Goal: Information Seeking & Learning: Check status

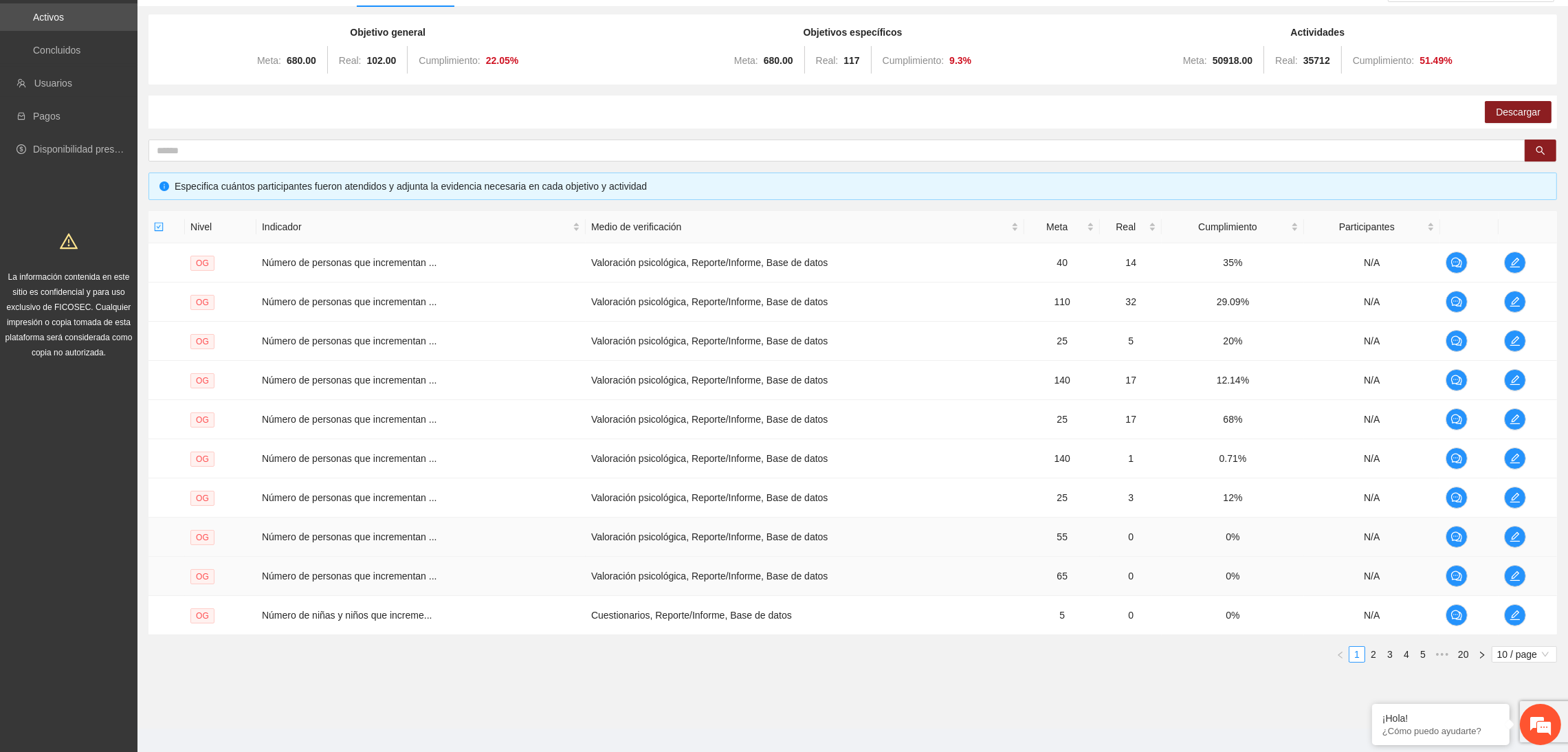
scroll to position [147, 0]
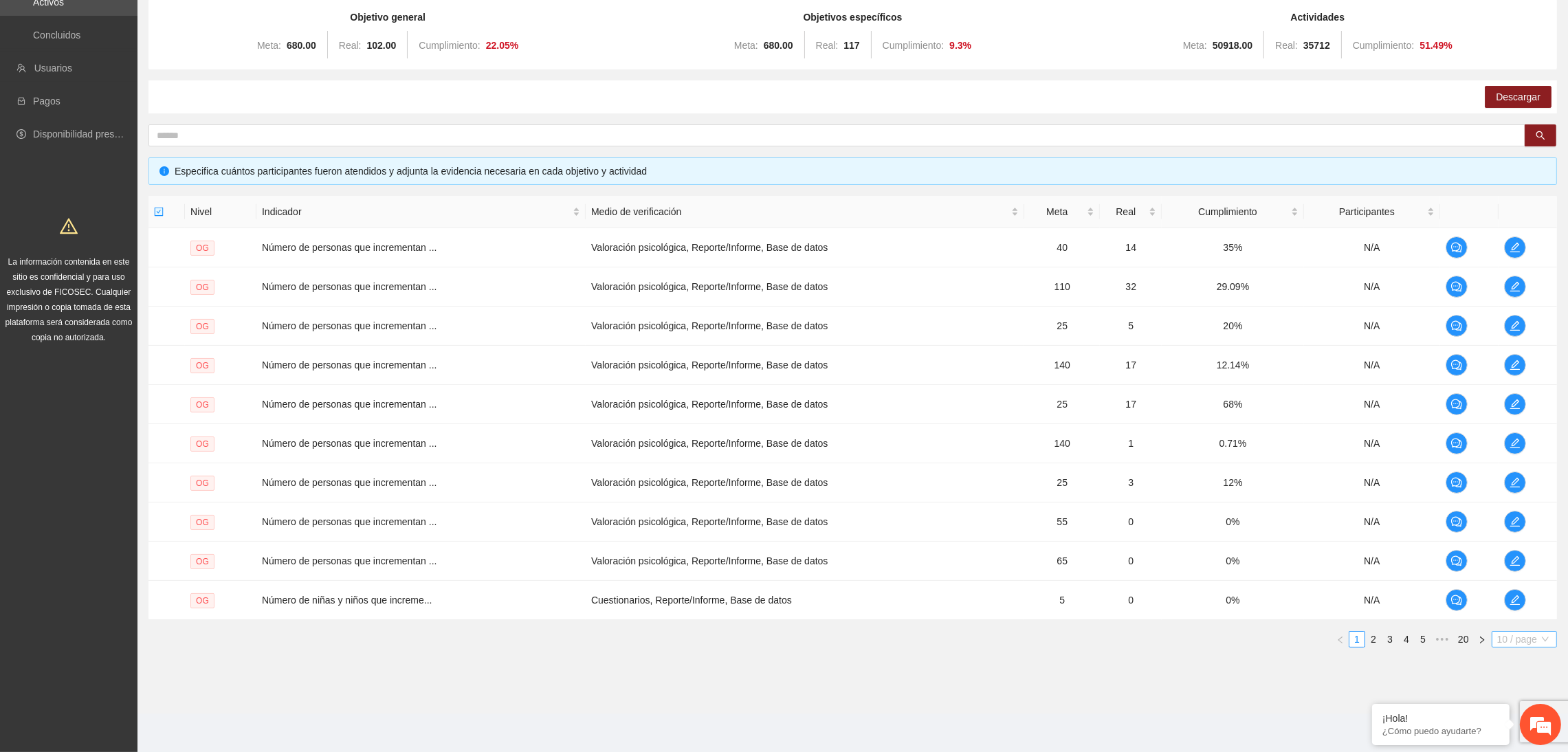
click at [1505, 640] on span "10 / page" at bounding box center [1524, 640] width 54 height 15
click at [1516, 732] on div "100 / page" at bounding box center [1524, 729] width 51 height 15
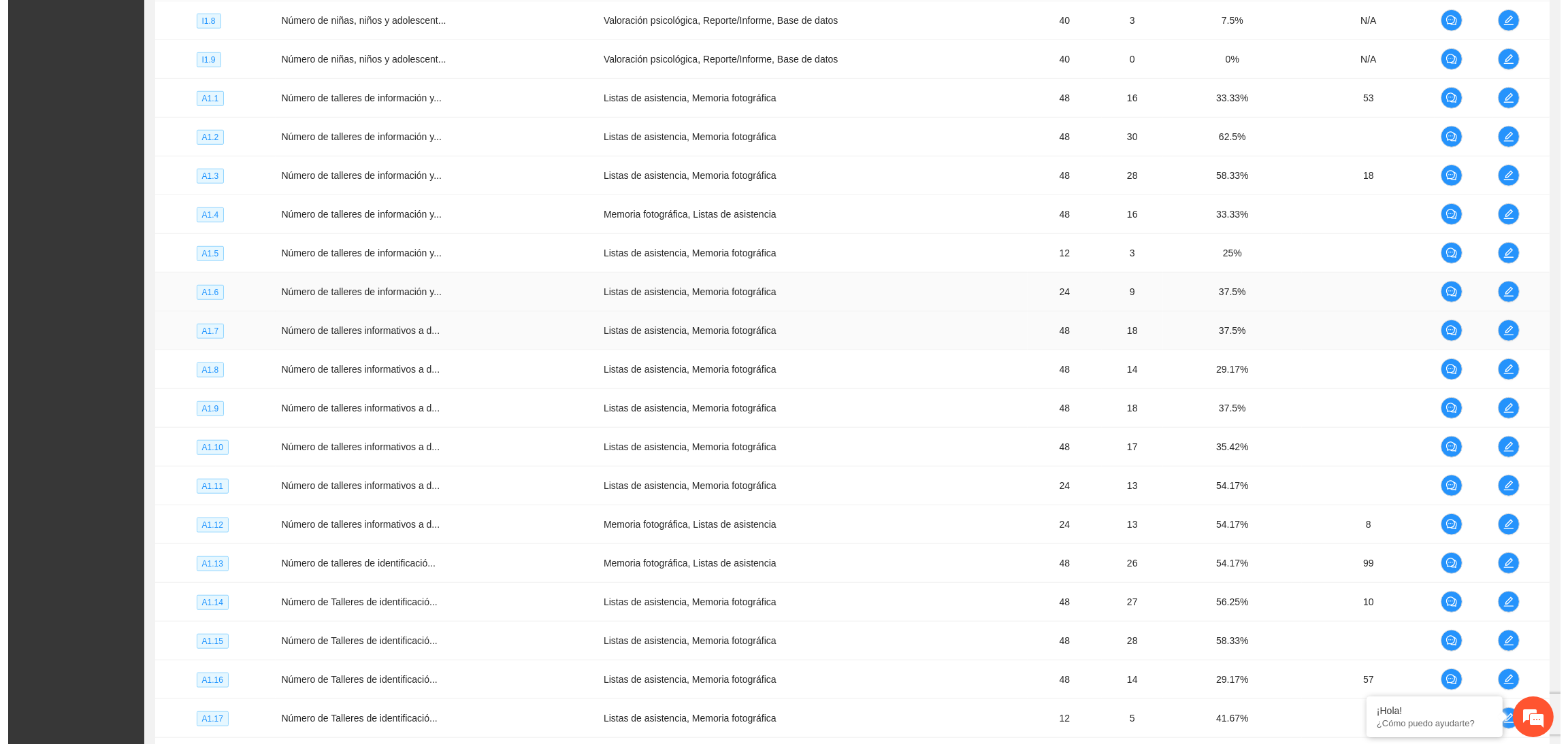
scroll to position [1676, 0]
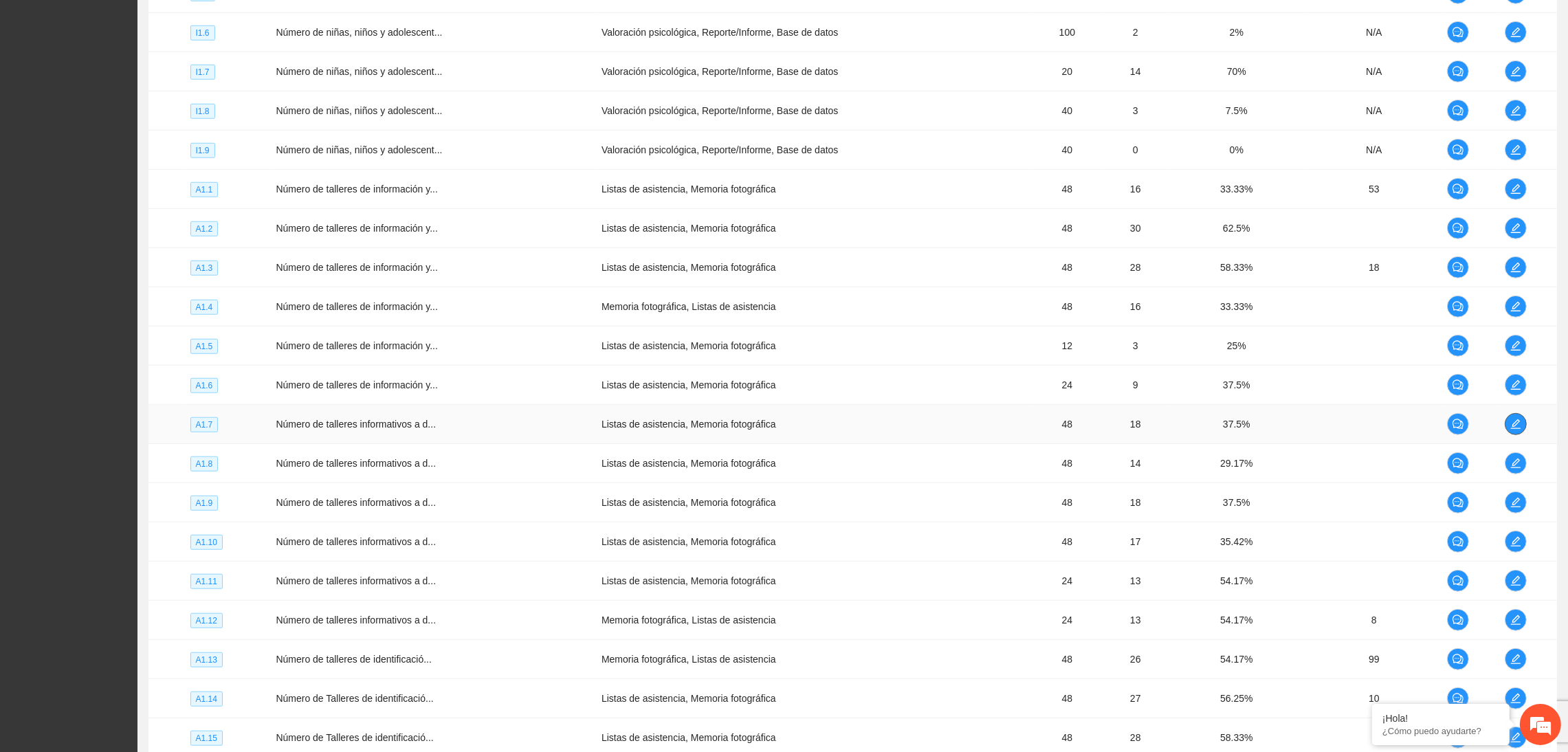
click at [1511, 428] on icon "edit" at bounding box center [1515, 424] width 11 height 11
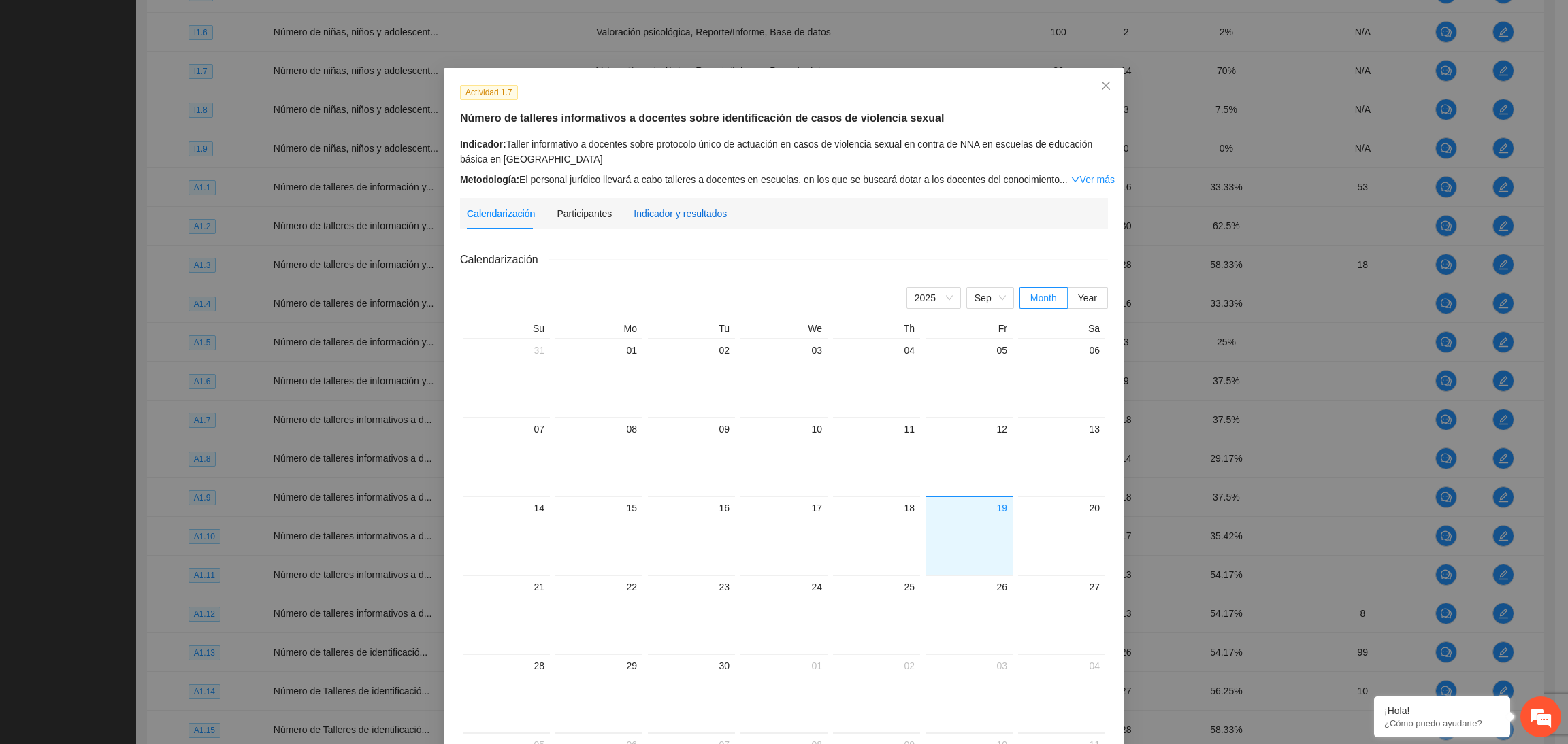
click at [697, 217] on div "Indicador y resultados" at bounding box center [680, 213] width 93 height 15
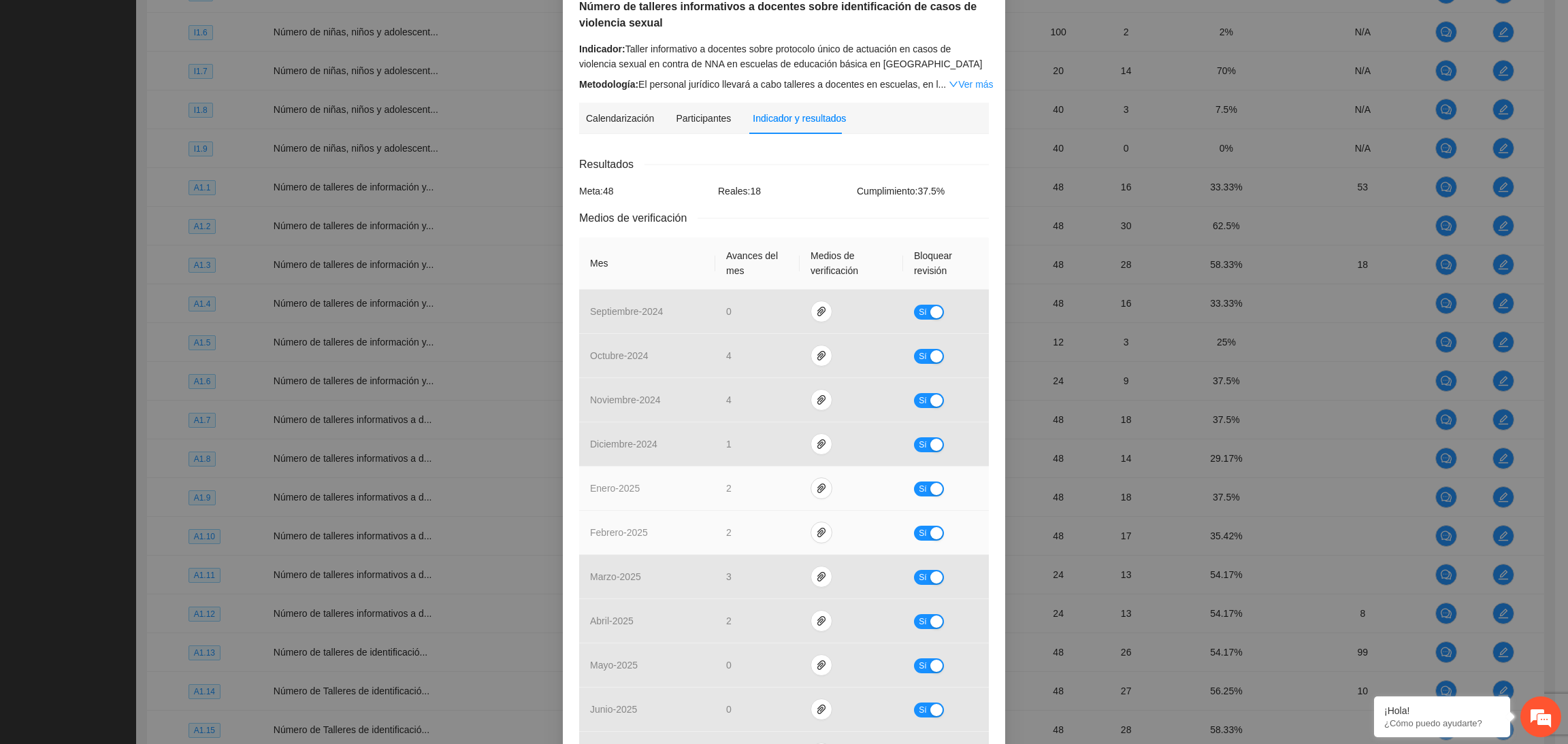
scroll to position [277, 0]
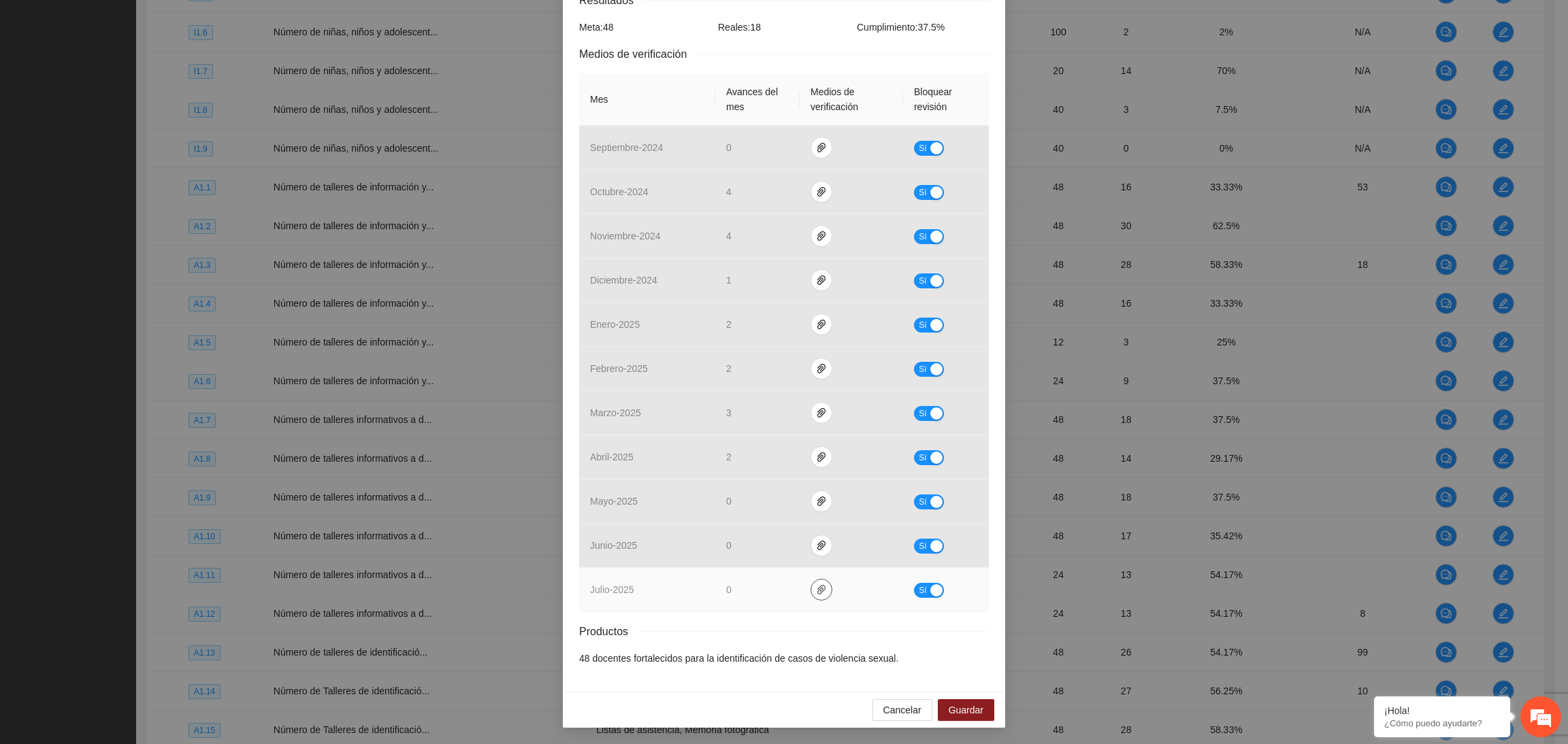
click at [816, 586] on icon "paper-clip" at bounding box center [821, 590] width 11 height 11
click at [920, 585] on button "Sí" at bounding box center [928, 590] width 30 height 15
click at [963, 713] on span "Guardar" at bounding box center [966, 710] width 34 height 15
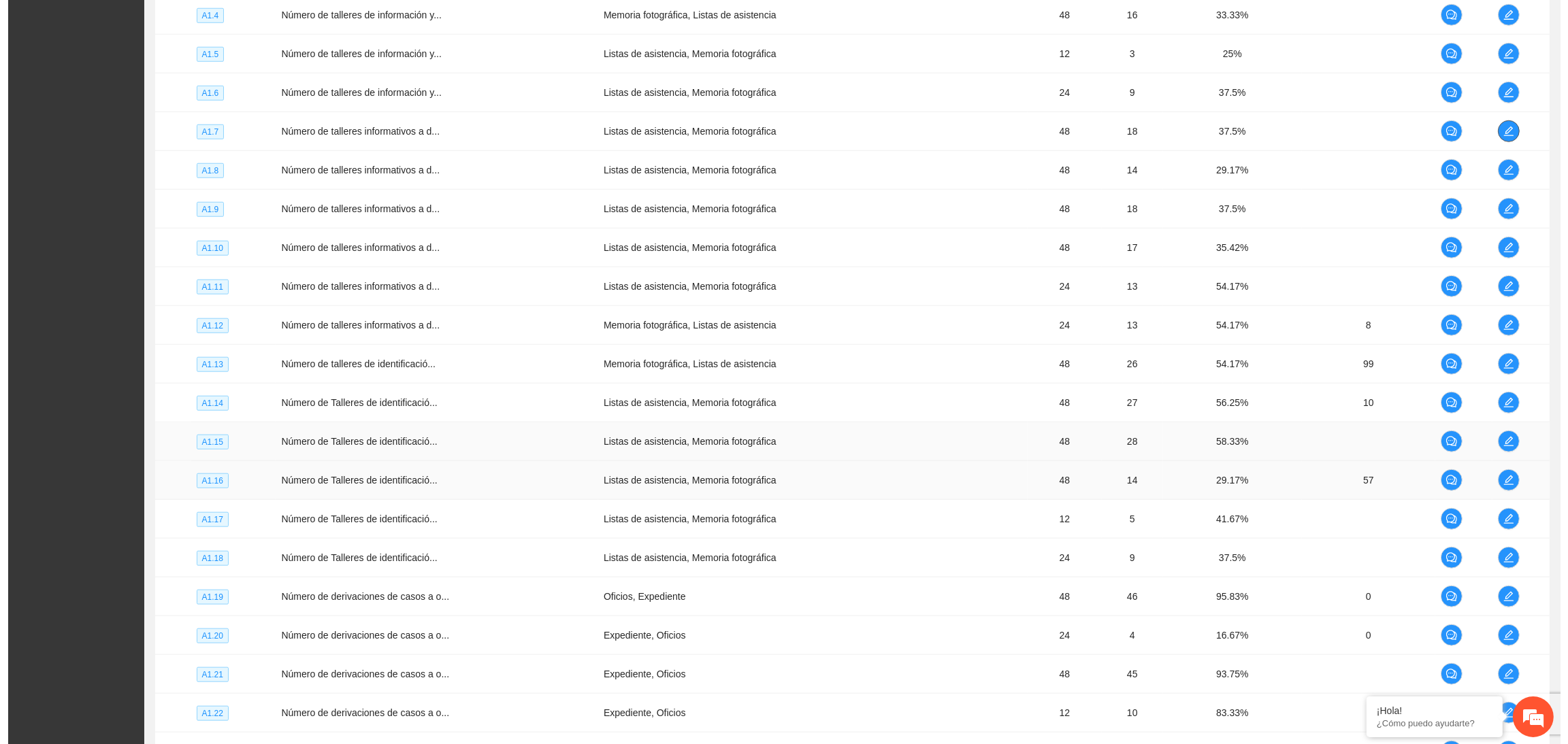
scroll to position [1983, 0]
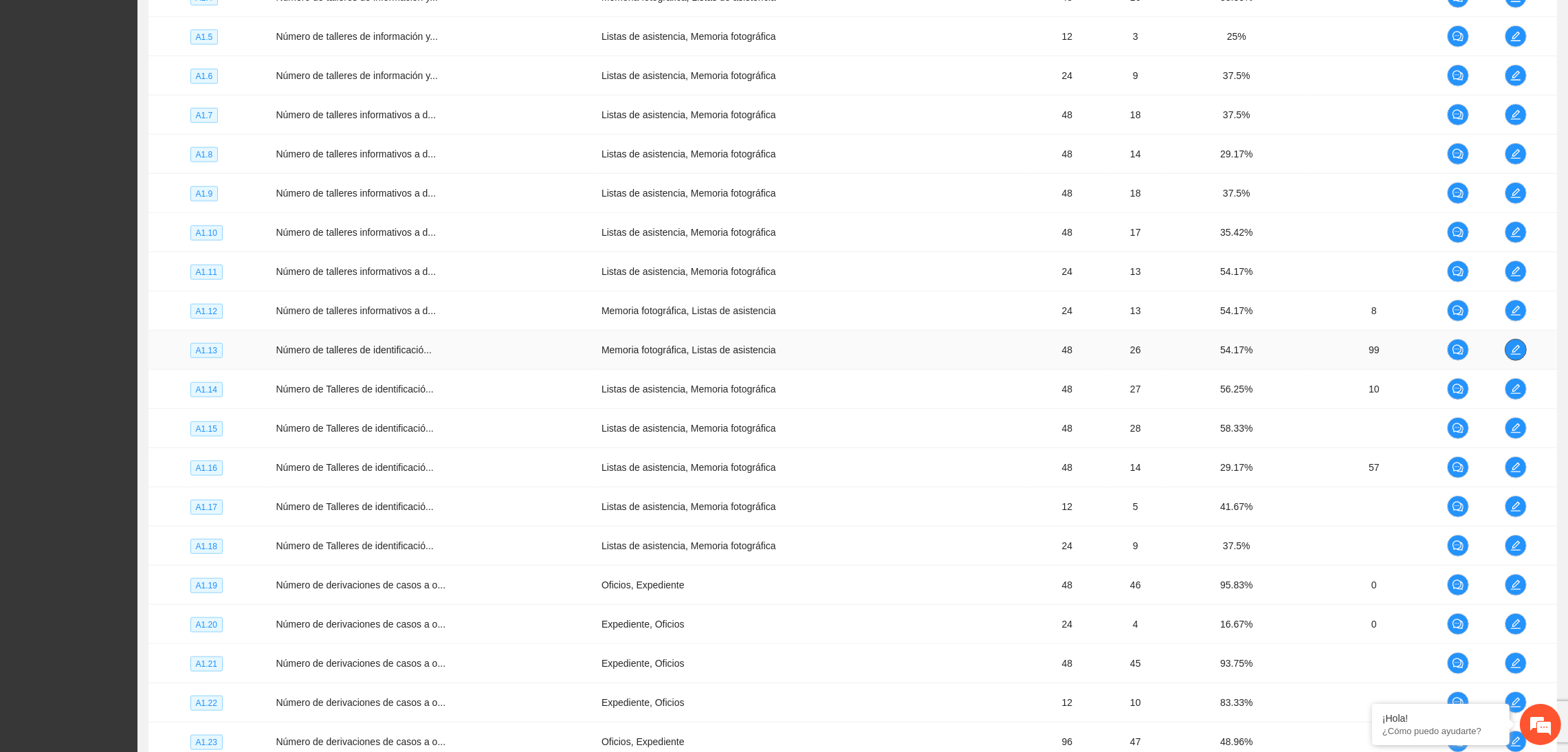
click at [1514, 355] on icon "edit" at bounding box center [1515, 350] width 10 height 10
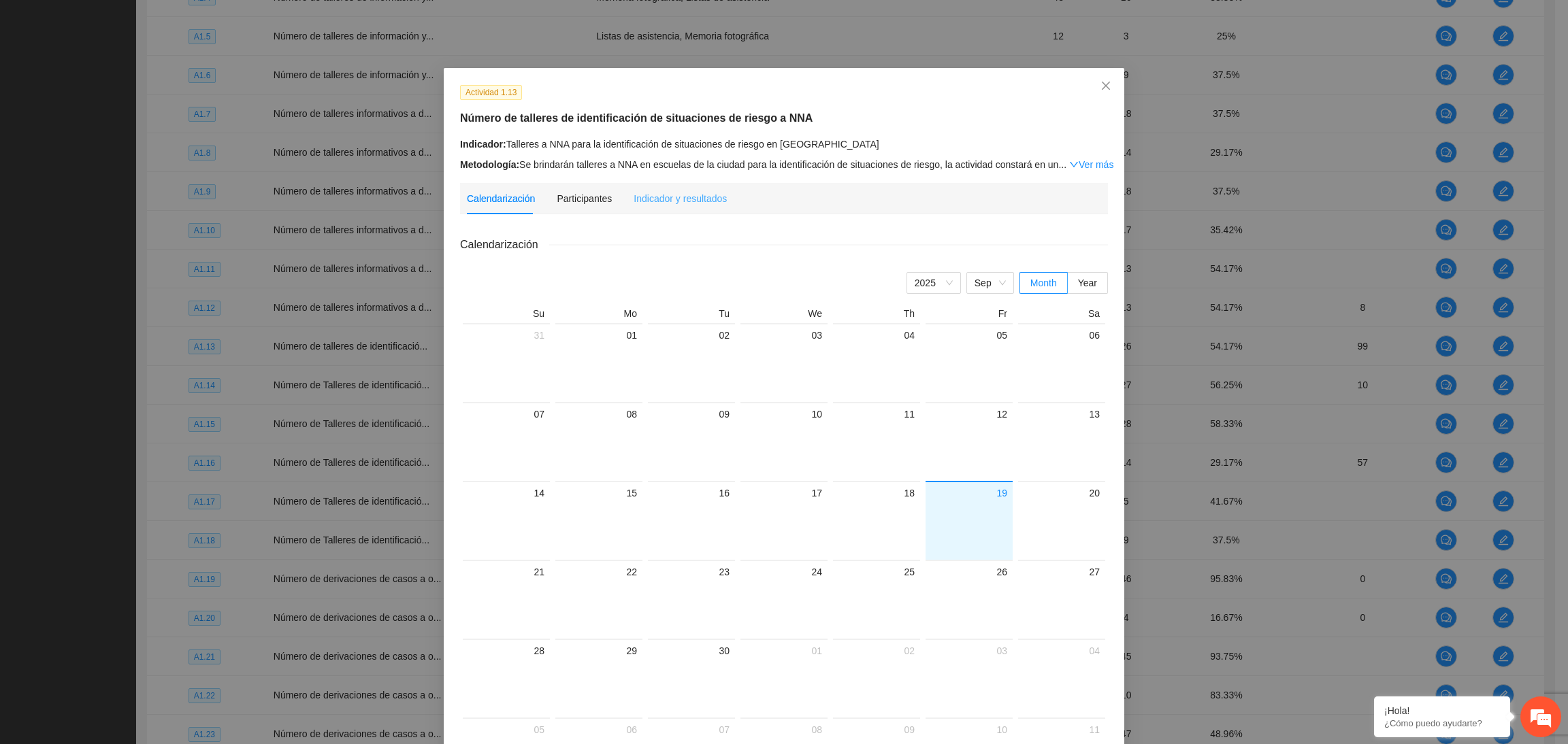
click at [668, 190] on div "Indicador y resultados" at bounding box center [680, 198] width 93 height 31
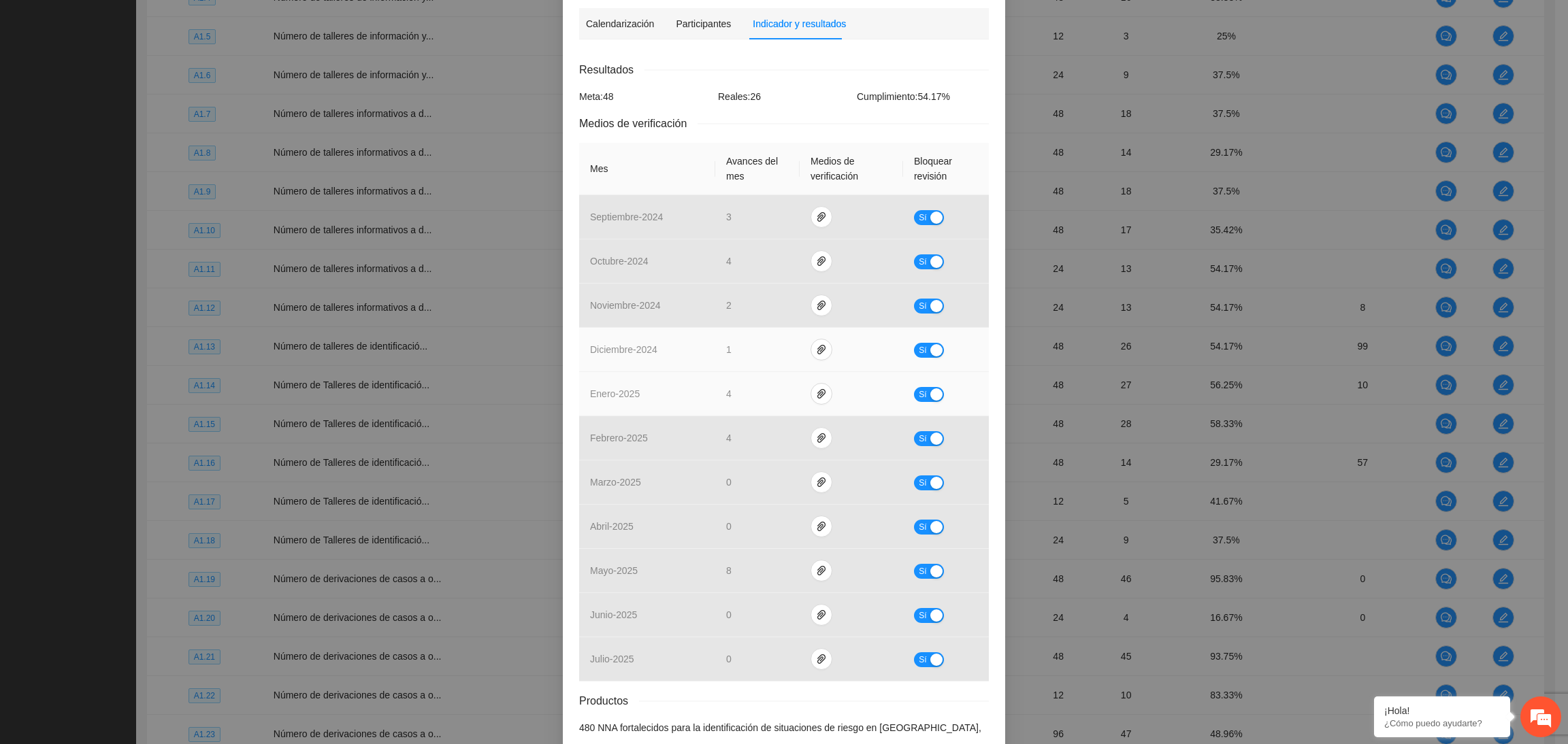
scroll to position [246, 0]
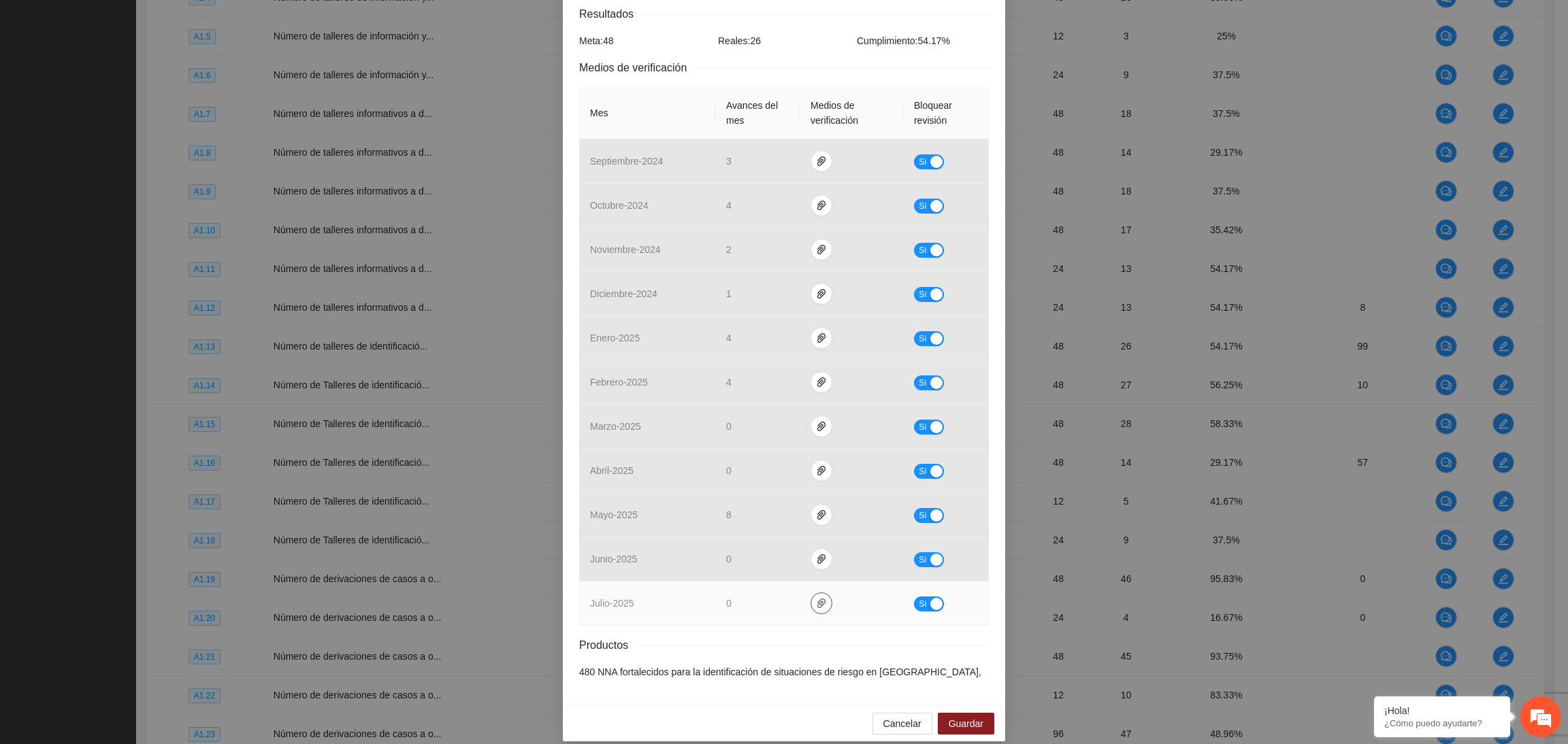
click at [816, 598] on icon "paper-clip" at bounding box center [821, 603] width 11 height 11
drag, startPoint x: 926, startPoint y: 589, endPoint x: 929, endPoint y: 597, distance: 8.5
click at [930, 598] on div "button" at bounding box center [936, 604] width 12 height 12
click at [967, 716] on span "Guardar" at bounding box center [966, 724] width 34 height 15
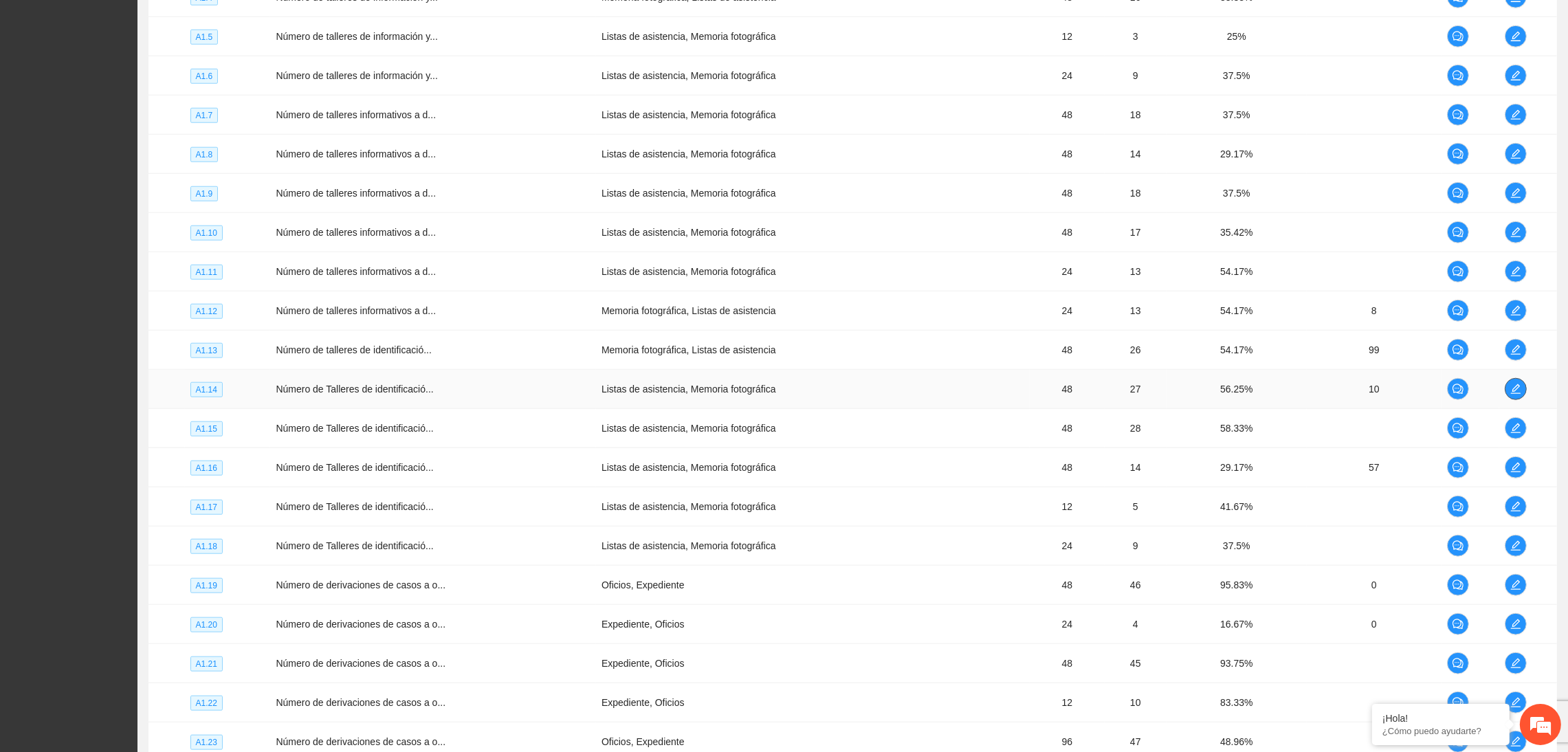
click at [1512, 394] on icon "edit" at bounding box center [1515, 389] width 11 height 11
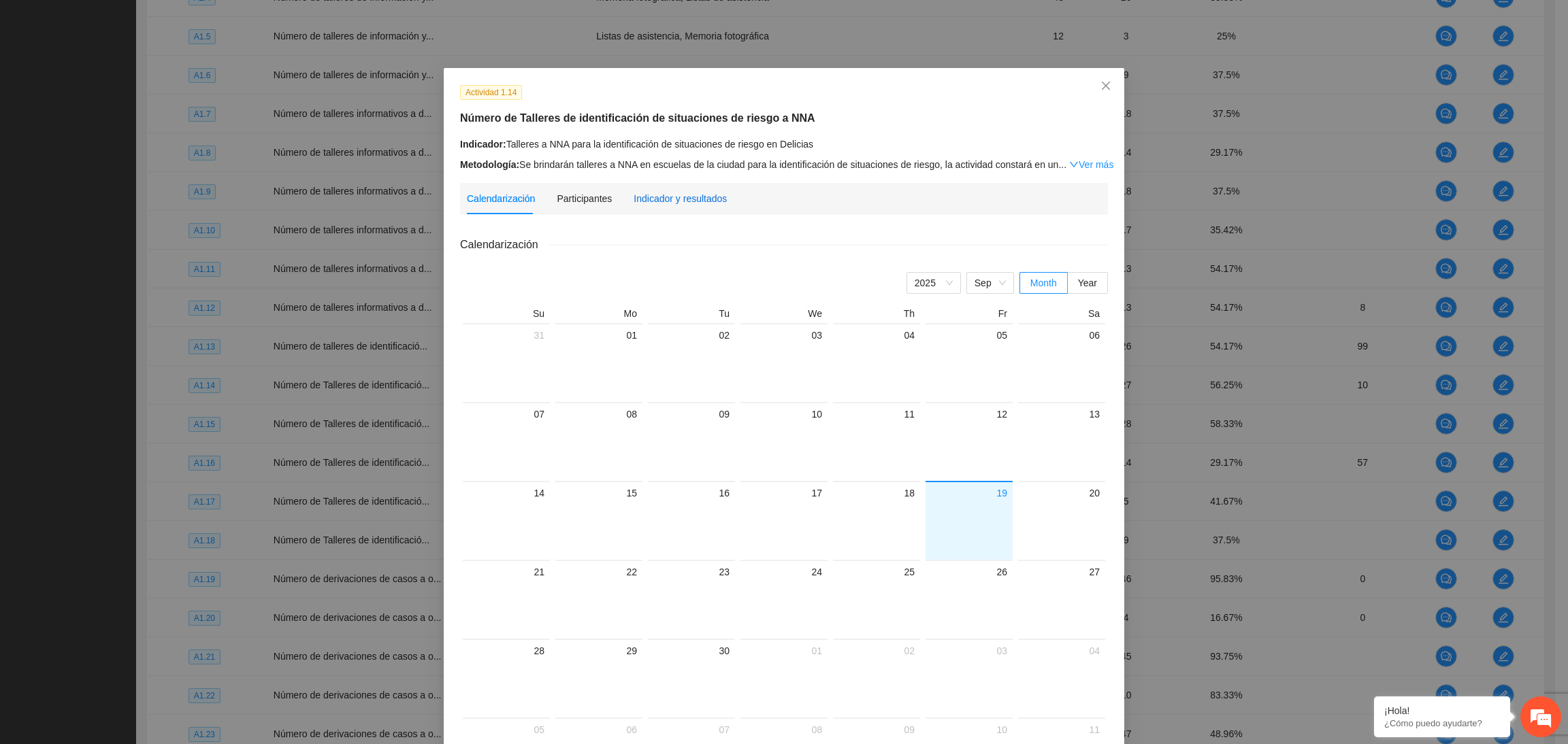
click at [680, 200] on div "Indicador y resultados" at bounding box center [680, 198] width 93 height 15
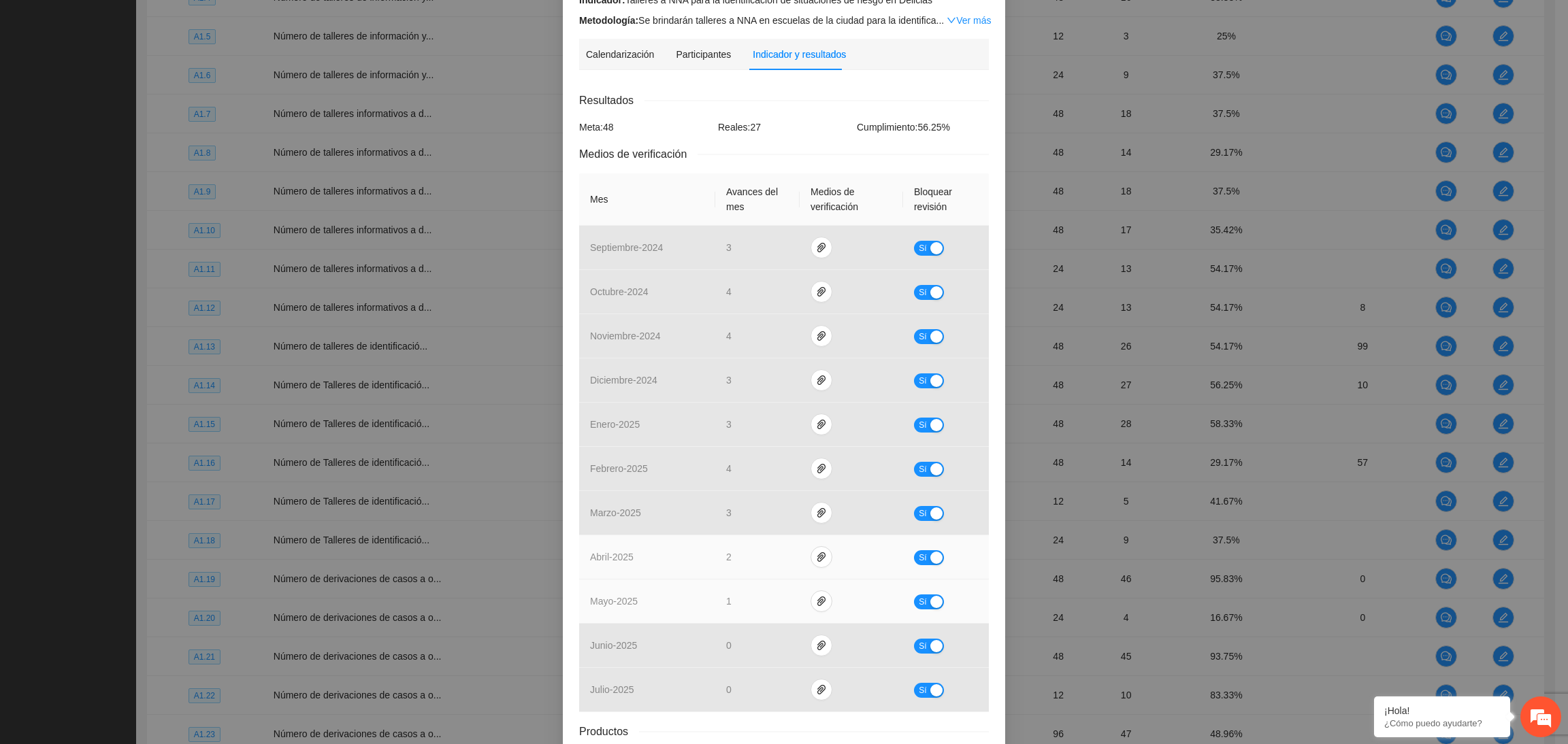
scroll to position [246, 0]
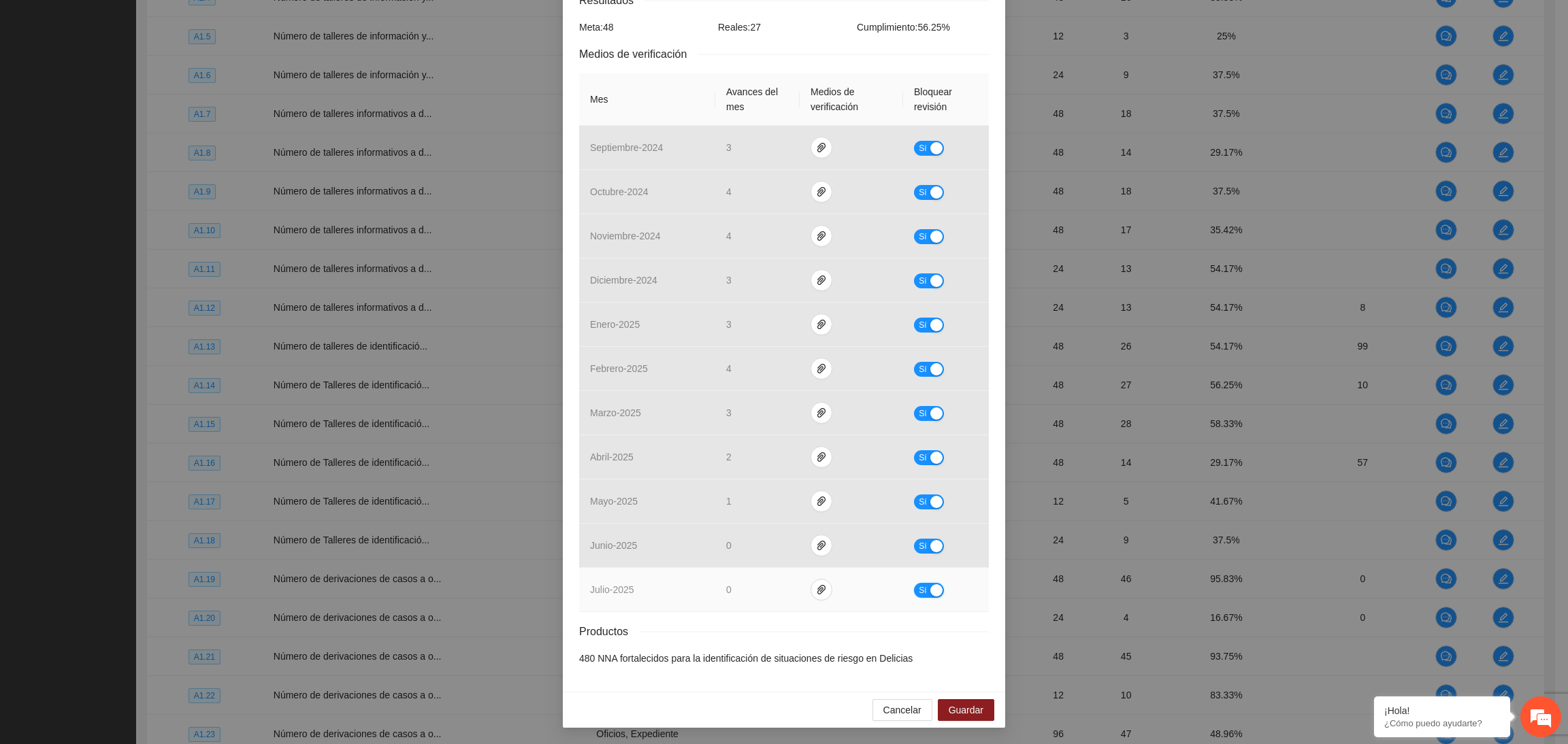
click at [913, 592] on button "Sí" at bounding box center [928, 590] width 30 height 15
click at [823, 592] on icon "paper-clip" at bounding box center [827, 590] width 8 height 10
click at [881, 720] on button "Cancelar" at bounding box center [902, 710] width 60 height 22
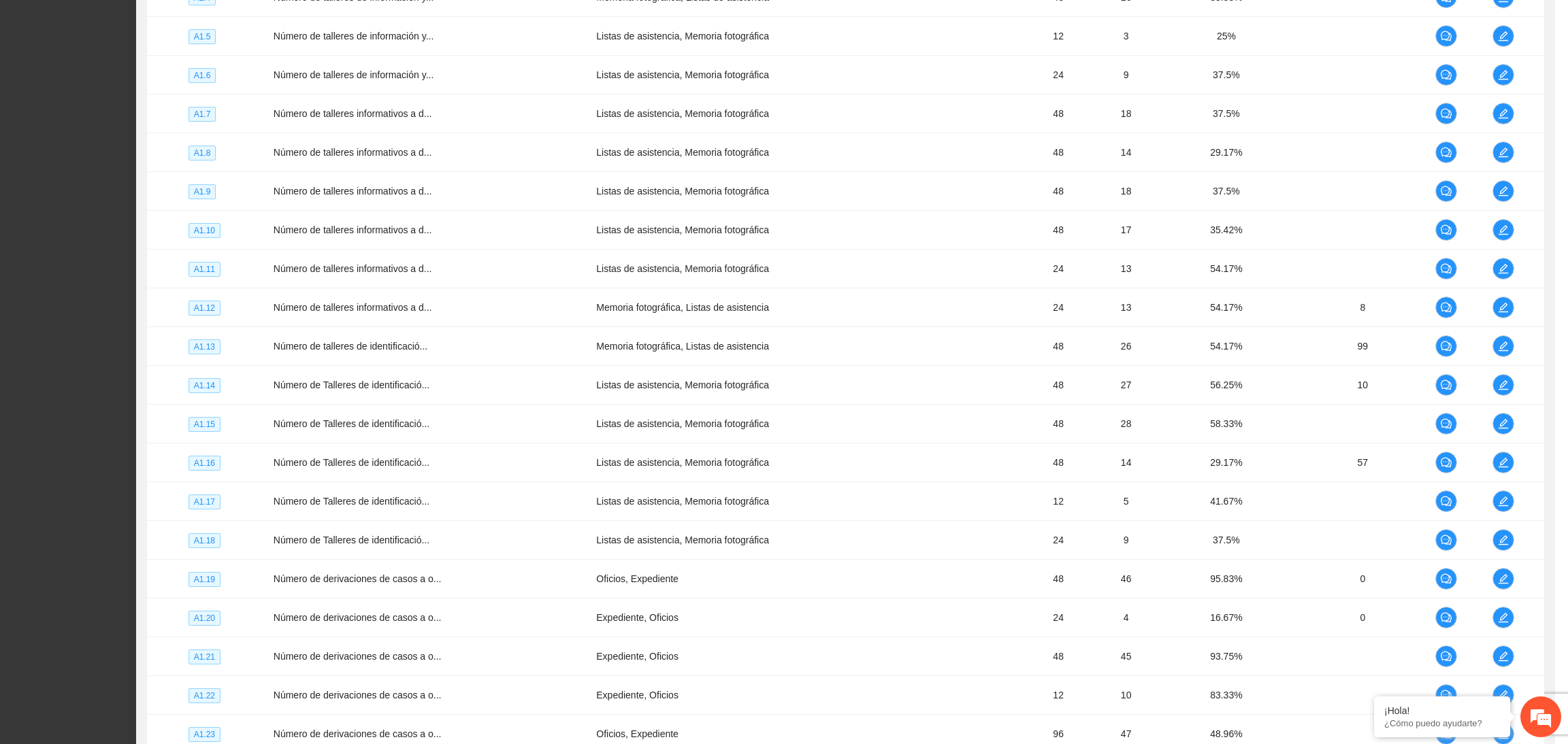
scroll to position [178, 0]
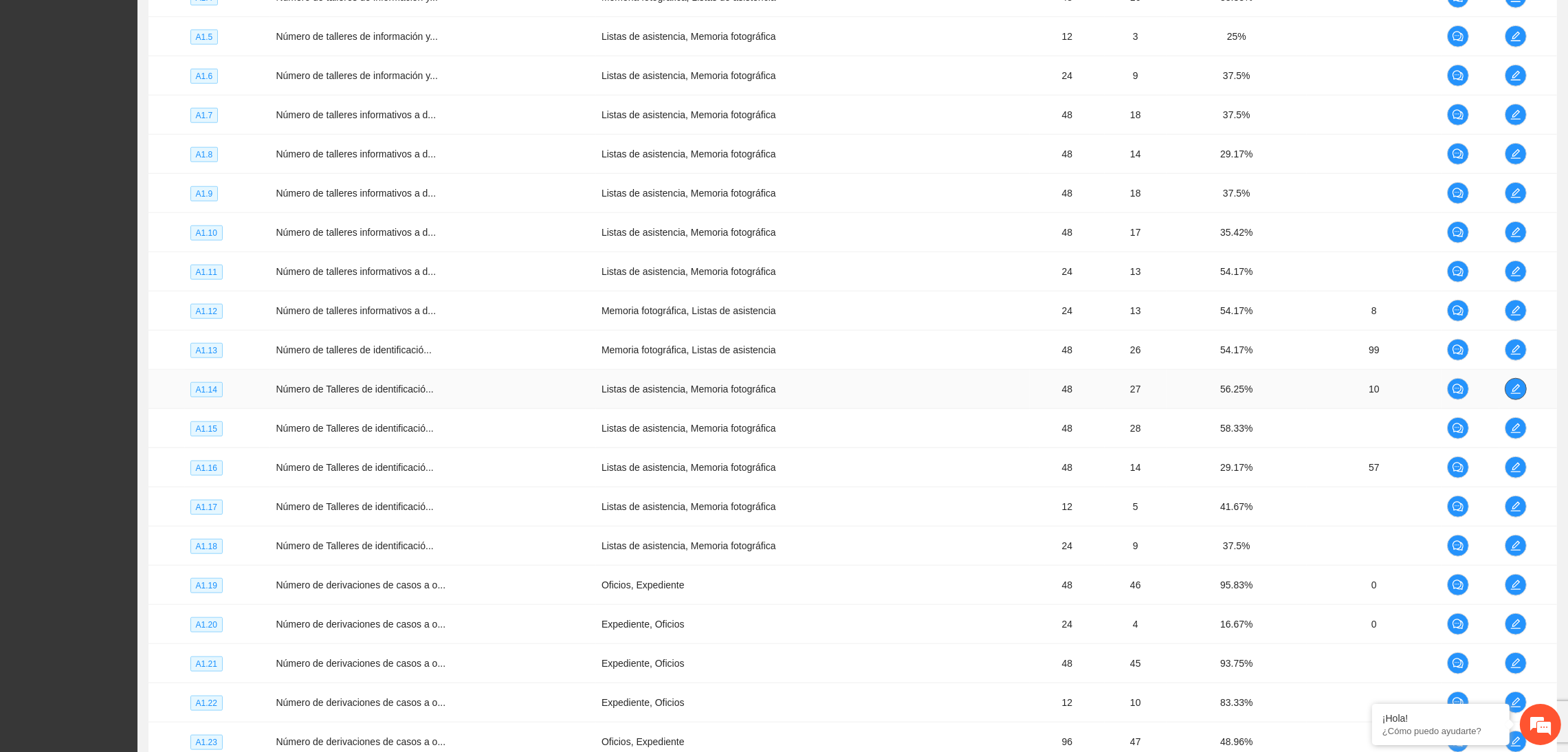
click at [1512, 401] on button "button" at bounding box center [1515, 388] width 22 height 22
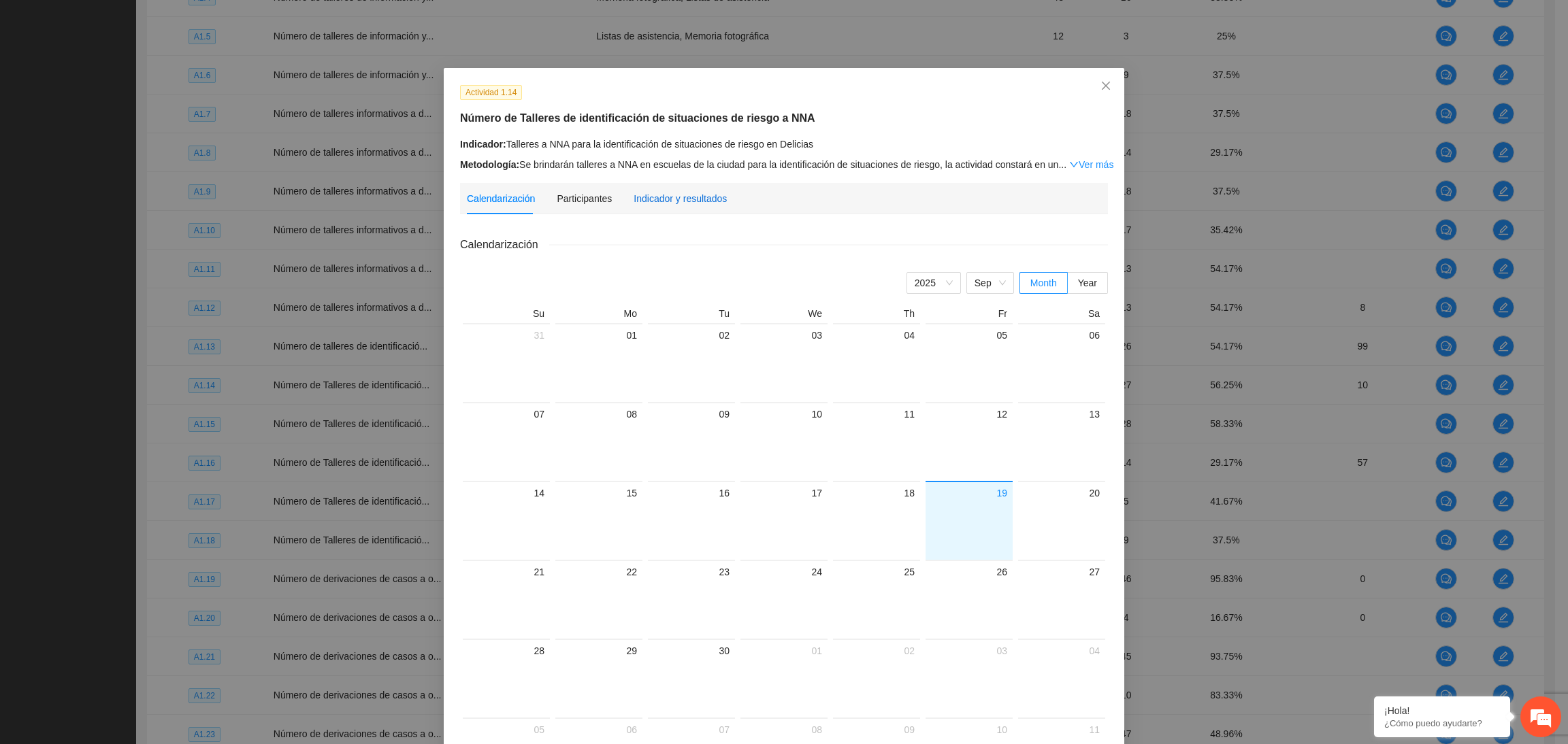
click at [646, 201] on div "Indicador y resultados" at bounding box center [680, 198] width 93 height 15
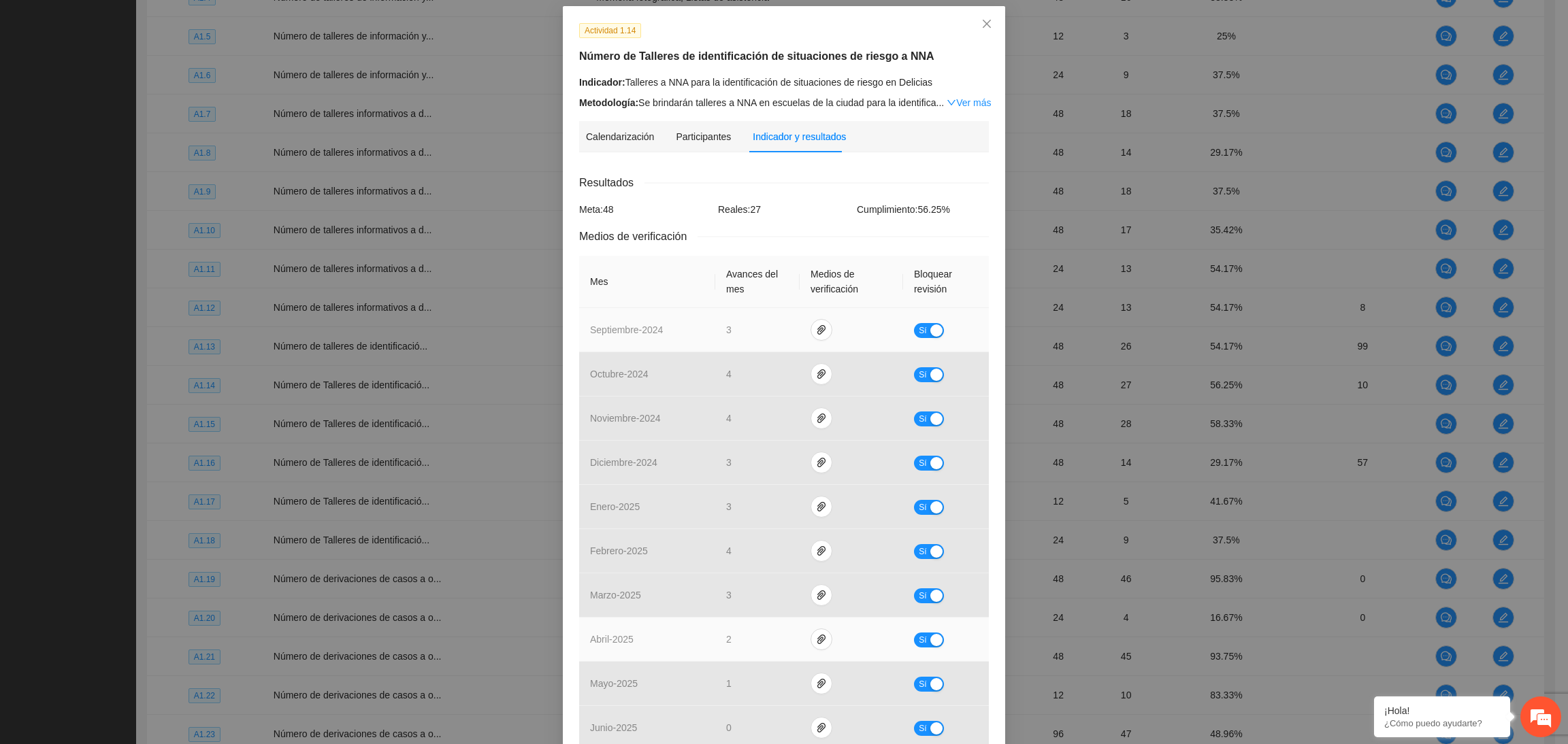
scroll to position [246, 0]
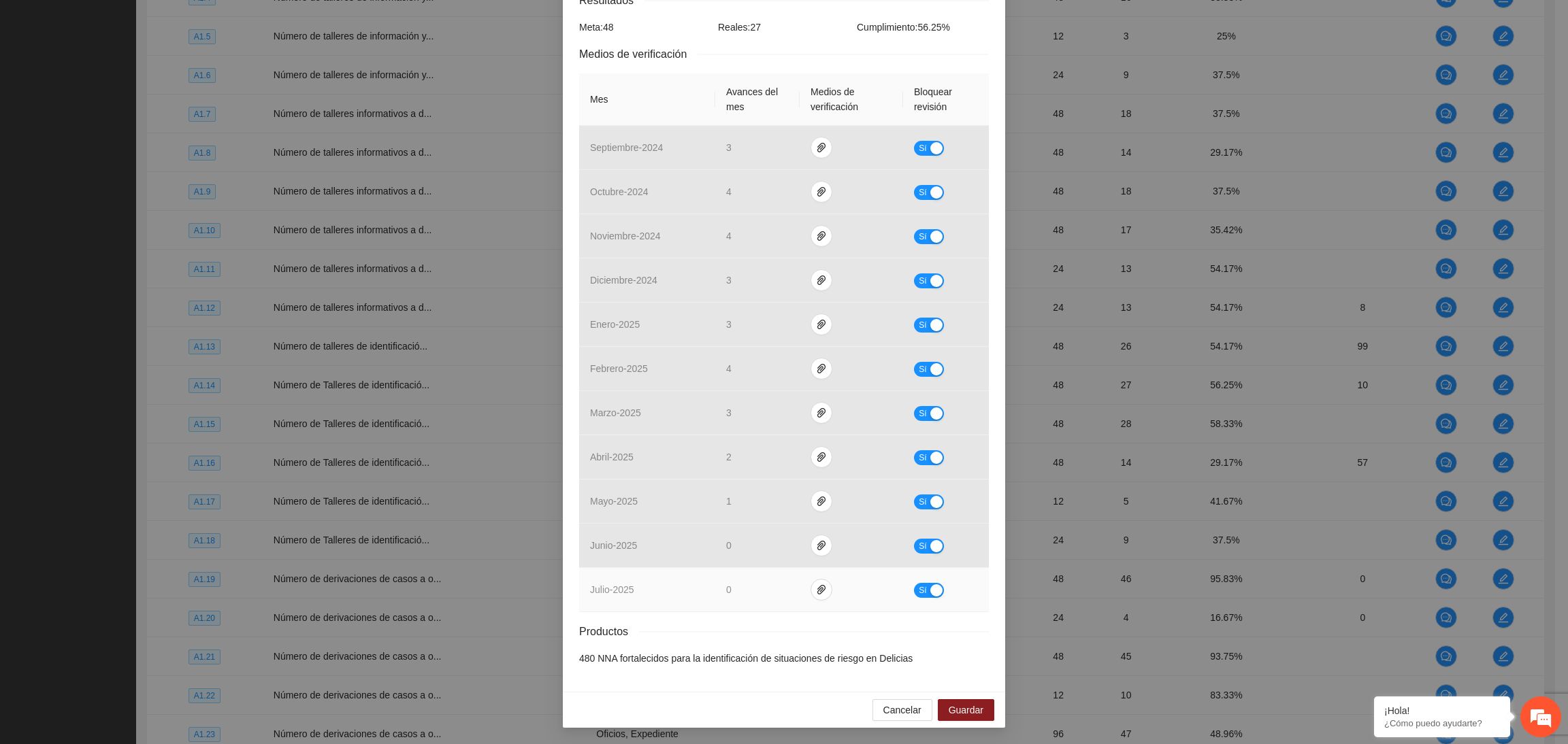
drag, startPoint x: 922, startPoint y: 590, endPoint x: 928, endPoint y: 602, distance: 13.4
click at [930, 591] on div "button" at bounding box center [936, 590] width 12 height 12
click at [965, 710] on span "Guardar" at bounding box center [966, 710] width 34 height 15
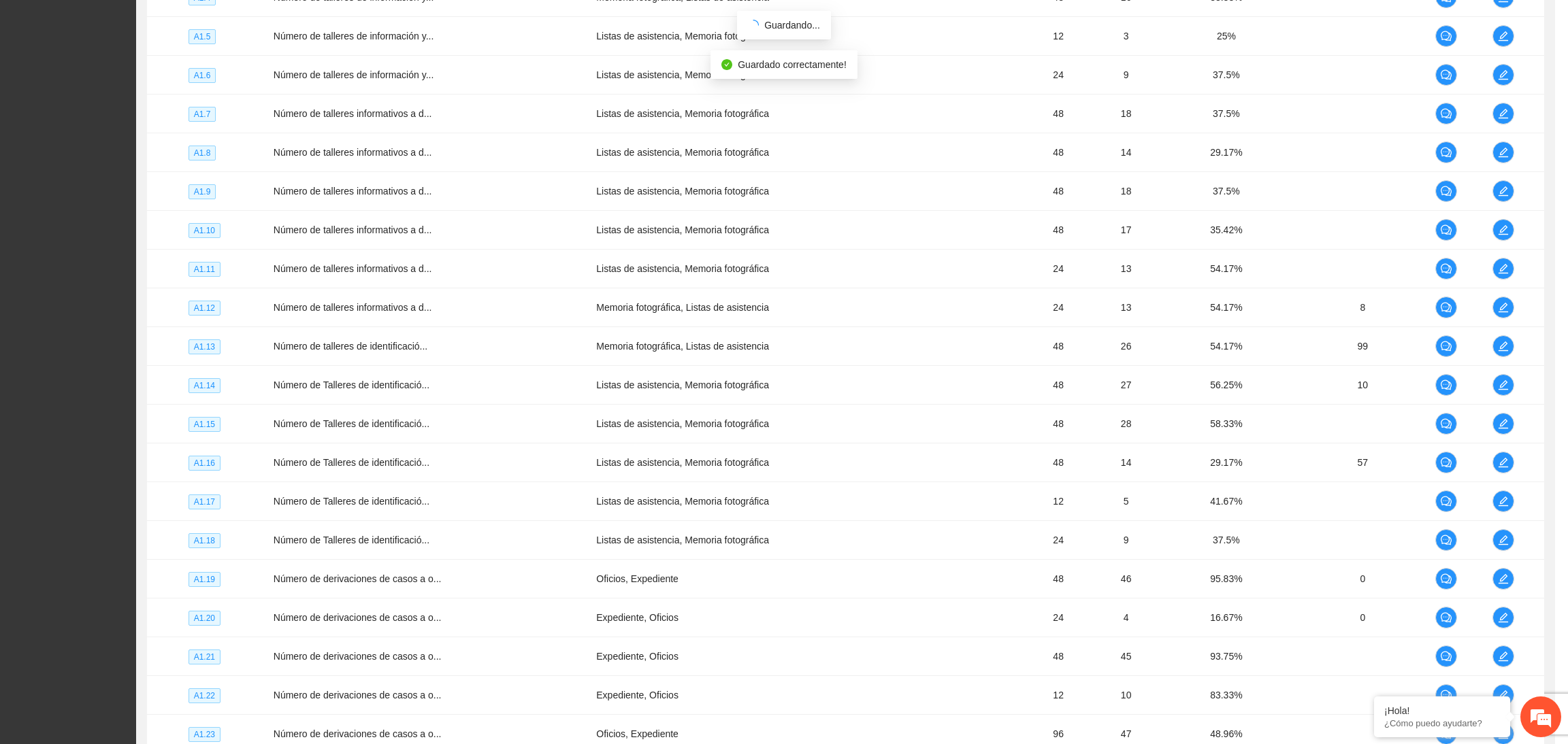
scroll to position [178, 0]
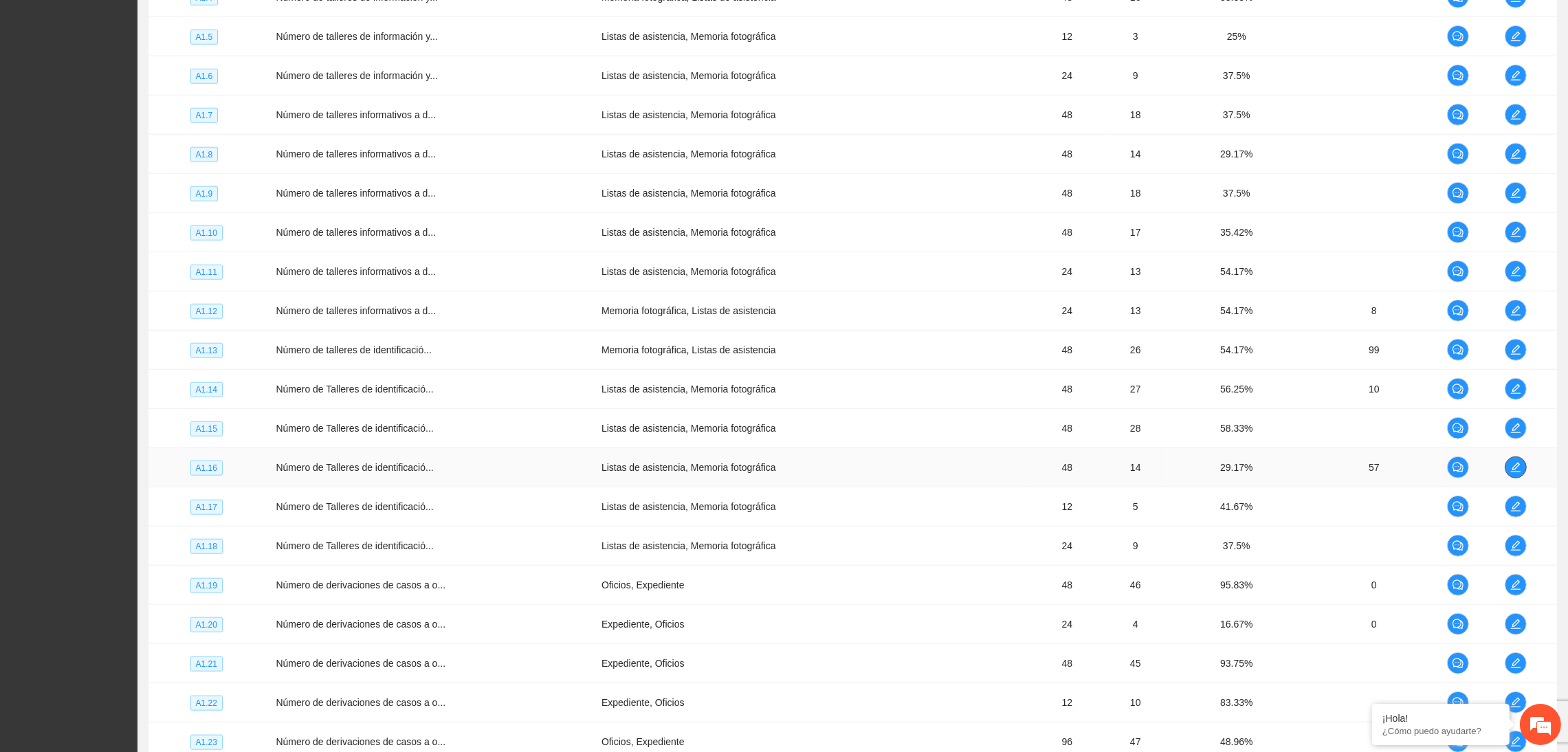
click at [1515, 479] on button "button" at bounding box center [1515, 467] width 22 height 22
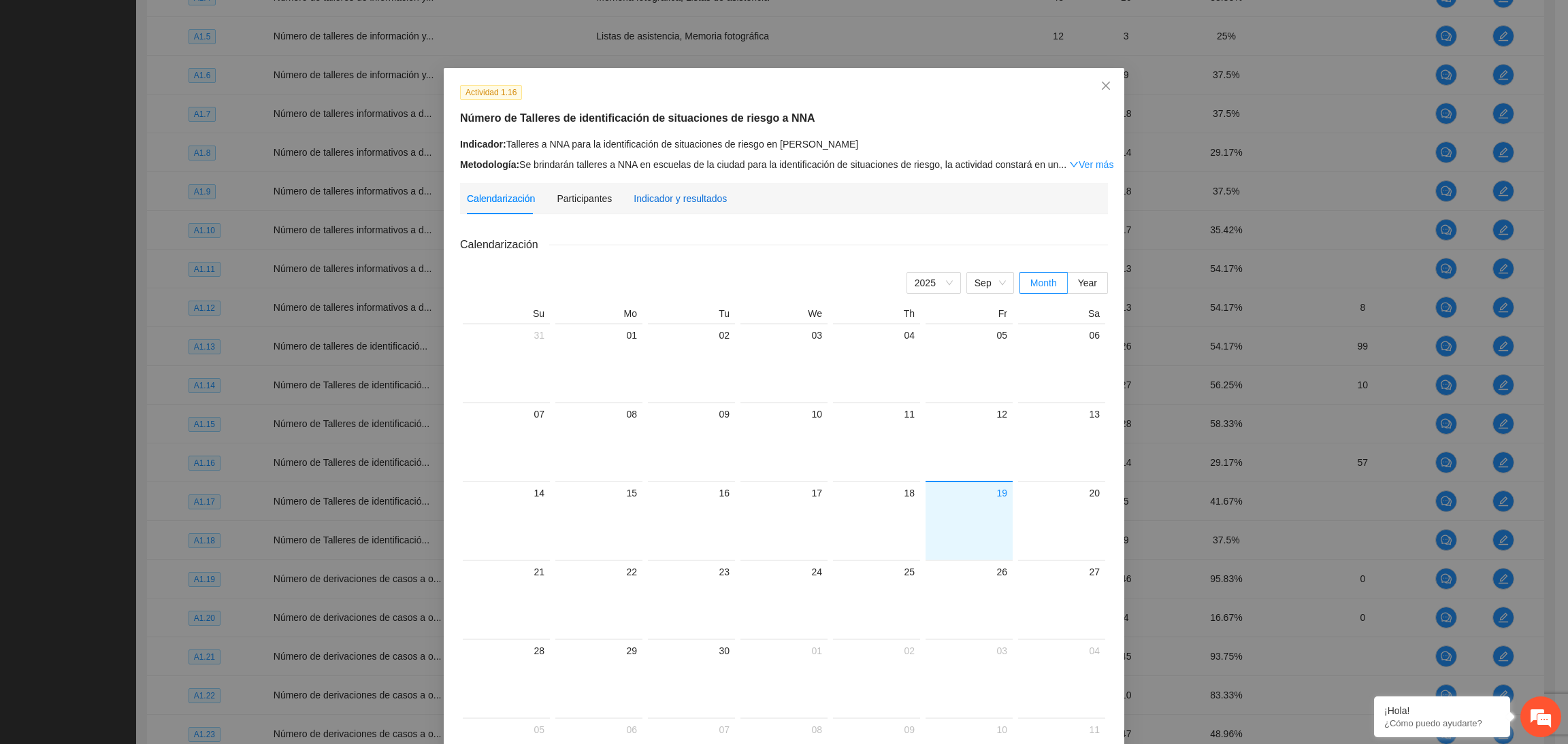
click at [687, 201] on div "Indicador y resultados" at bounding box center [680, 198] width 93 height 15
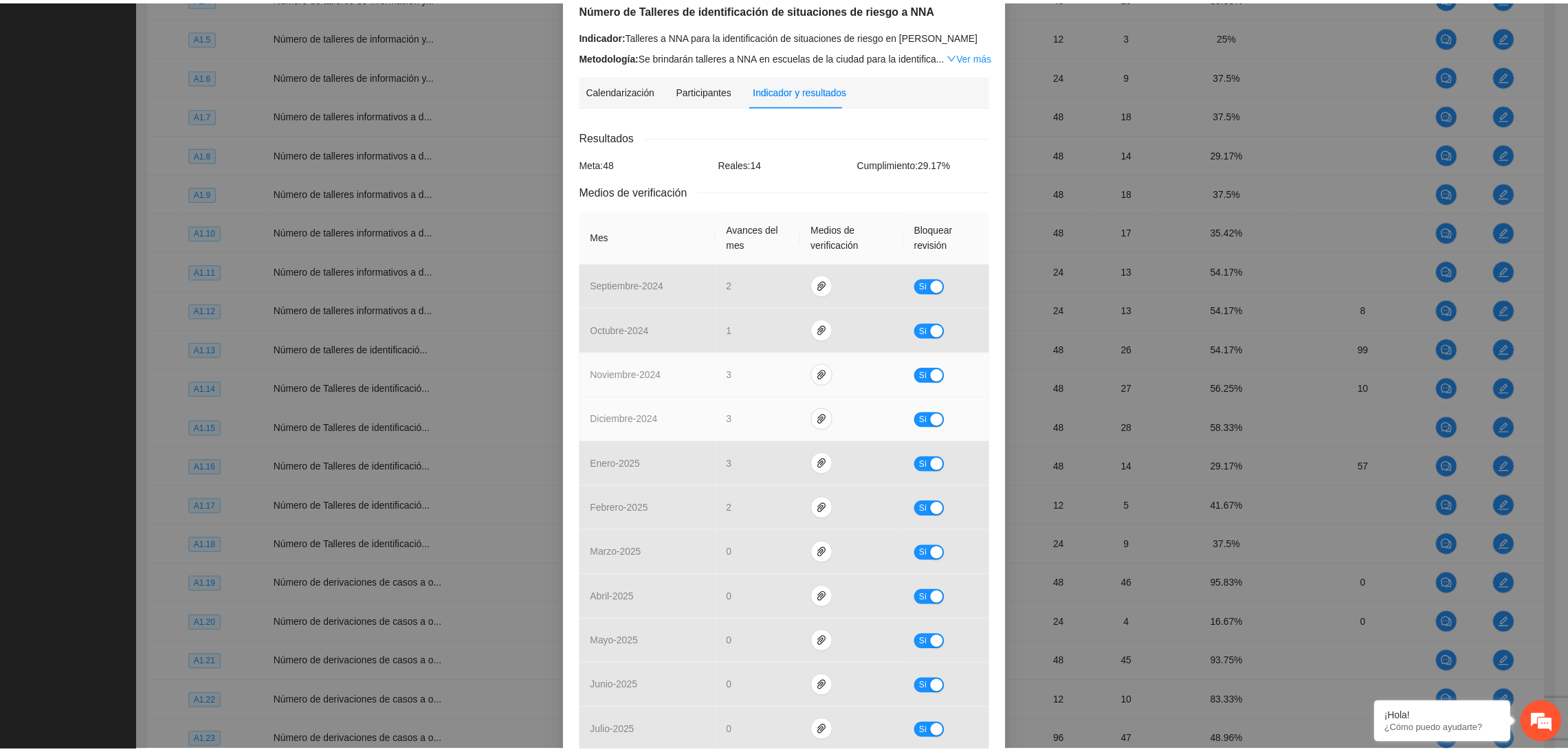
scroll to position [248, 0]
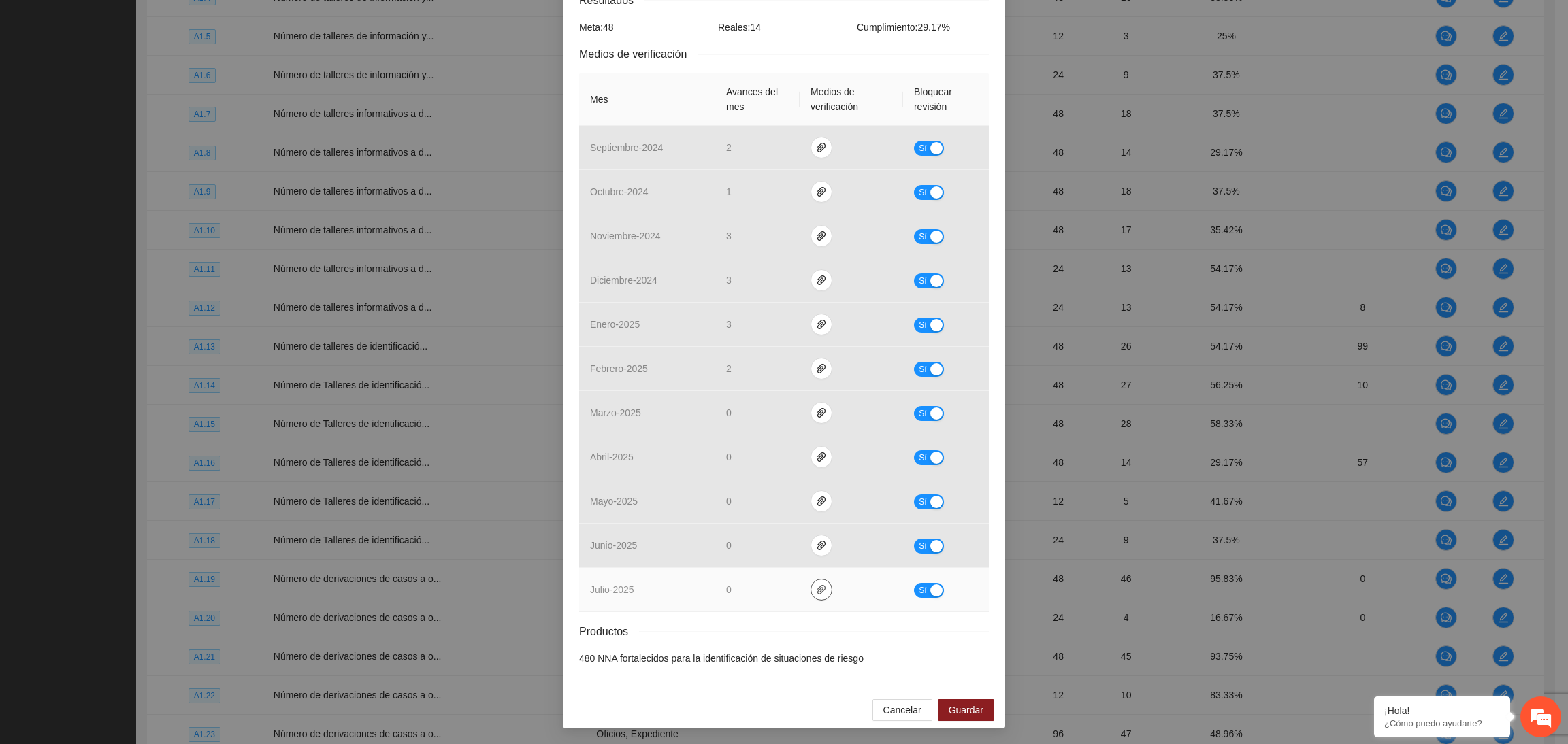
click at [817, 593] on icon "paper-clip" at bounding box center [821, 590] width 8 height 10
click at [919, 593] on button "Sí" at bounding box center [928, 590] width 30 height 15
click at [981, 704] on button "Guardar" at bounding box center [966, 710] width 57 height 22
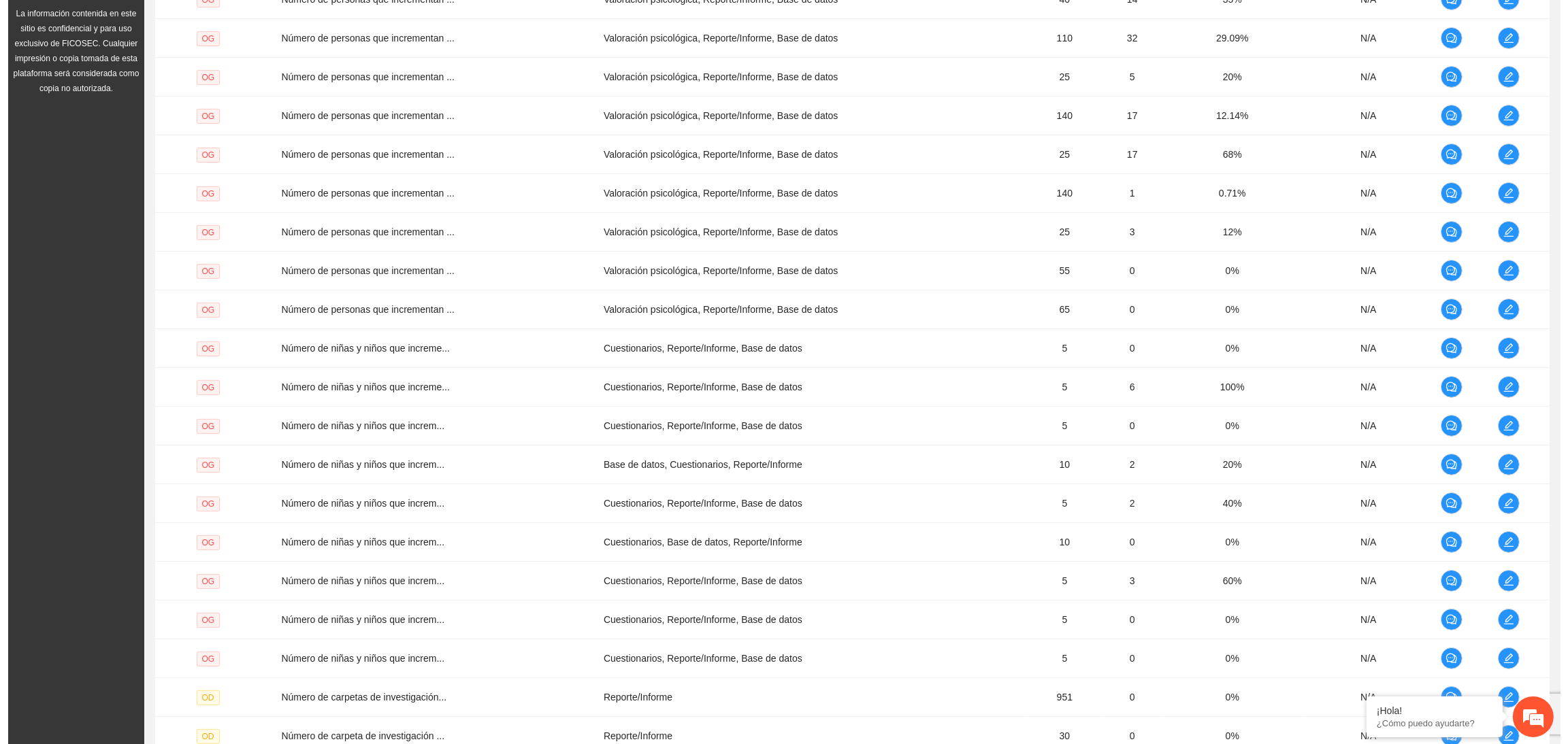
scroll to position [248, 0]
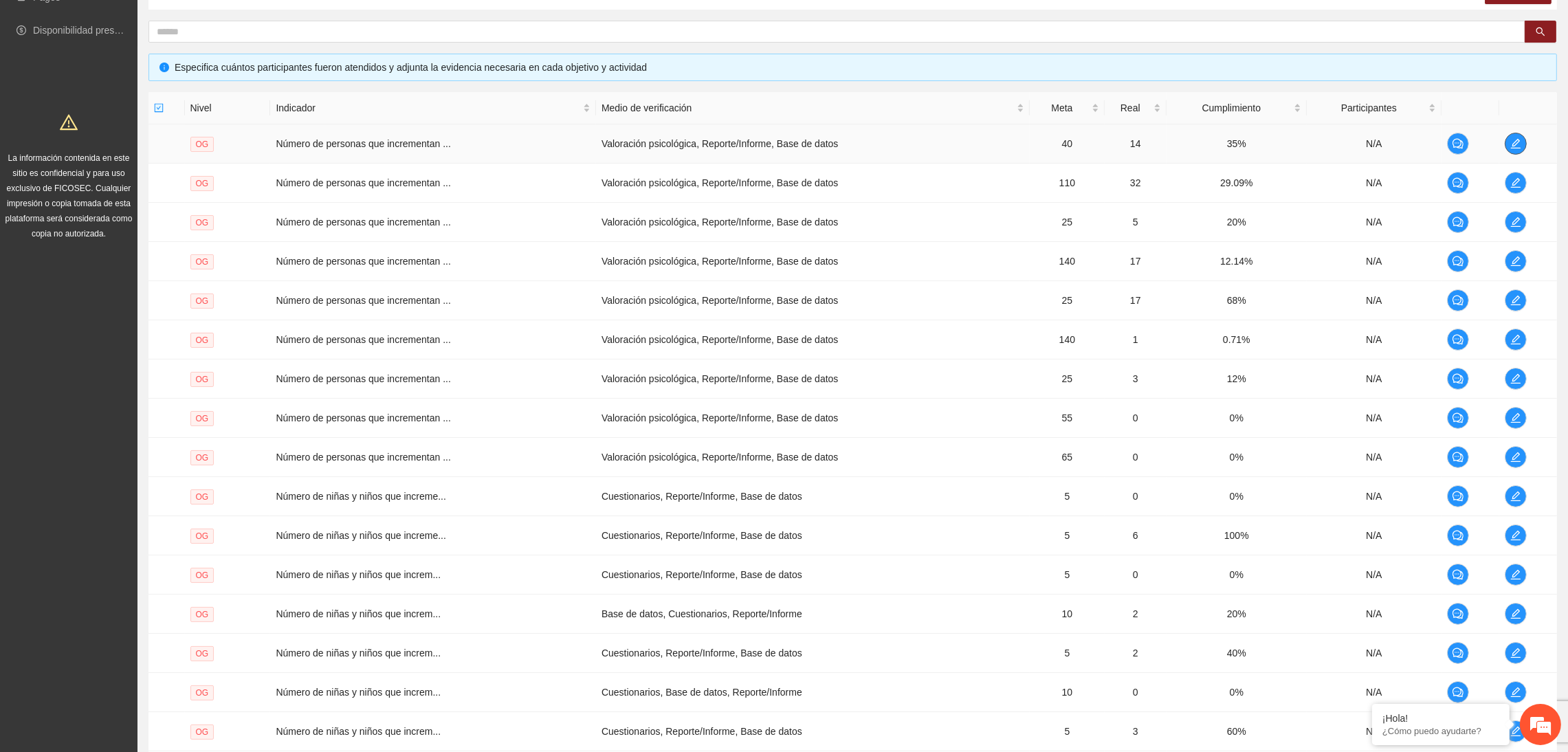
click at [1516, 141] on icon "edit" at bounding box center [1515, 143] width 11 height 11
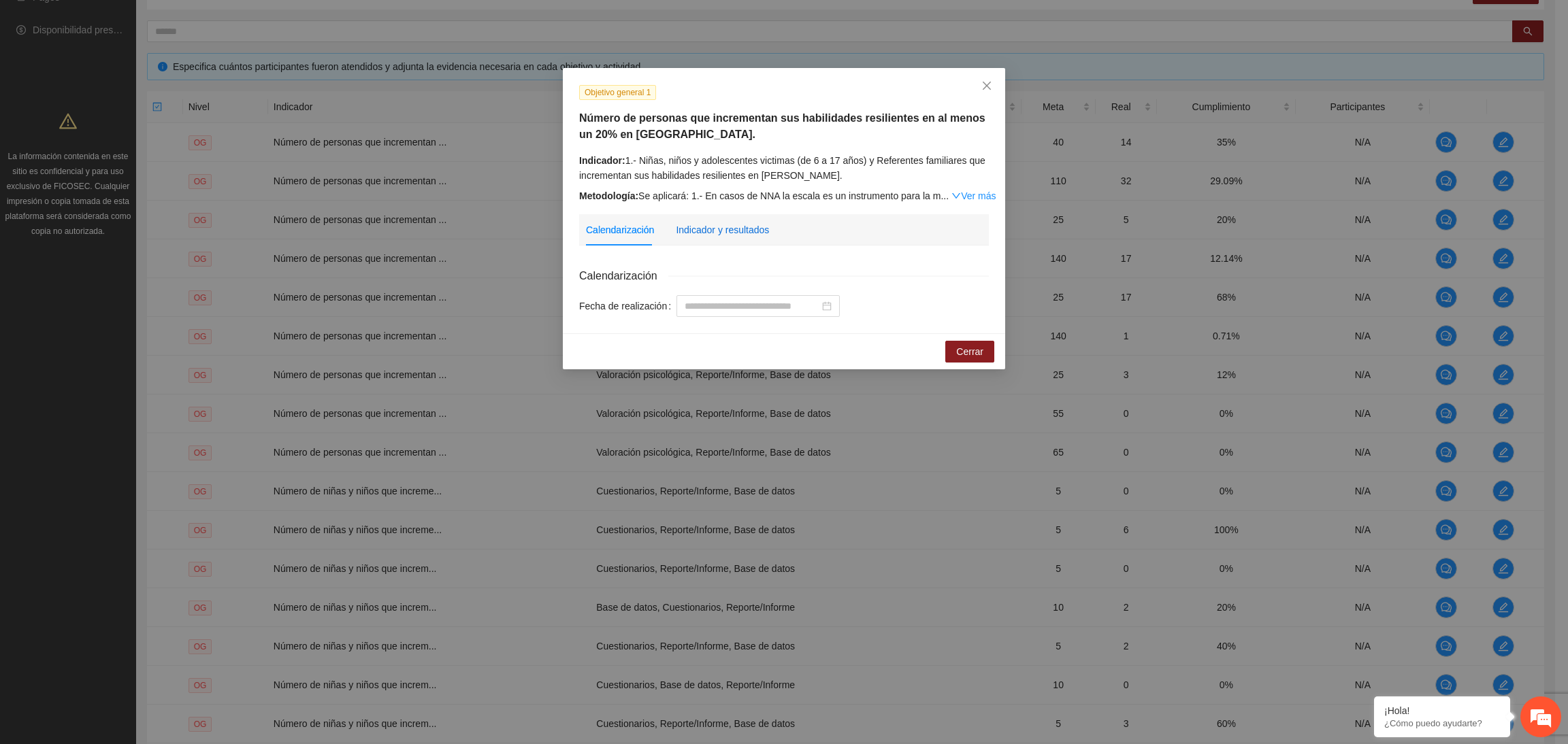
click at [712, 229] on div "Indicador y resultados" at bounding box center [722, 230] width 93 height 15
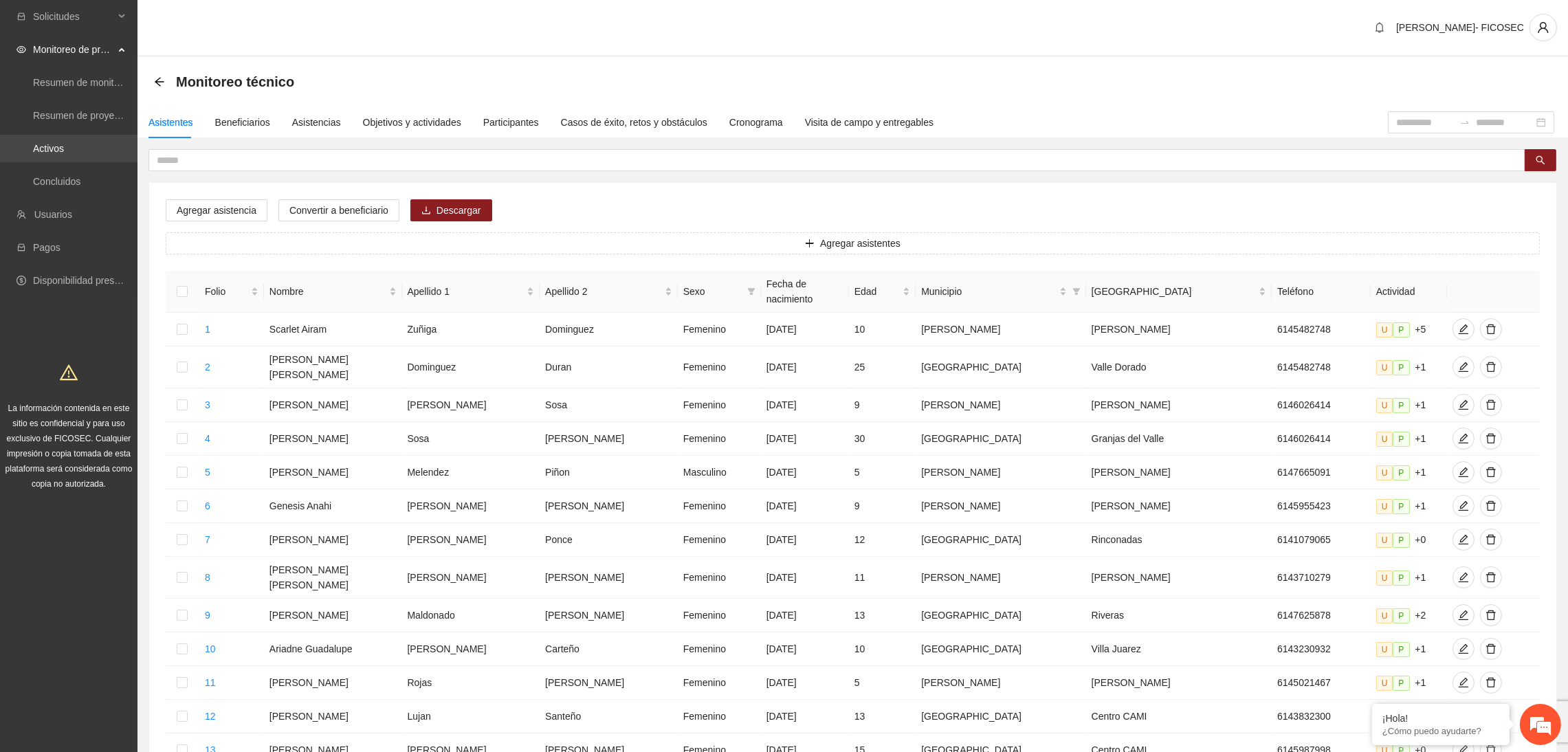
click at [64, 151] on link "Activos" at bounding box center [48, 149] width 31 height 11
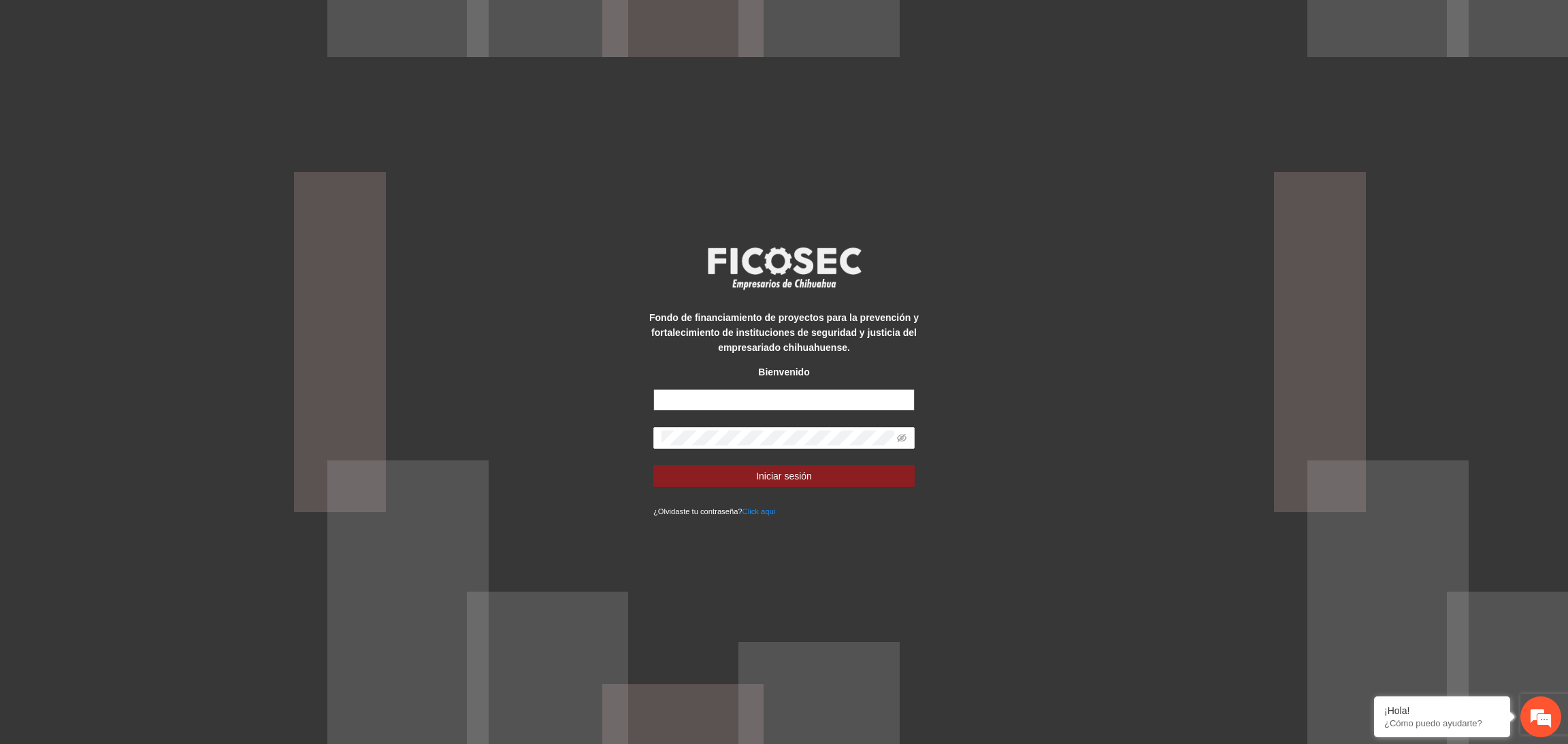
click at [734, 390] on input "text" at bounding box center [784, 400] width 261 height 22
type input "**********"
click at [653, 466] on button "Iniciar sesión" at bounding box center [784, 476] width 261 height 22
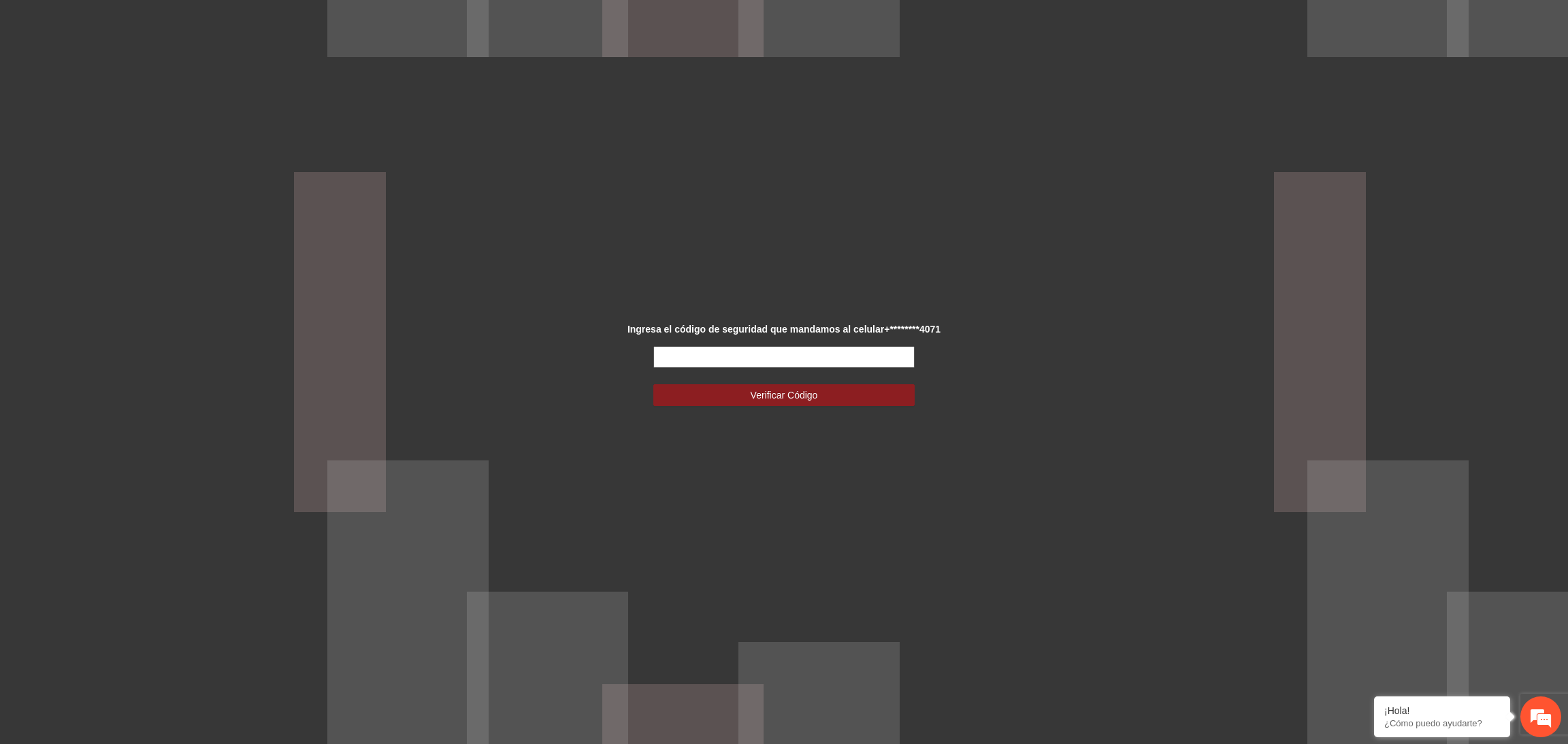
click at [834, 351] on input "text" at bounding box center [784, 357] width 261 height 22
click at [819, 355] on input "text" at bounding box center [784, 357] width 261 height 22
type input "******"
click at [653, 384] on button "Verificar Código" at bounding box center [784, 395] width 261 height 22
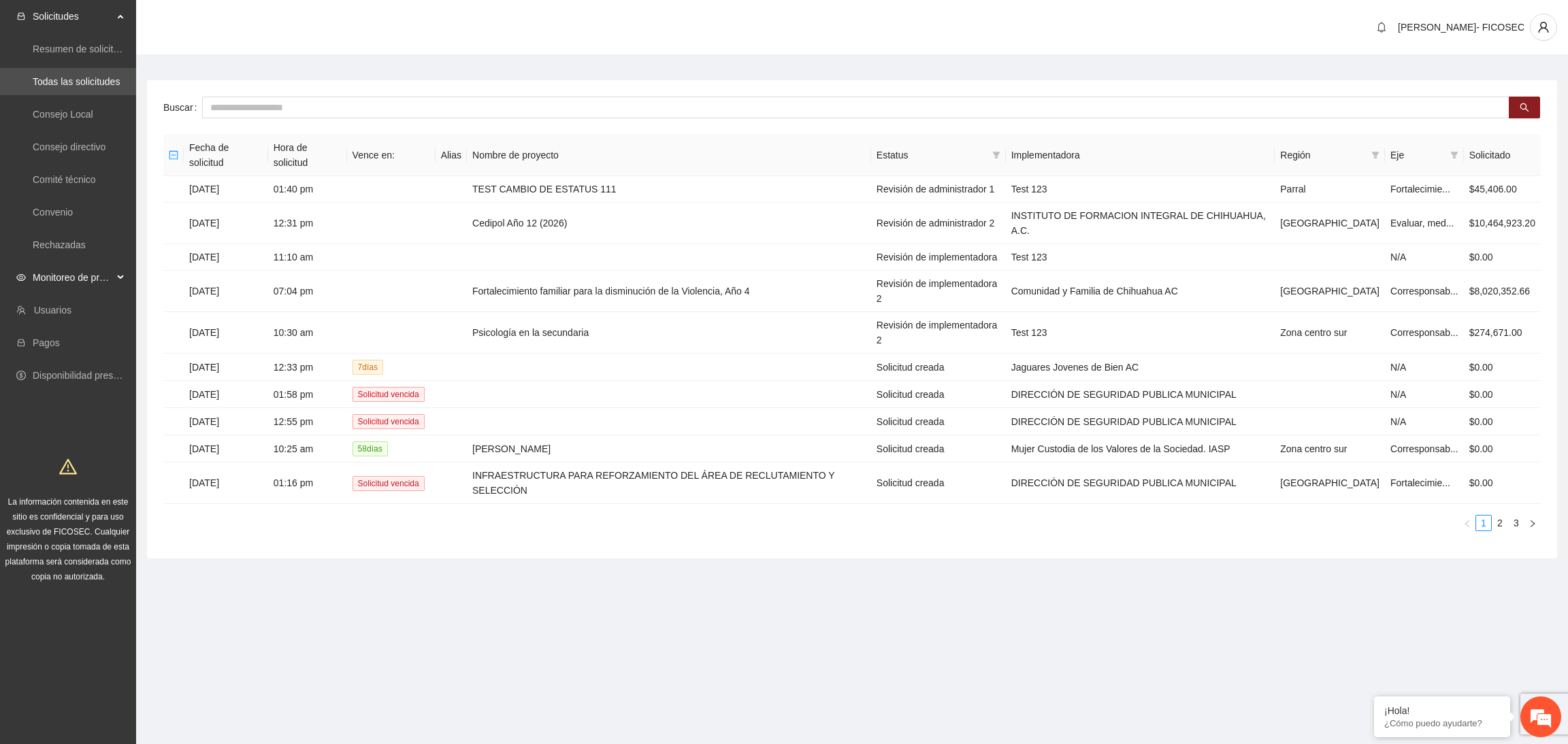
click at [78, 292] on li "Monitoreo de proyectos" at bounding box center [68, 279] width 136 height 30
click at [78, 280] on span "Monitoreo de proyectos" at bounding box center [73, 278] width 81 height 27
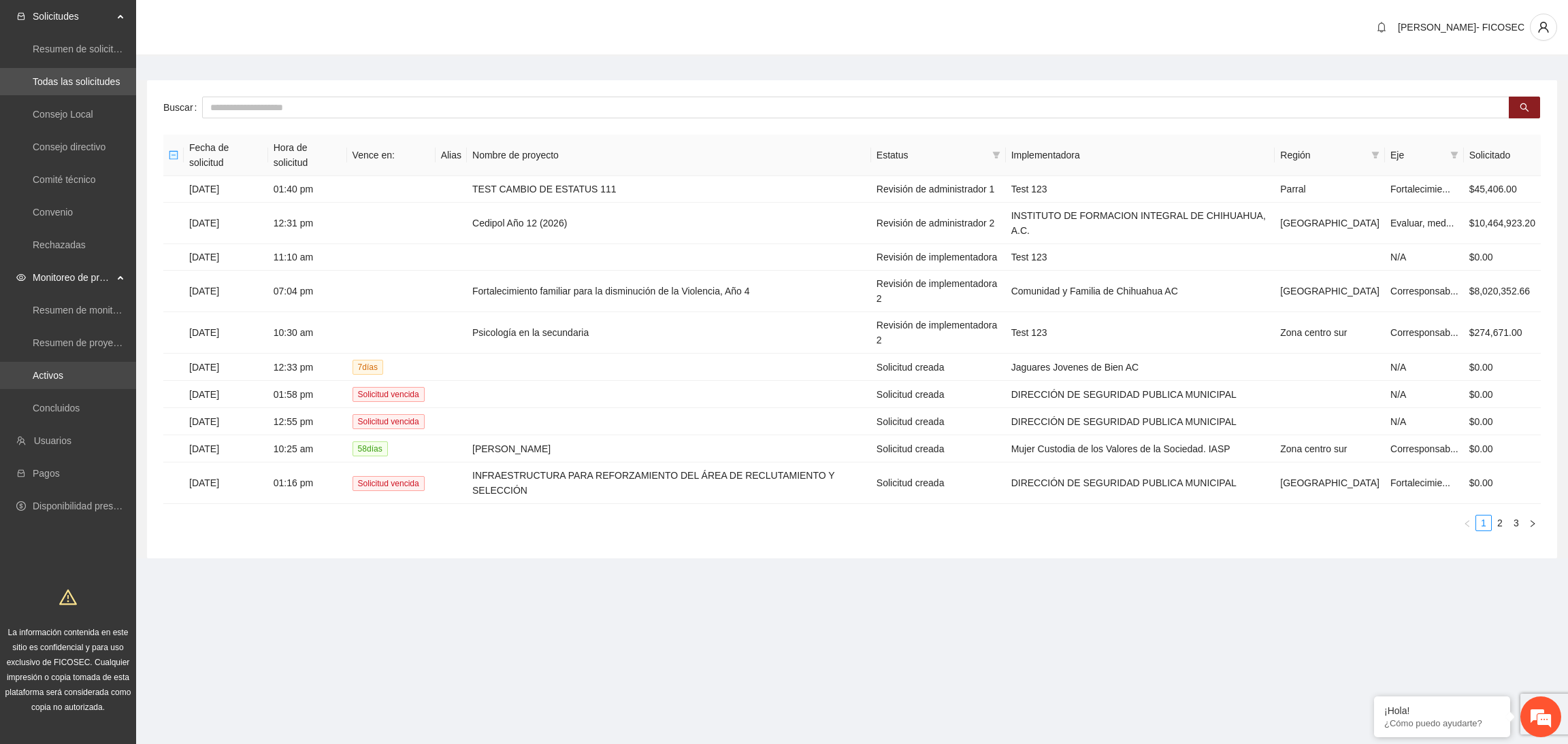
click at [58, 370] on link "Activos" at bounding box center [48, 375] width 31 height 11
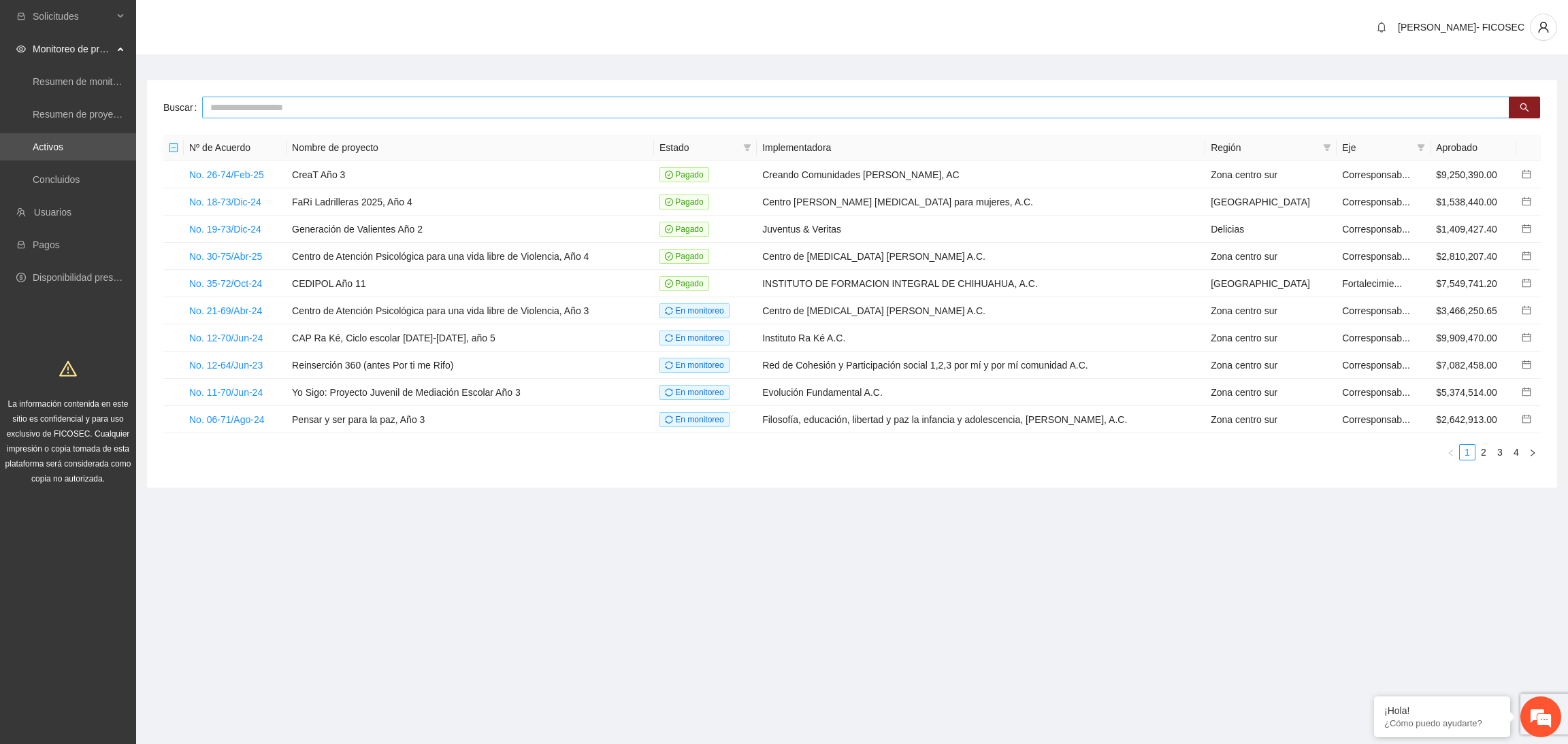
click at [282, 107] on input "text" at bounding box center [855, 107] width 1307 height 22
type input "******"
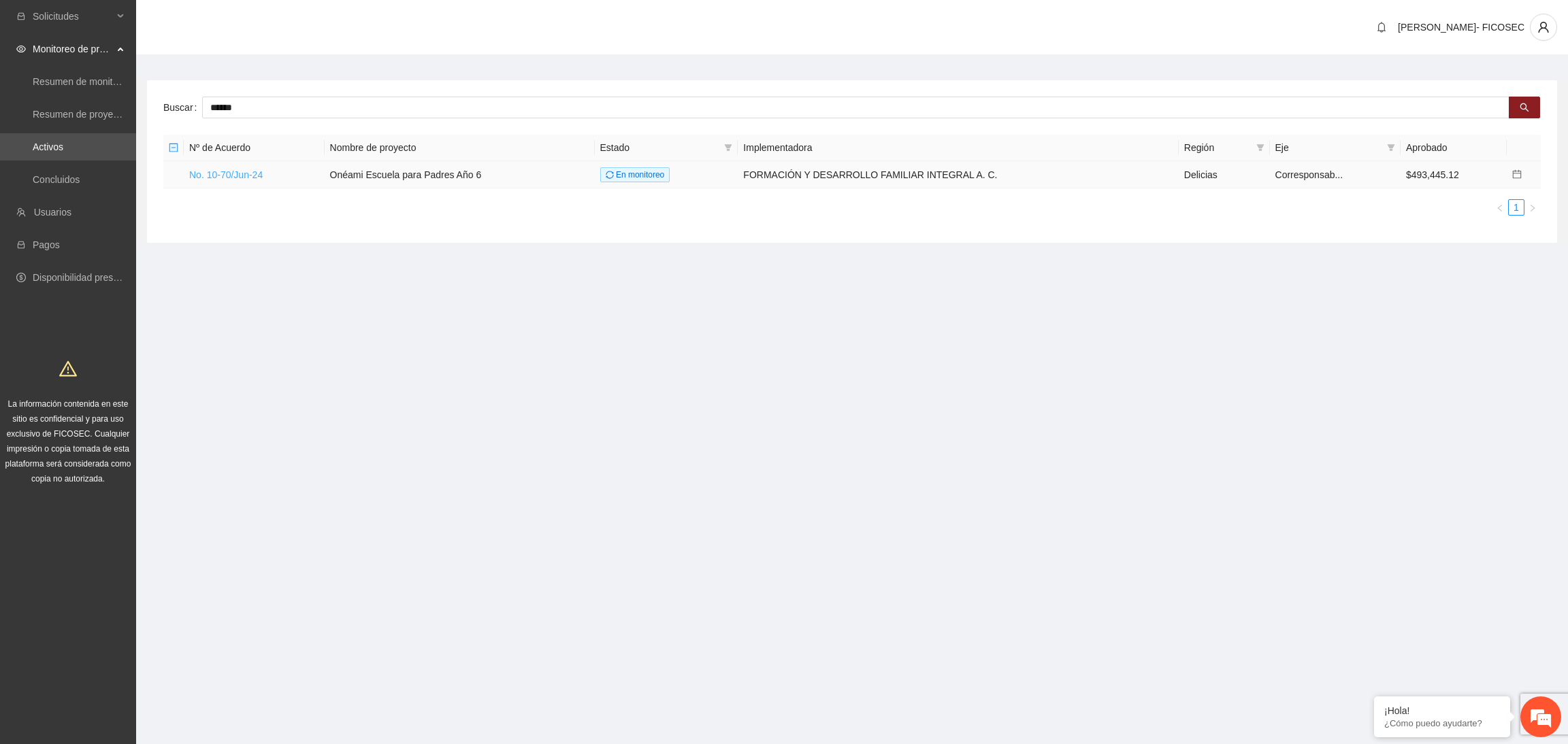
click at [231, 175] on link "No. 10-70/Jun-24" at bounding box center [225, 175] width 73 height 11
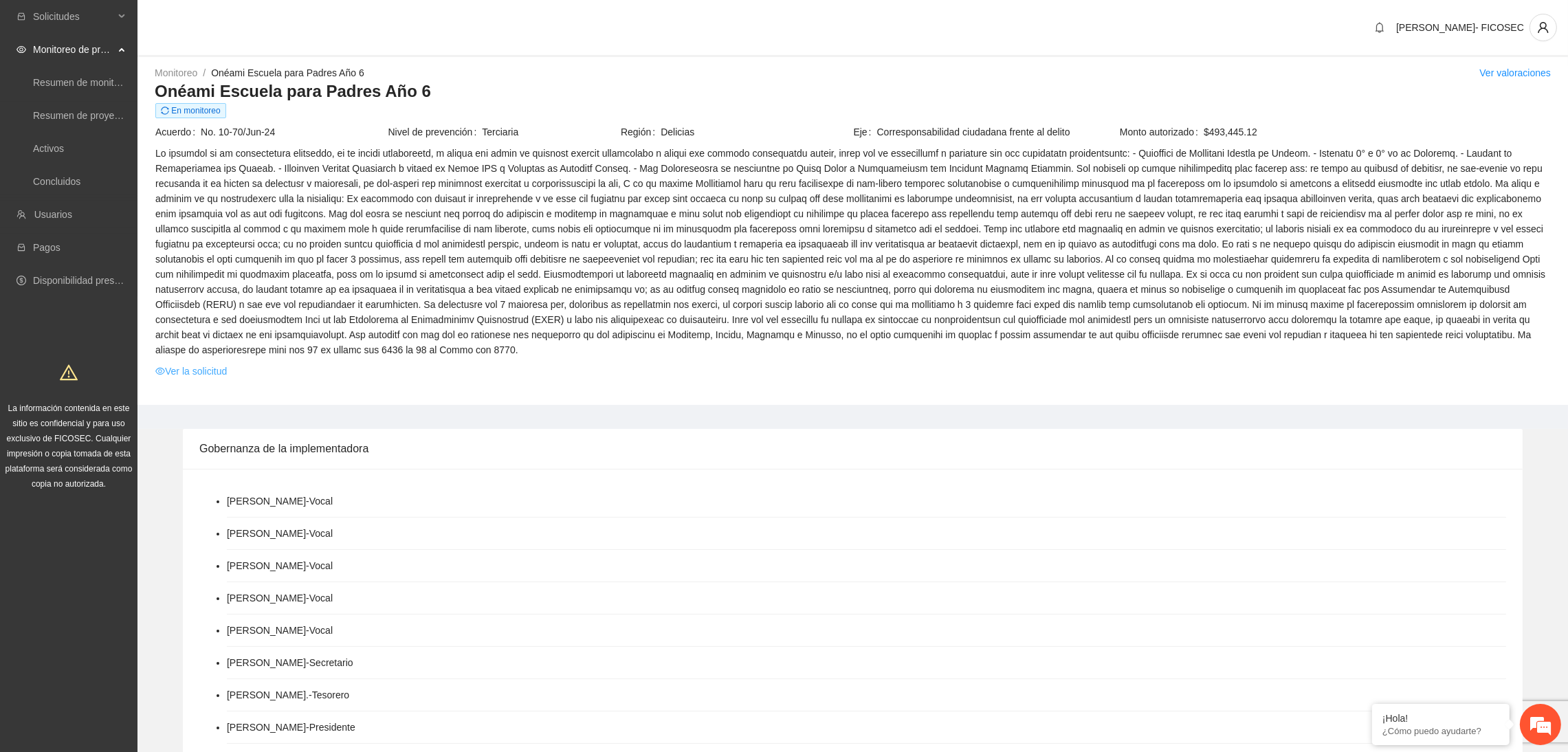
click at [198, 364] on link "Ver la solicitud" at bounding box center [191, 371] width 72 height 15
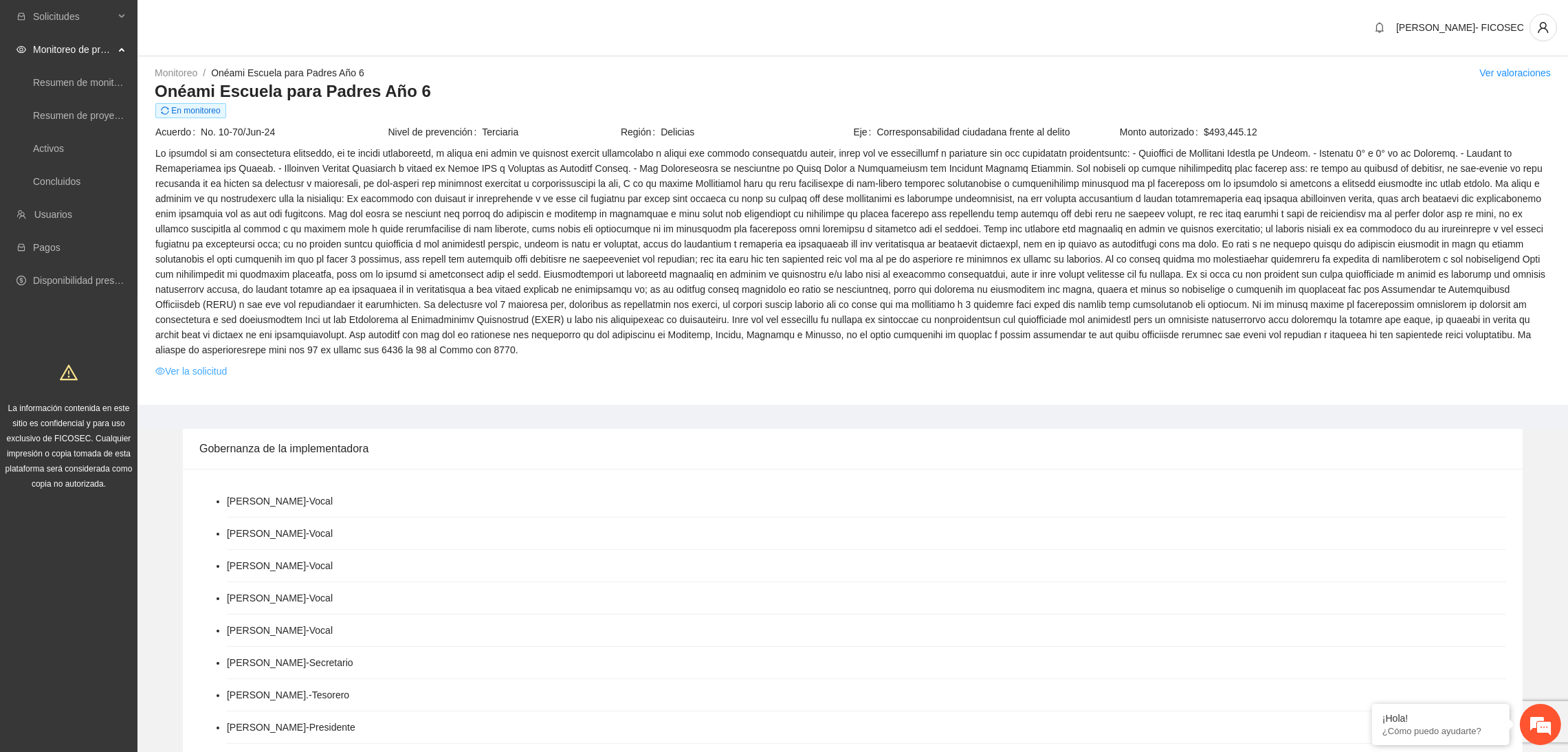
click at [213, 364] on link "Ver la solicitud" at bounding box center [191, 371] width 72 height 15
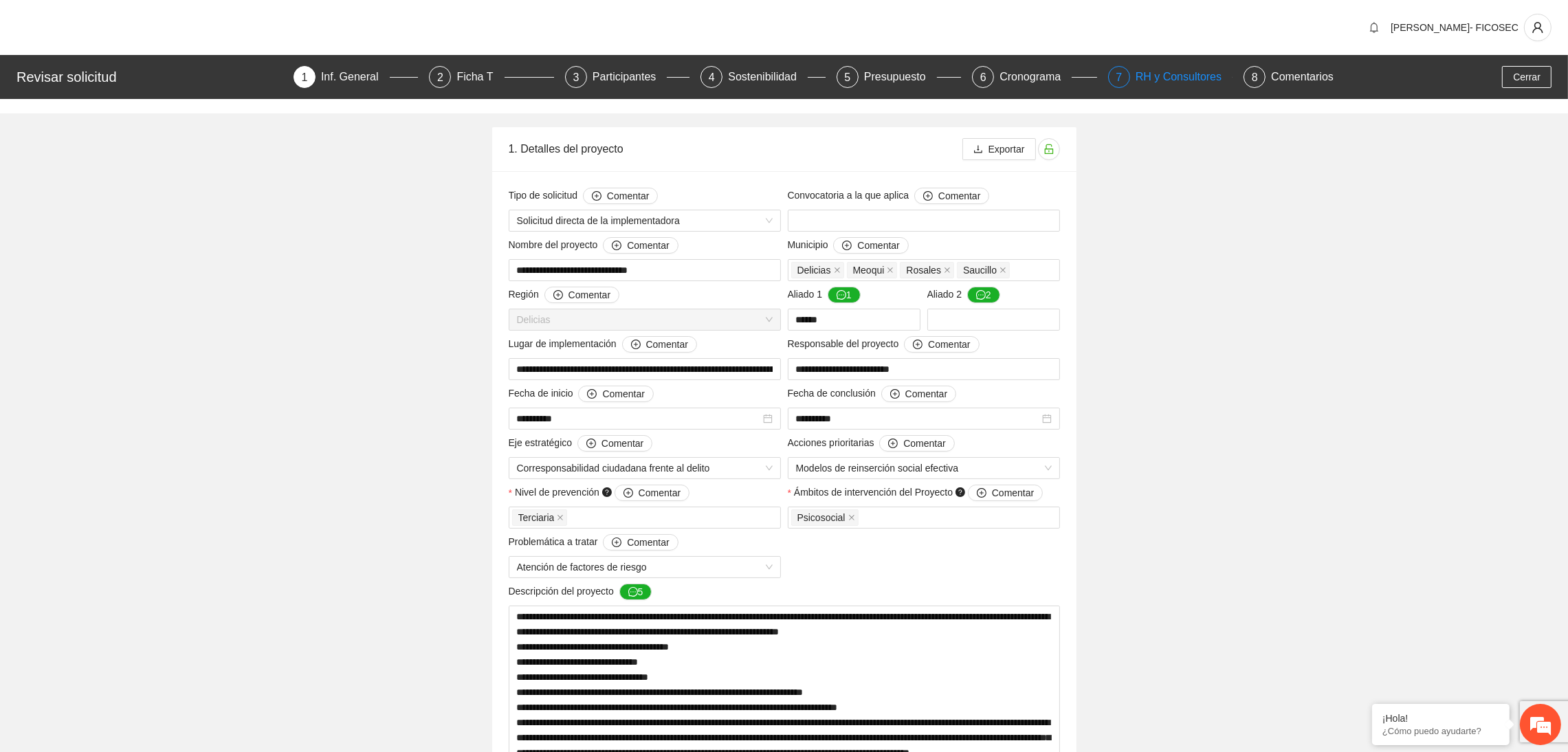
click at [1198, 74] on div "RH y Consultores" at bounding box center [1184, 77] width 97 height 22
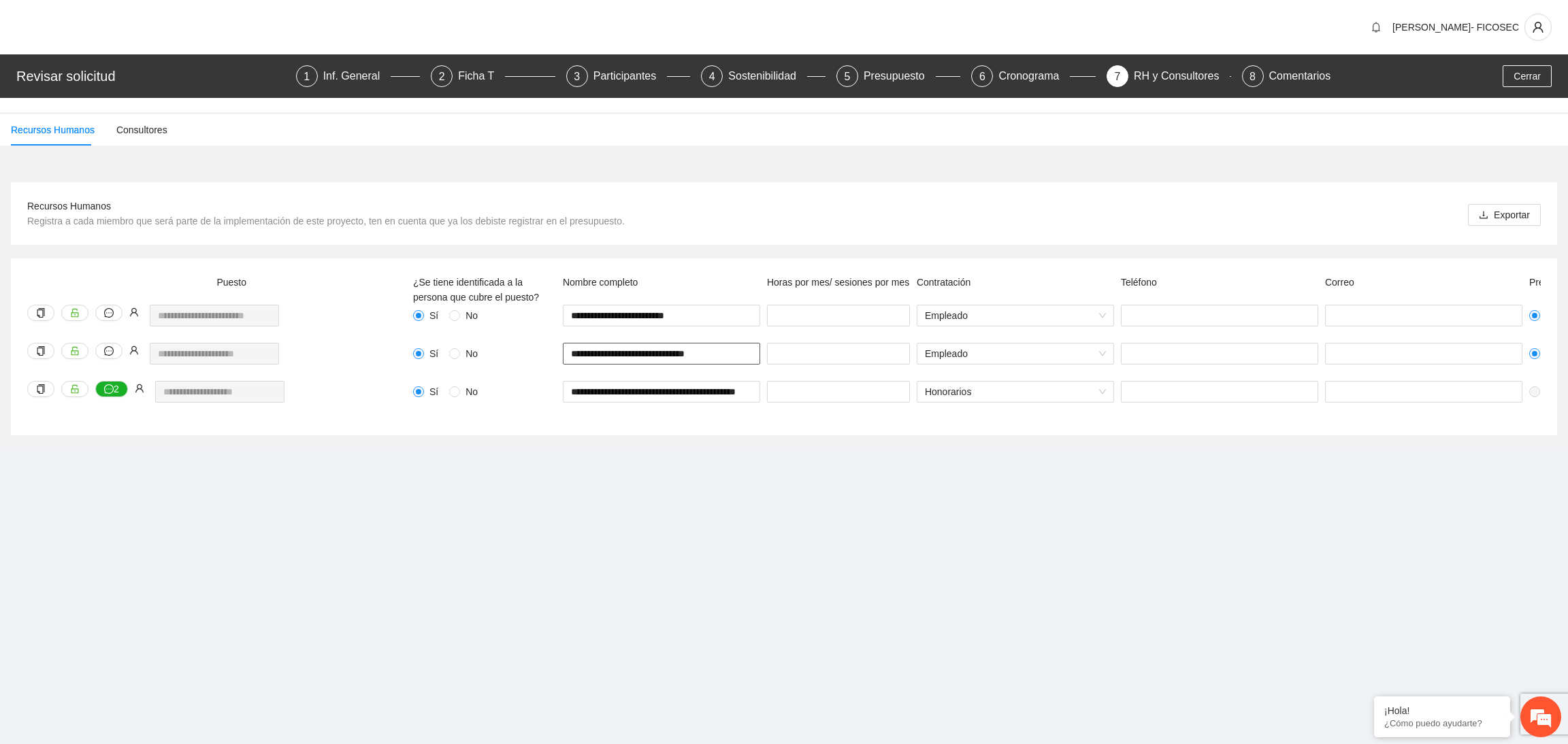
drag, startPoint x: 569, startPoint y: 351, endPoint x: 738, endPoint y: 337, distance: 169.6
click at [738, 337] on div "**********" at bounding box center [1059, 346] width 1293 height 144
click at [802, 71] on div "Sostenibilidad" at bounding box center [768, 76] width 79 height 22
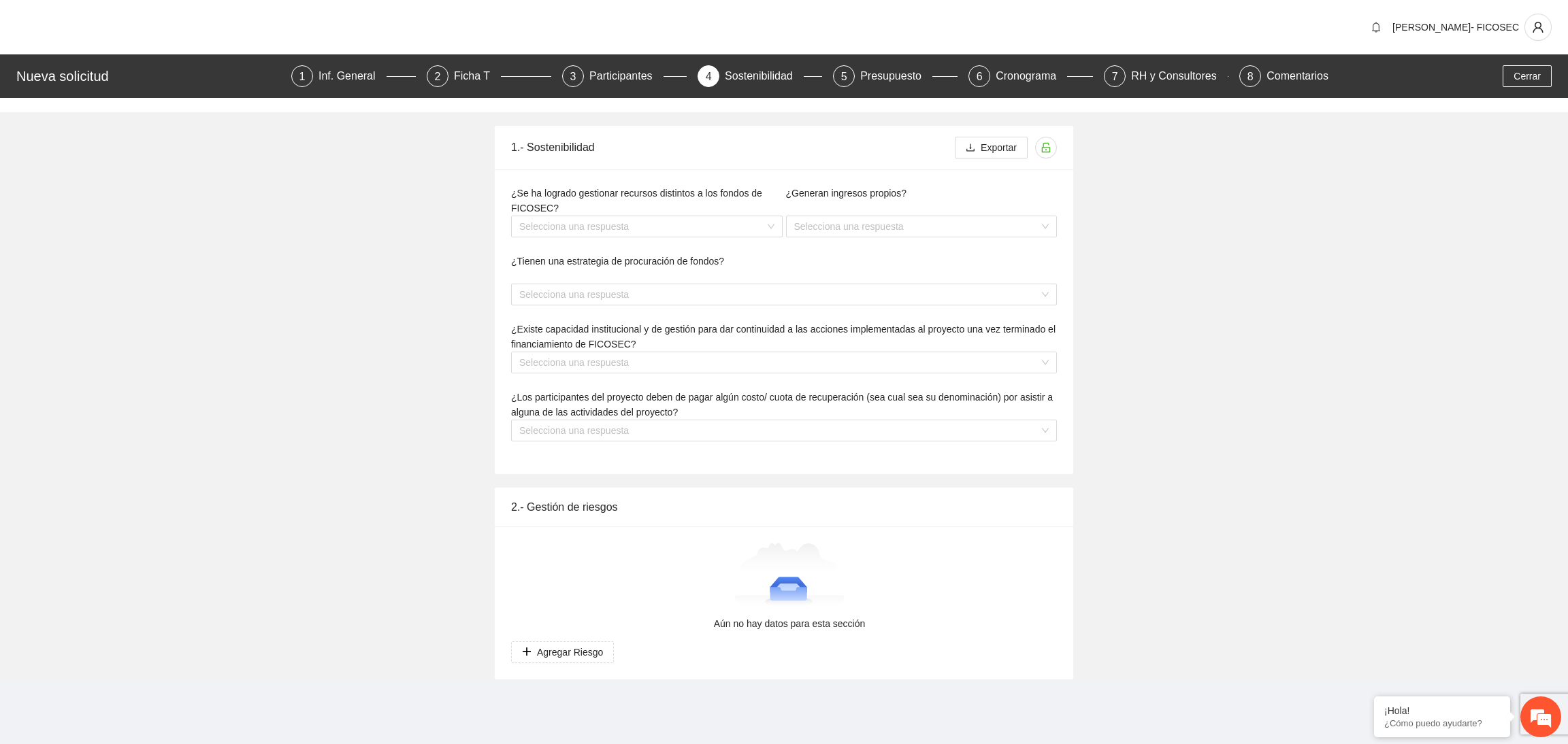
type textarea "**********"
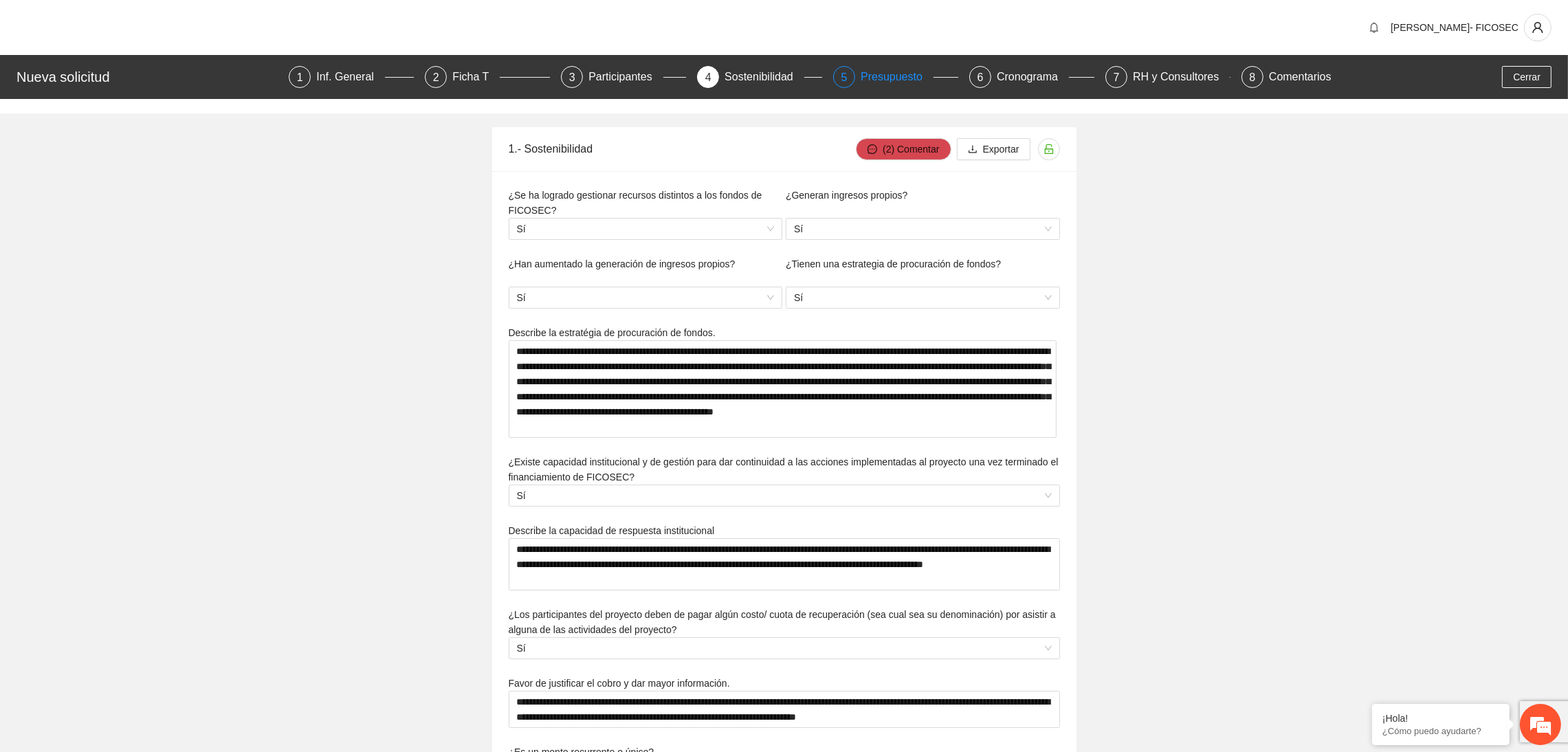
click at [893, 75] on div "Presupuesto" at bounding box center [896, 77] width 73 height 22
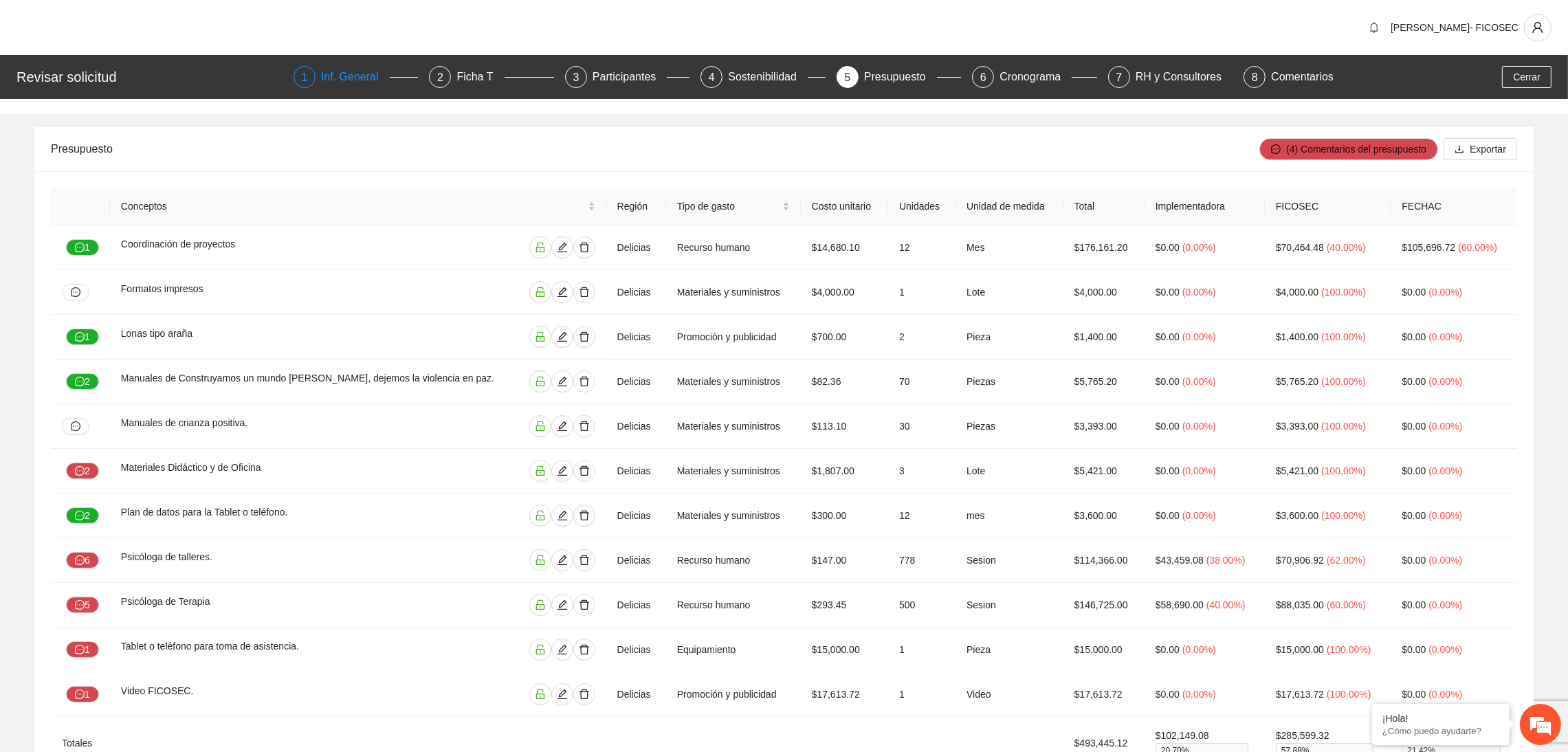
click at [364, 79] on div "Inf. General" at bounding box center [355, 77] width 69 height 22
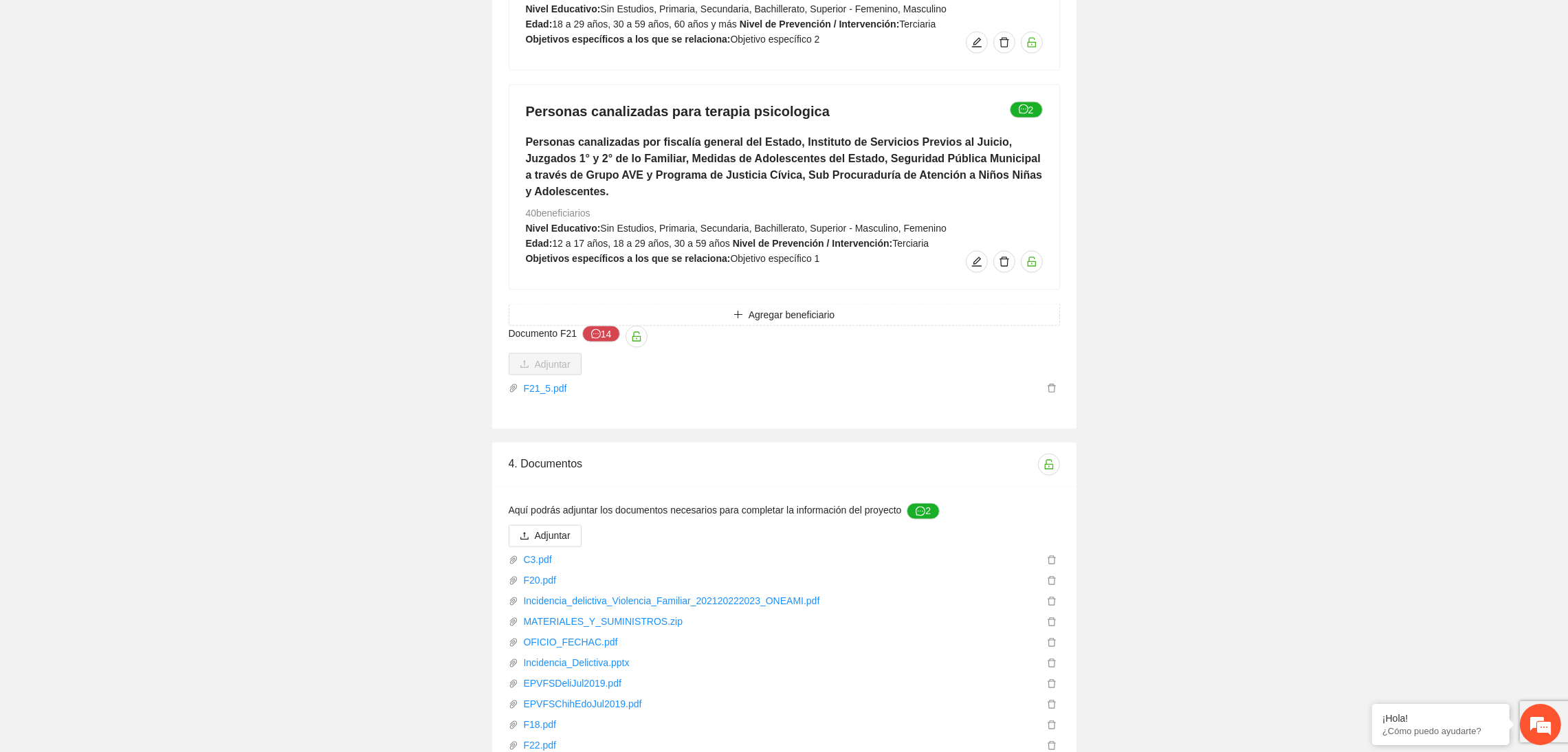
scroll to position [3558, 0]
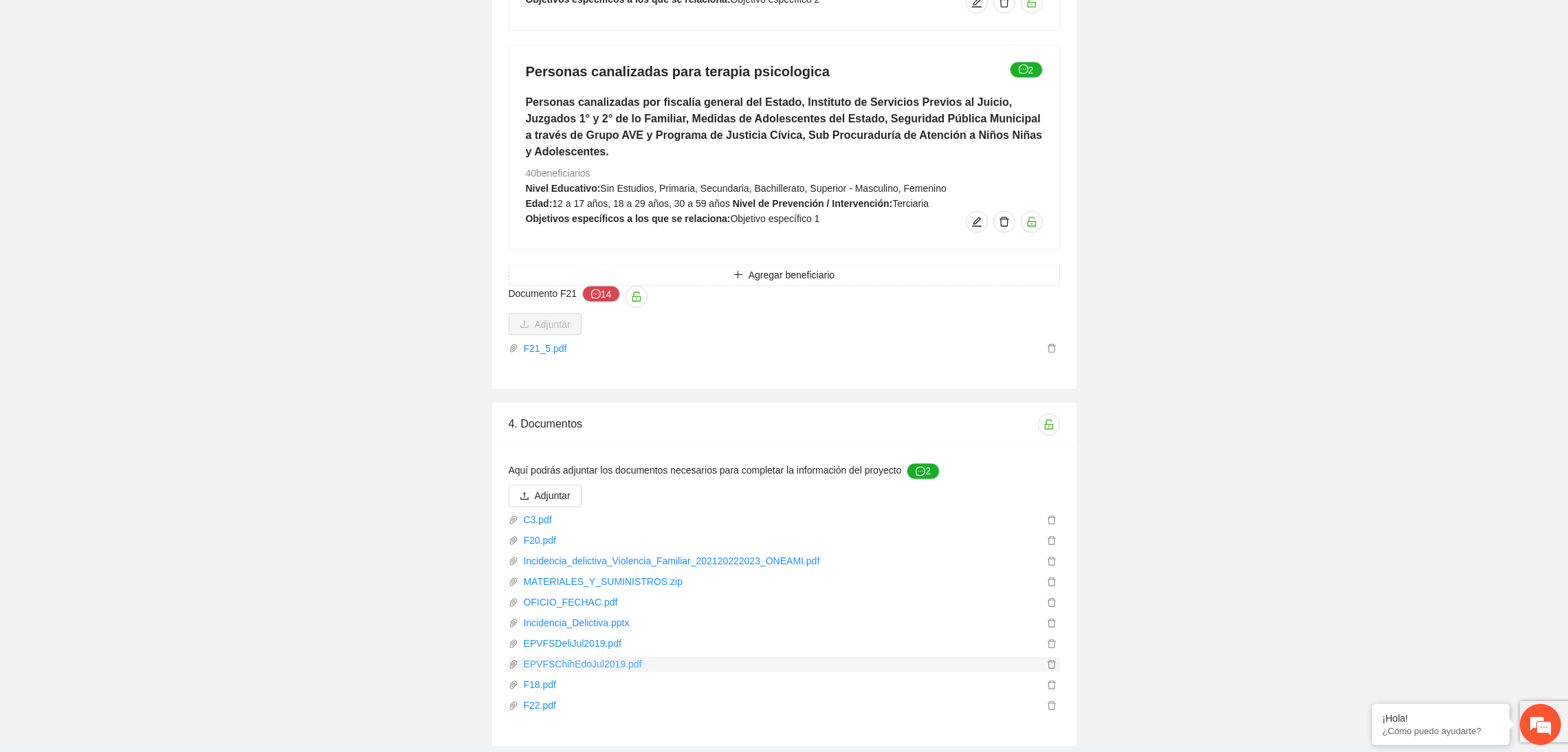
click at [588, 658] on link "EPVFSChihEdoJul2019.pdf" at bounding box center [780, 665] width 525 height 15
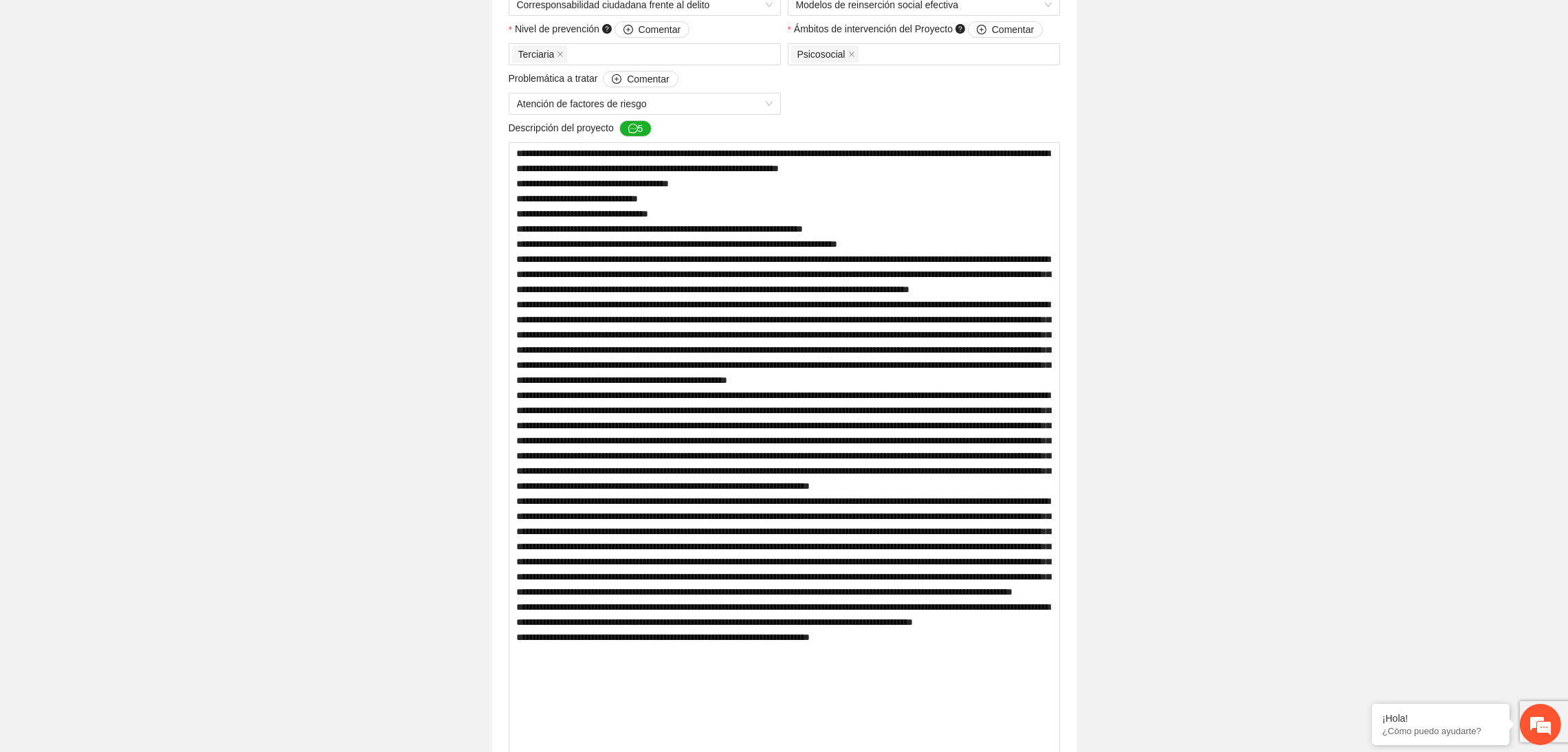
scroll to position [0, 0]
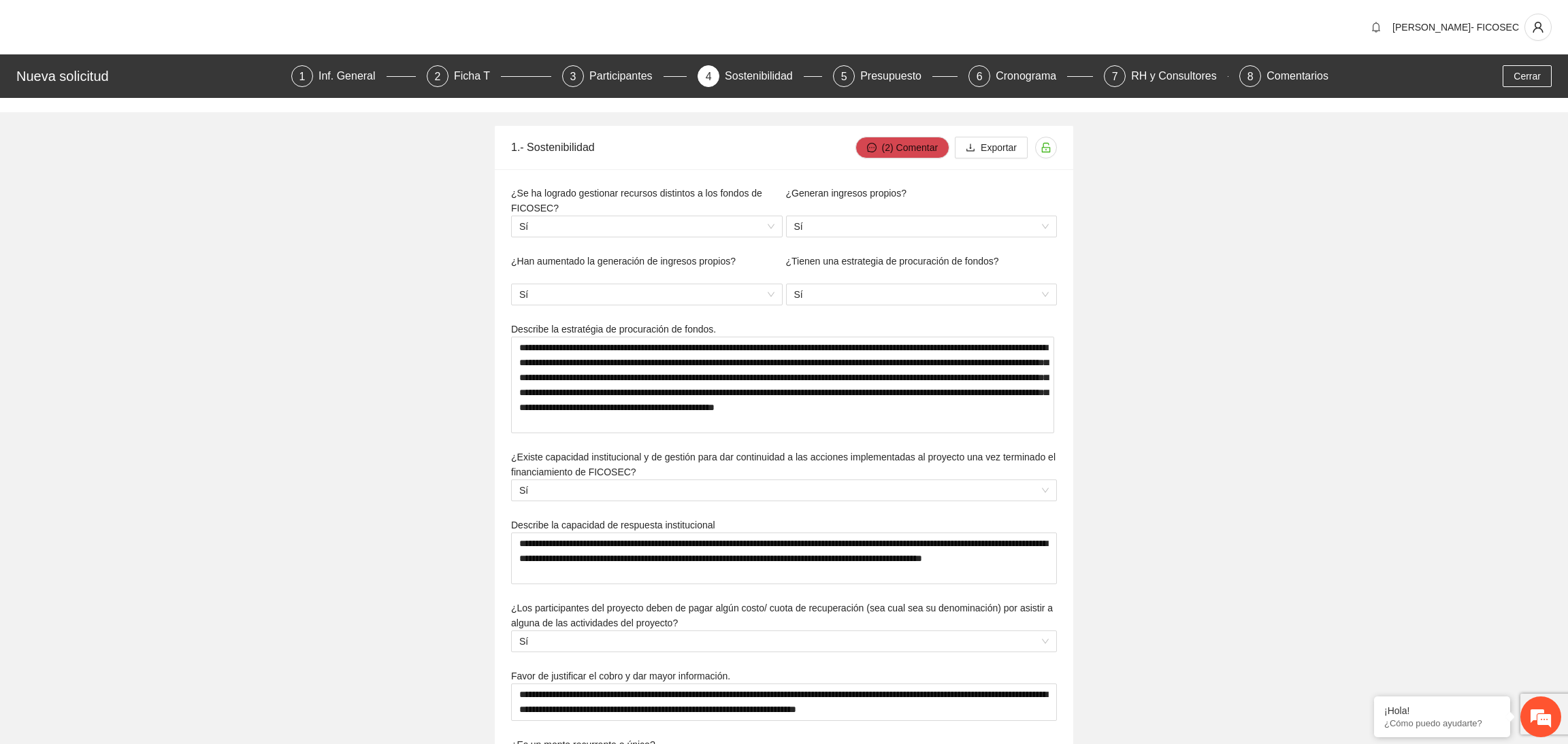
type textarea "**********"
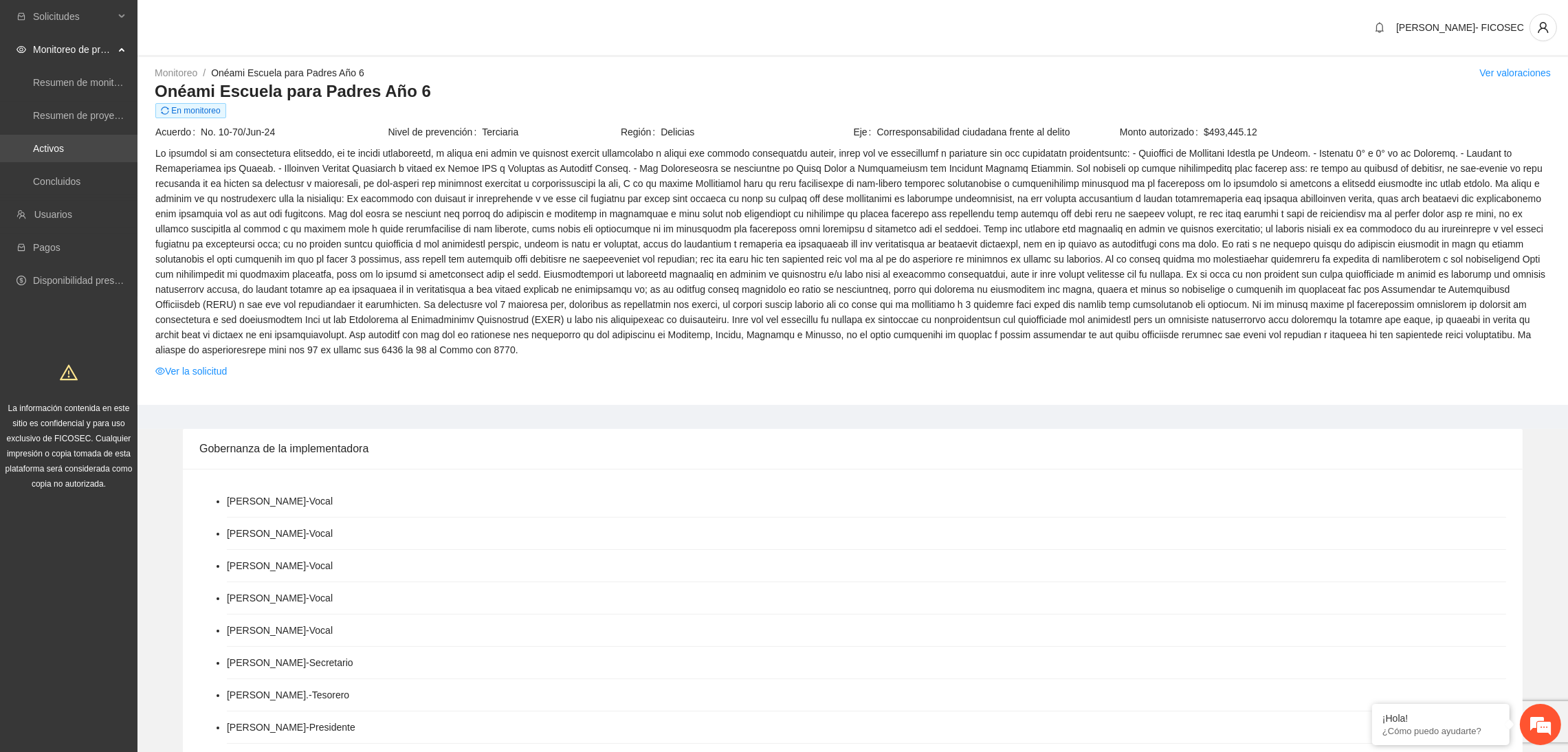
click at [64, 153] on link "Activos" at bounding box center [48, 149] width 31 height 11
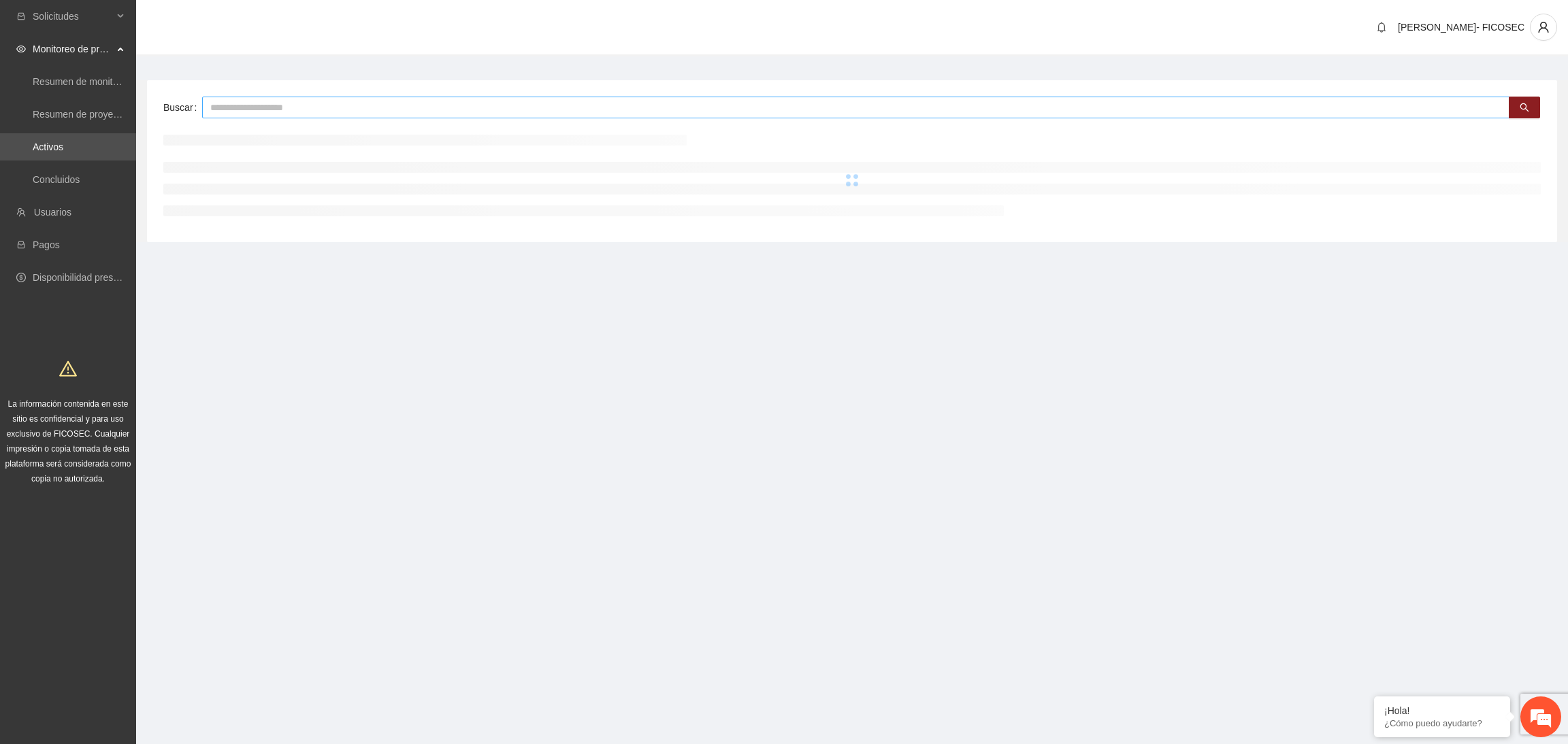
click at [418, 110] on input "text" at bounding box center [855, 107] width 1307 height 22
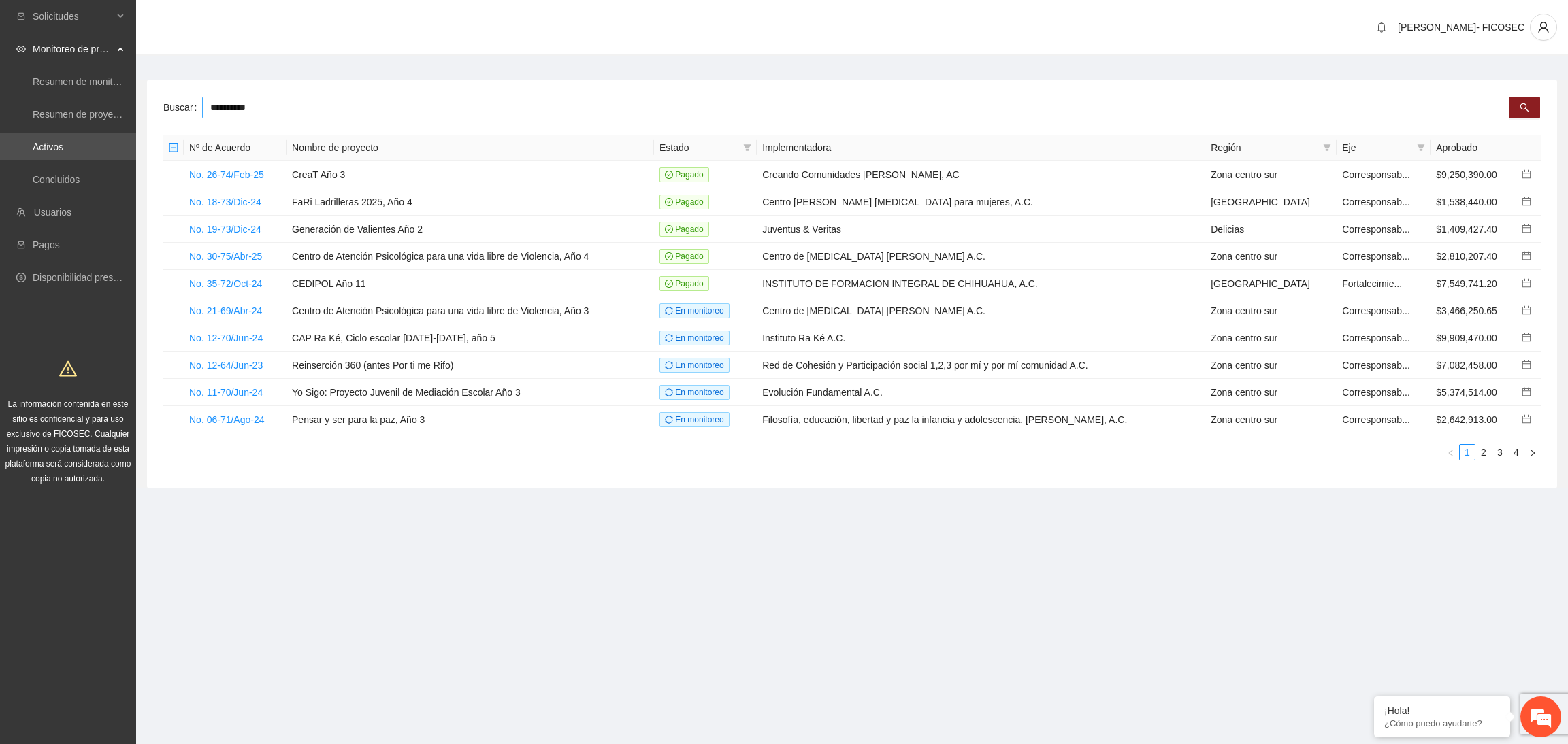
type input "**********"
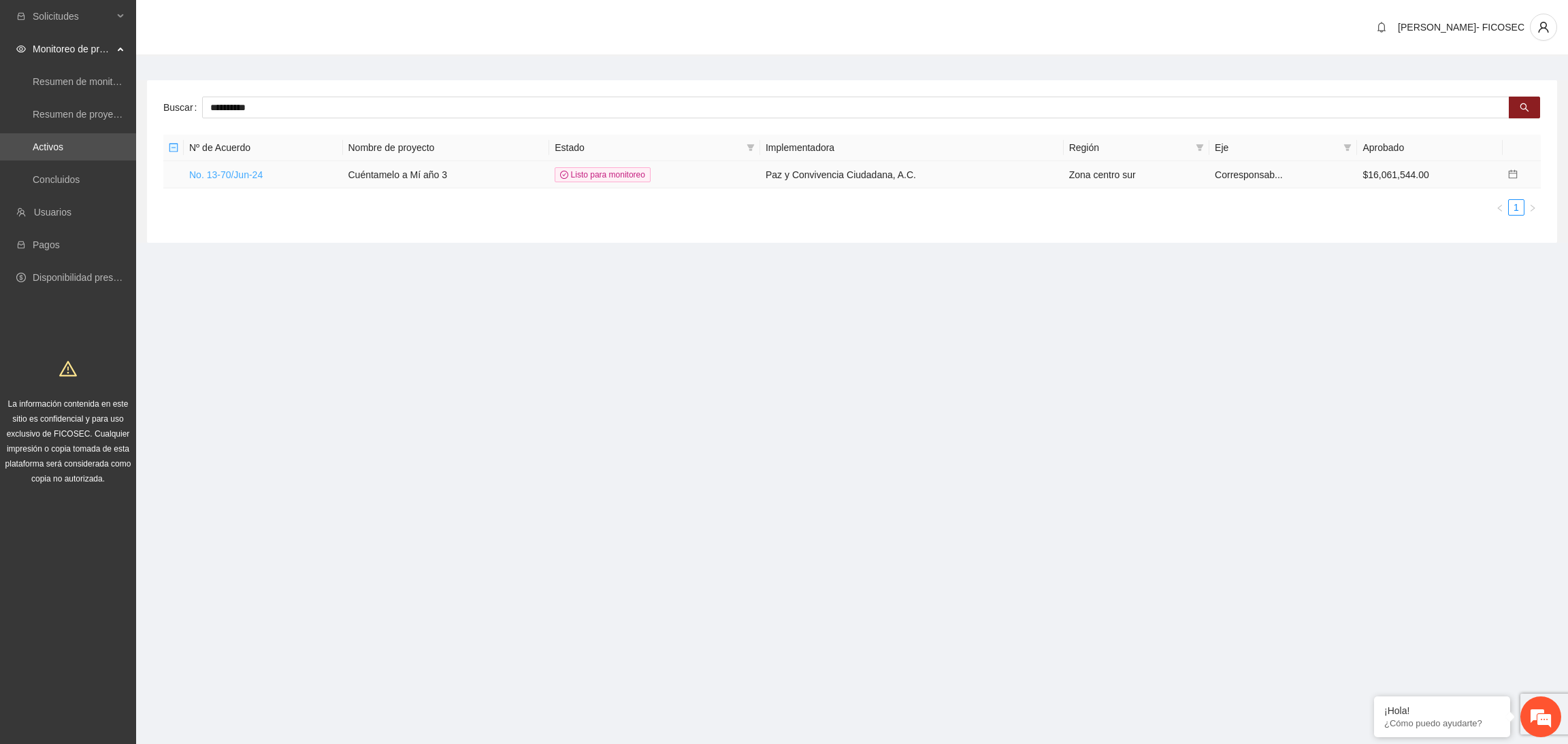
click at [226, 173] on link "No. 13-70/Jun-24" at bounding box center [225, 175] width 73 height 11
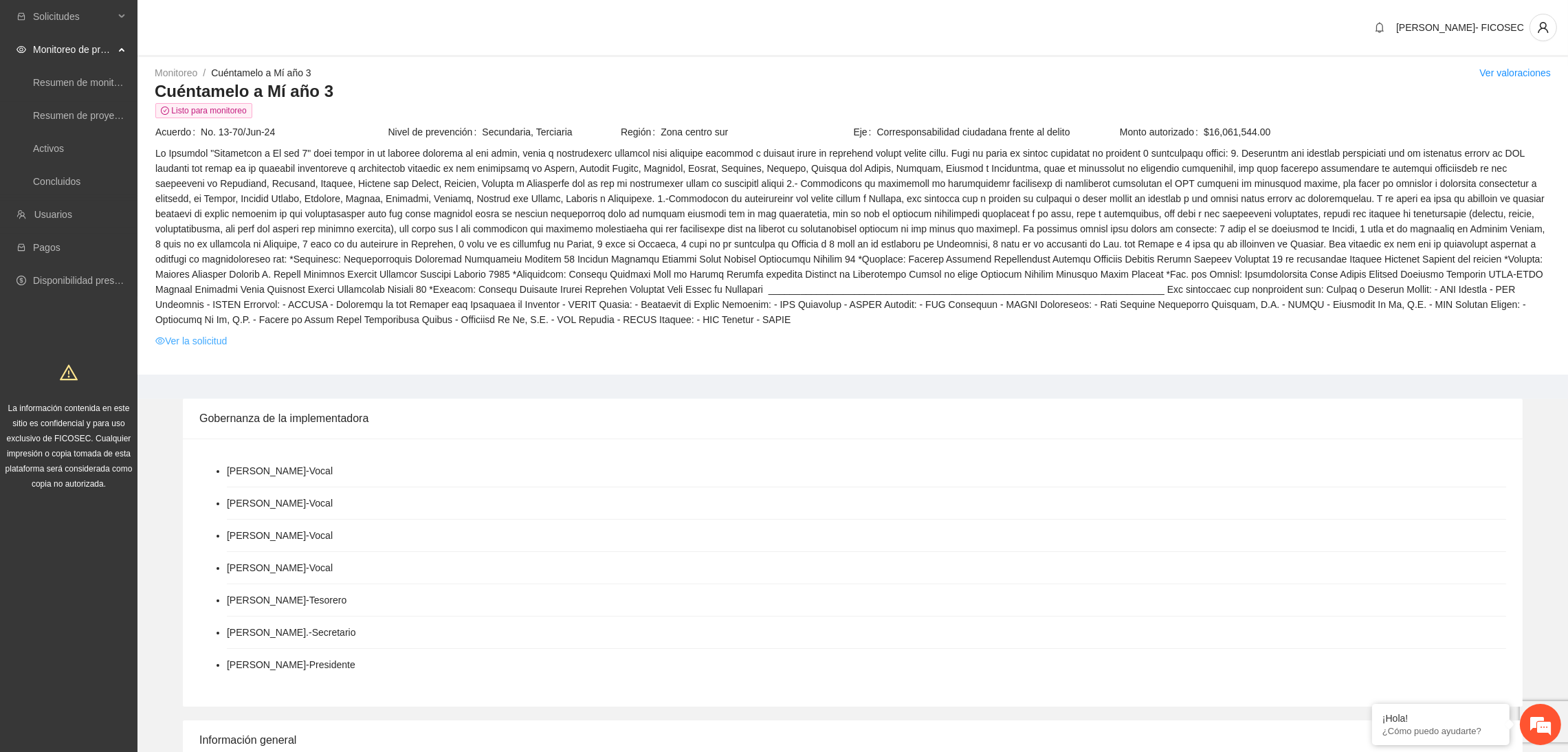
click at [201, 340] on link "Ver la solicitud" at bounding box center [191, 341] width 72 height 15
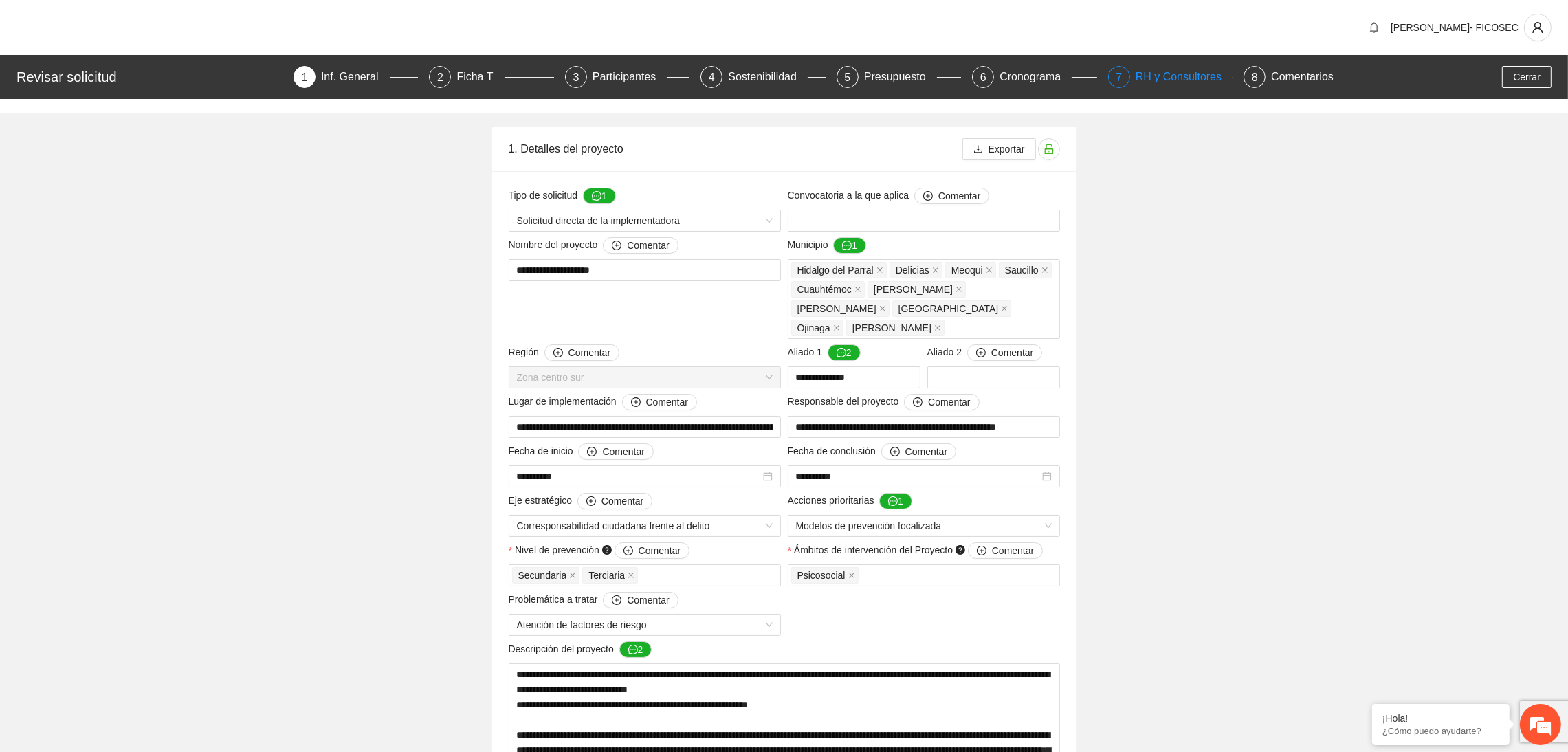
click at [1153, 71] on div "RH y Consultores" at bounding box center [1184, 77] width 97 height 22
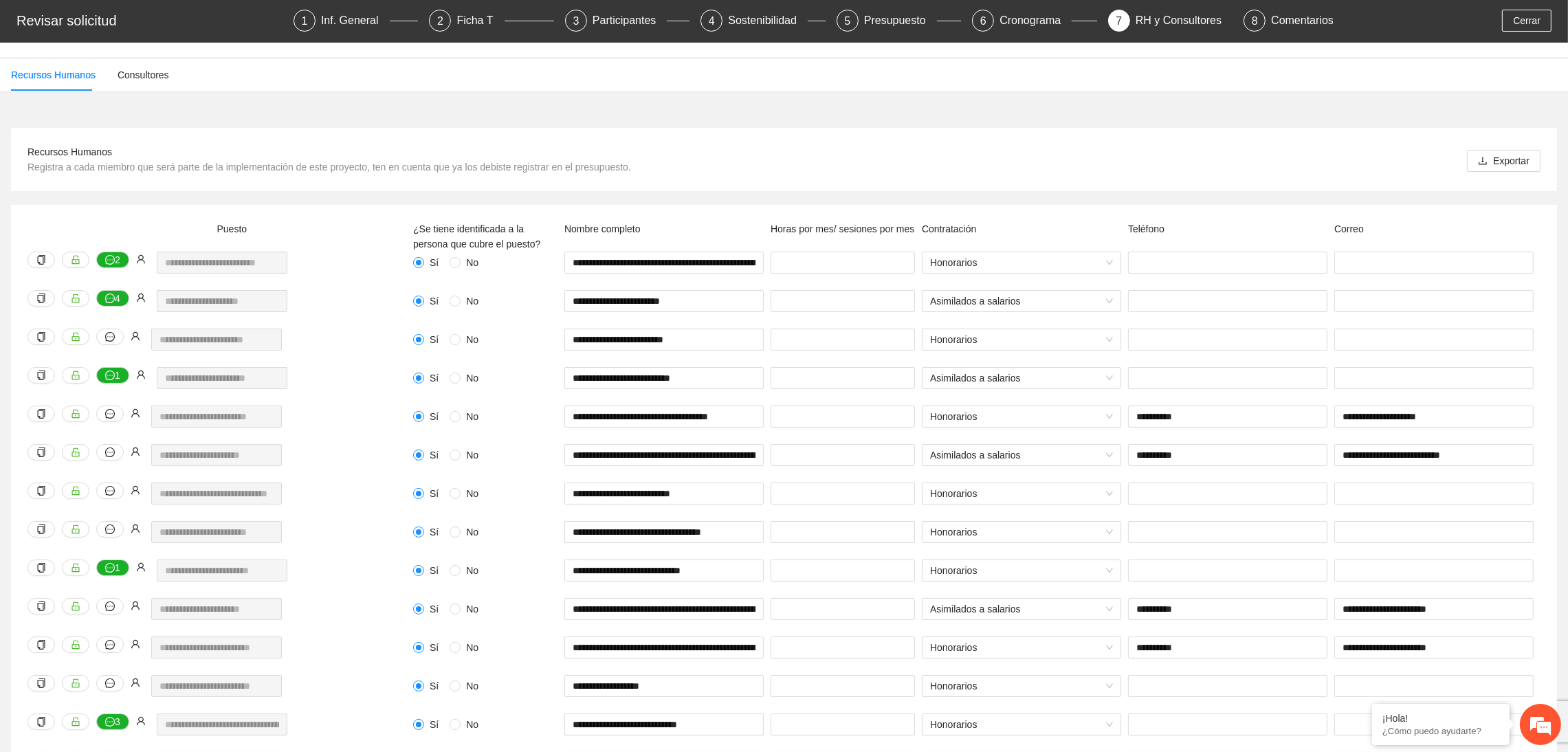
scroll to position [103, 0]
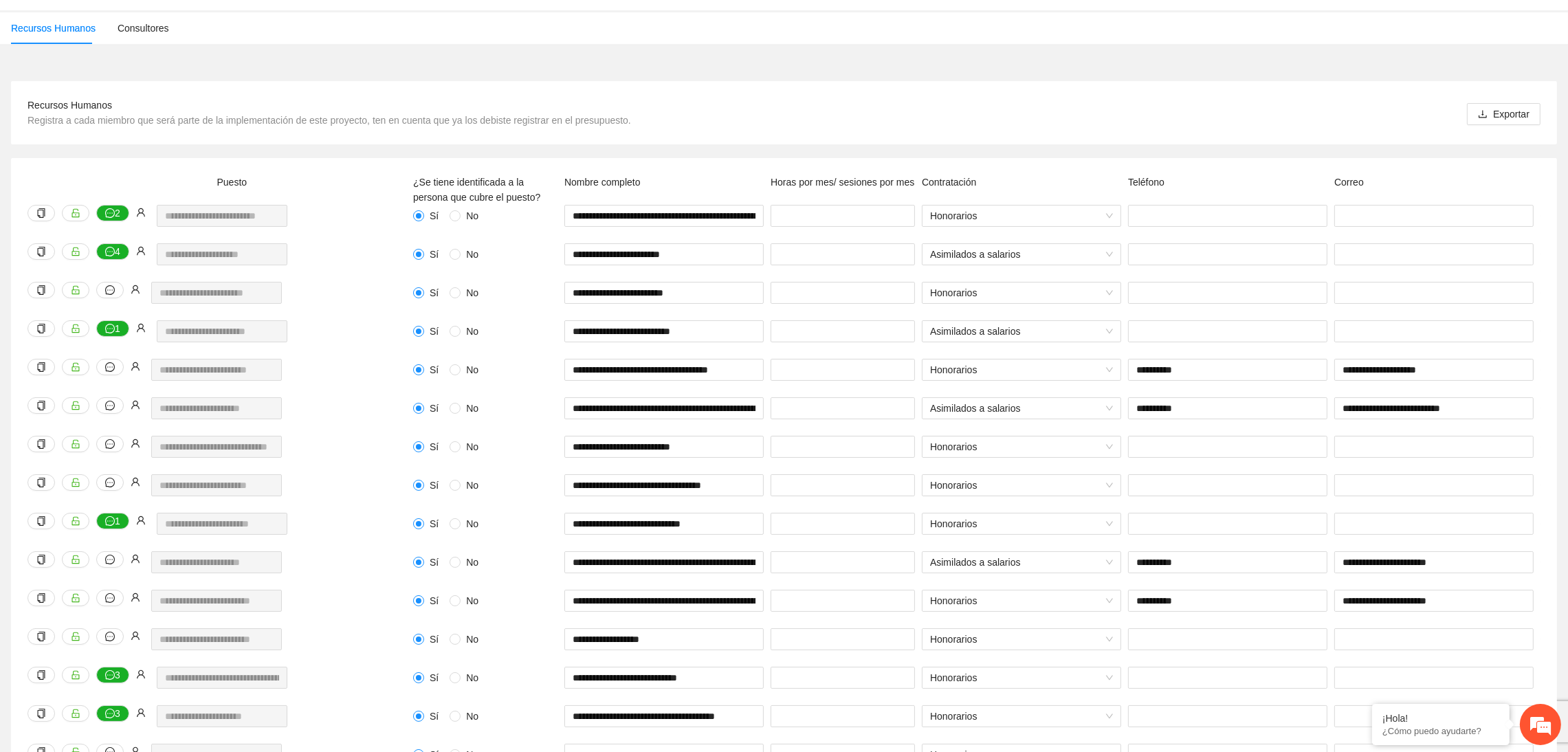
click at [1496, 118] on span "Exportar" at bounding box center [1511, 114] width 36 height 15
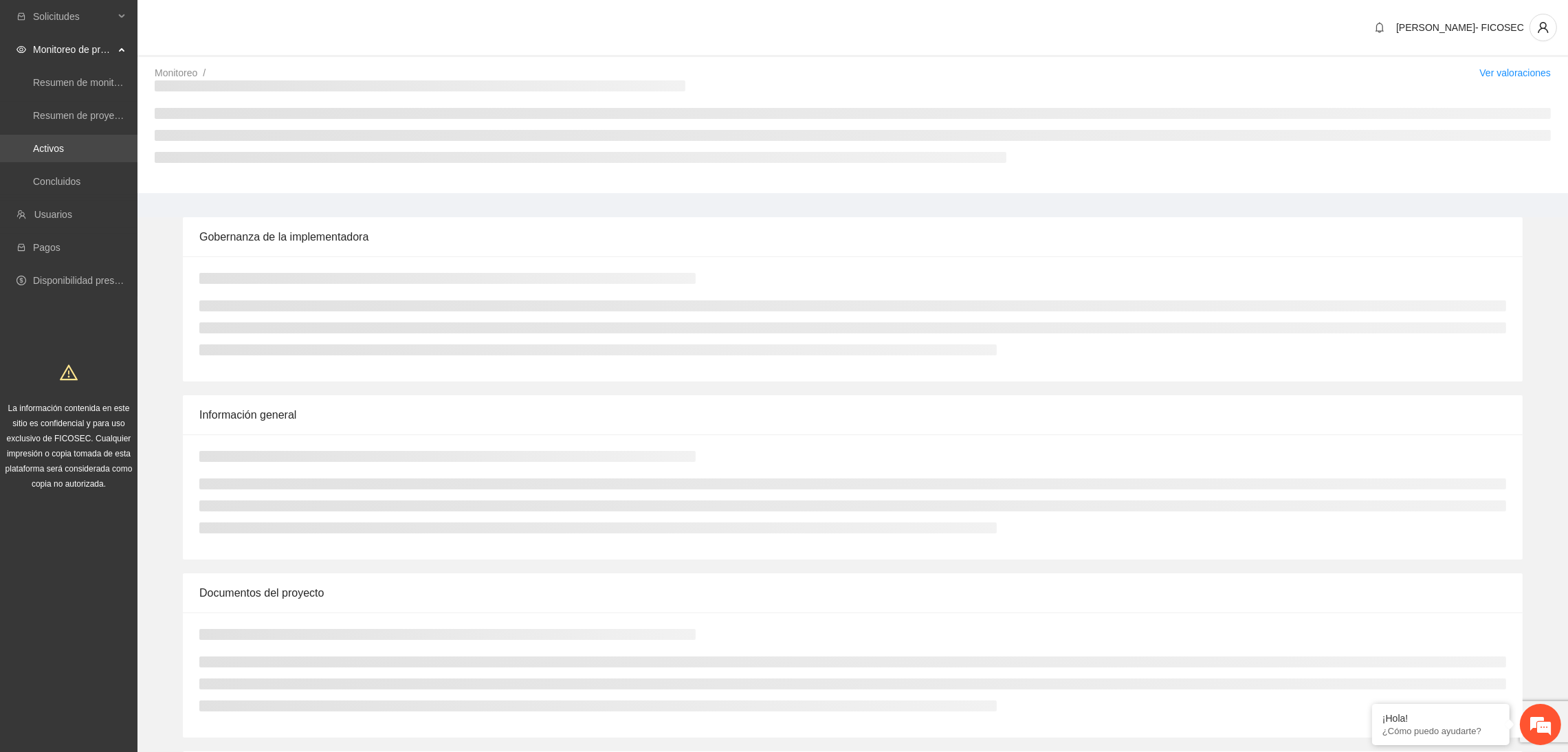
click at [64, 145] on link "Activos" at bounding box center [48, 149] width 31 height 11
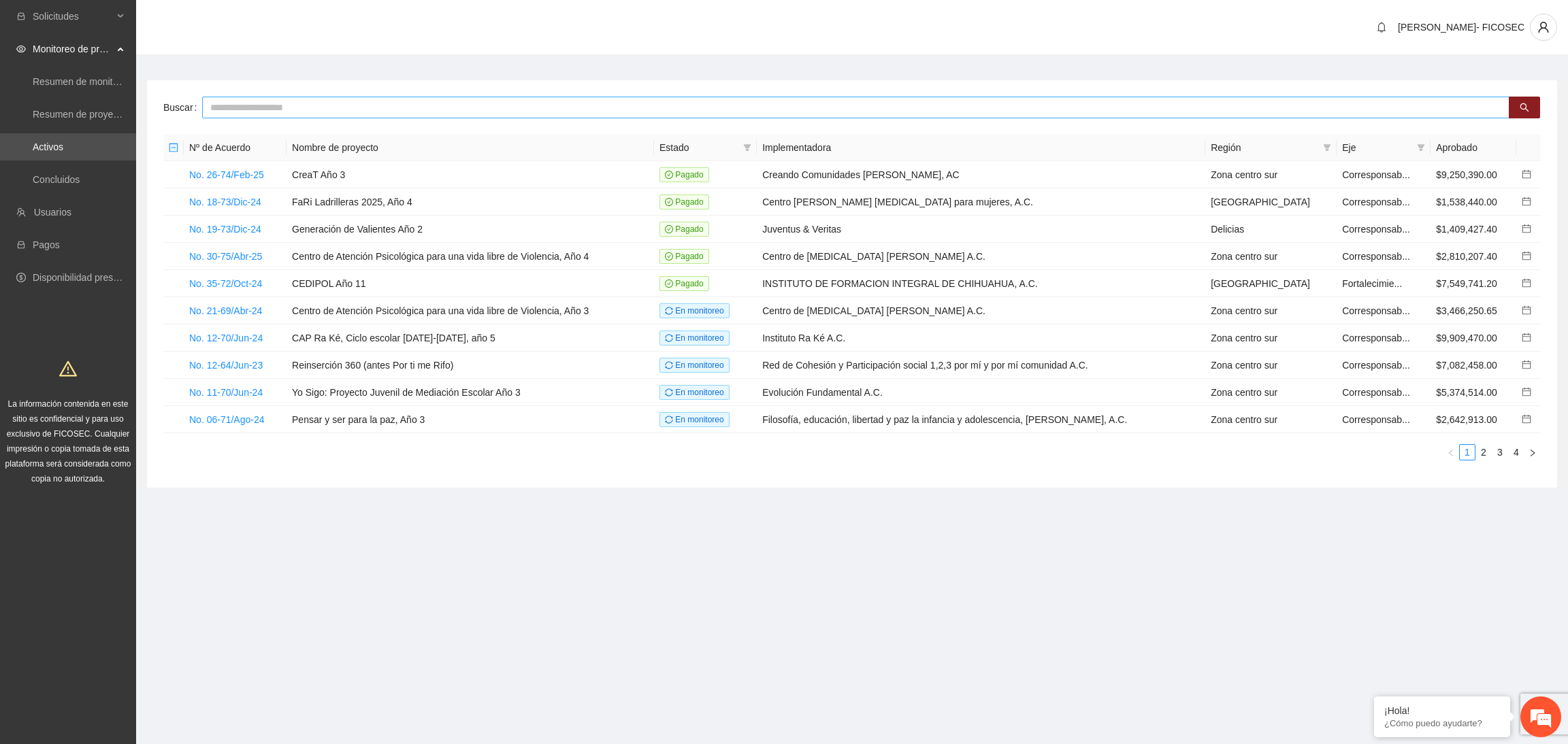
click at [412, 118] on input "text" at bounding box center [855, 107] width 1307 height 22
click at [412, 112] on input "text" at bounding box center [855, 107] width 1307 height 22
type input "******"
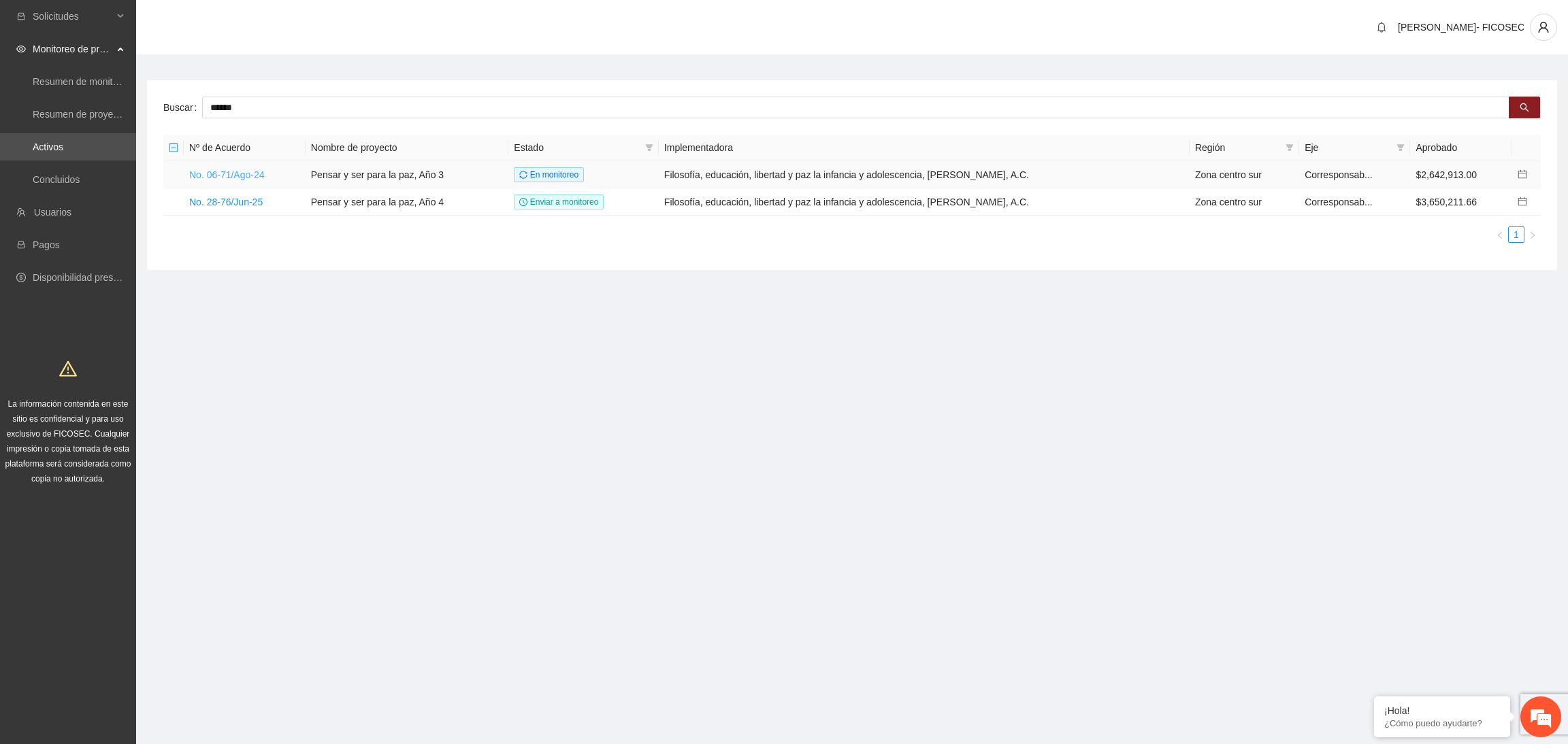
click at [222, 173] on link "No. 06-71/Ago-24" at bounding box center [226, 175] width 75 height 11
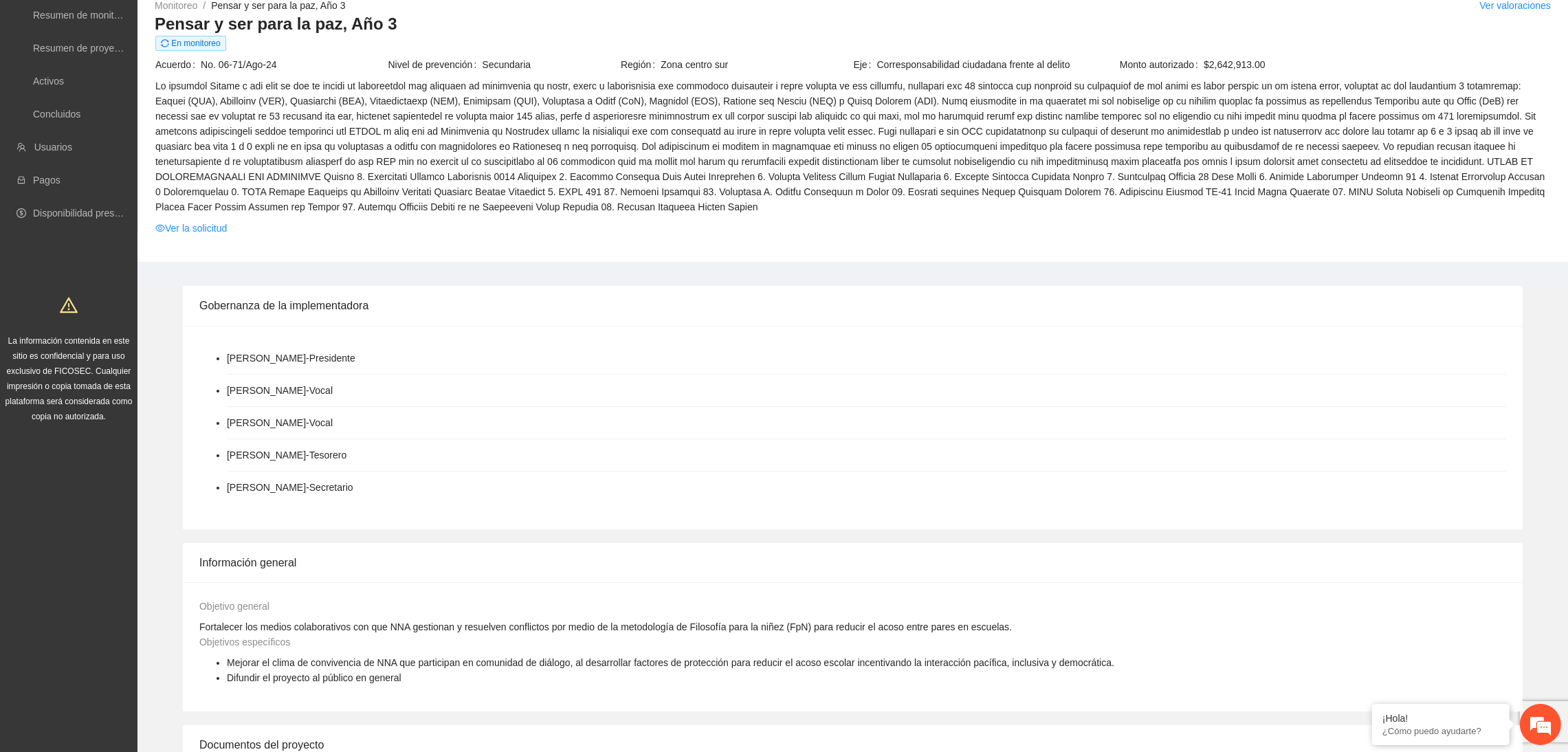
scroll to position [103, 0]
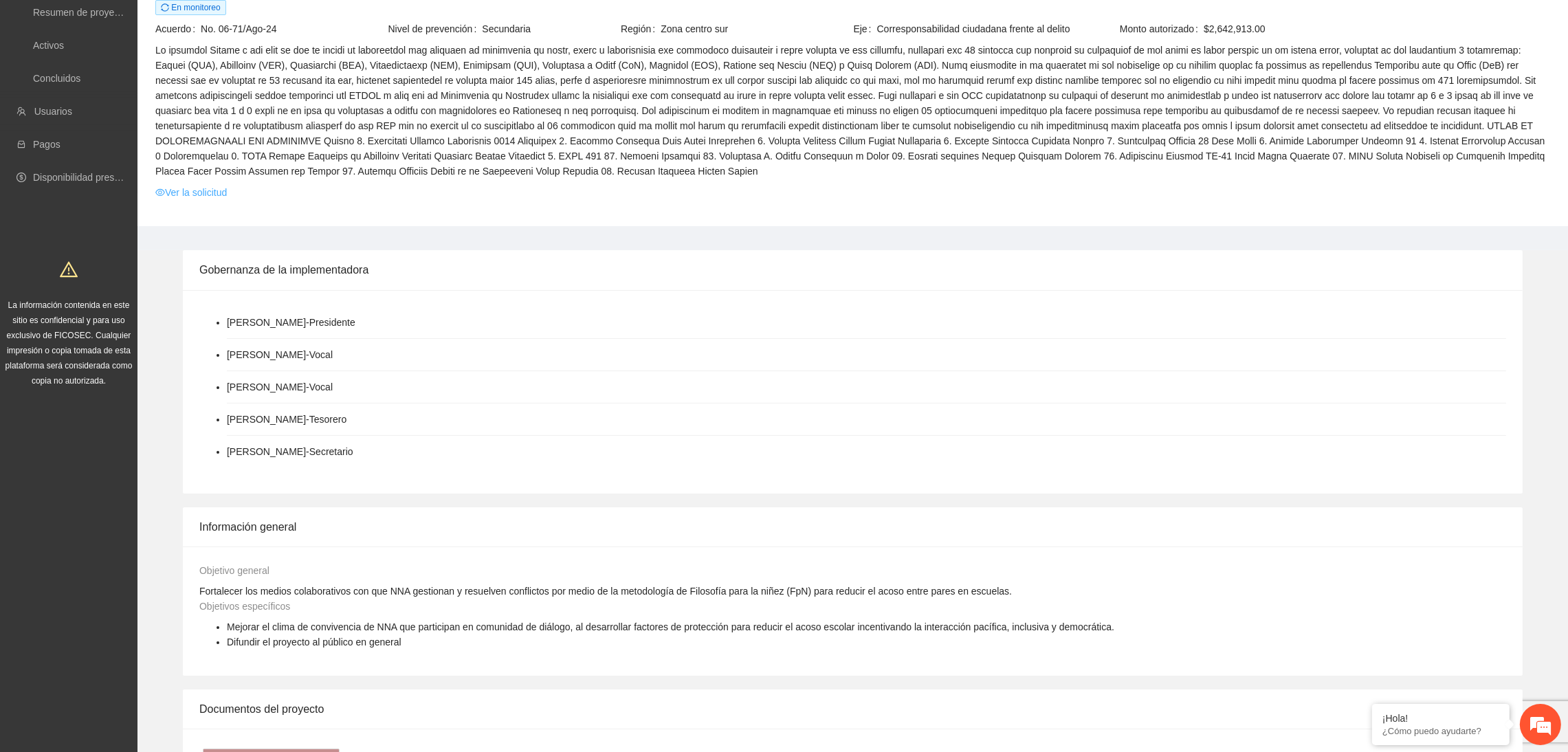
click at [194, 191] on link "Ver la solicitud" at bounding box center [191, 192] width 72 height 15
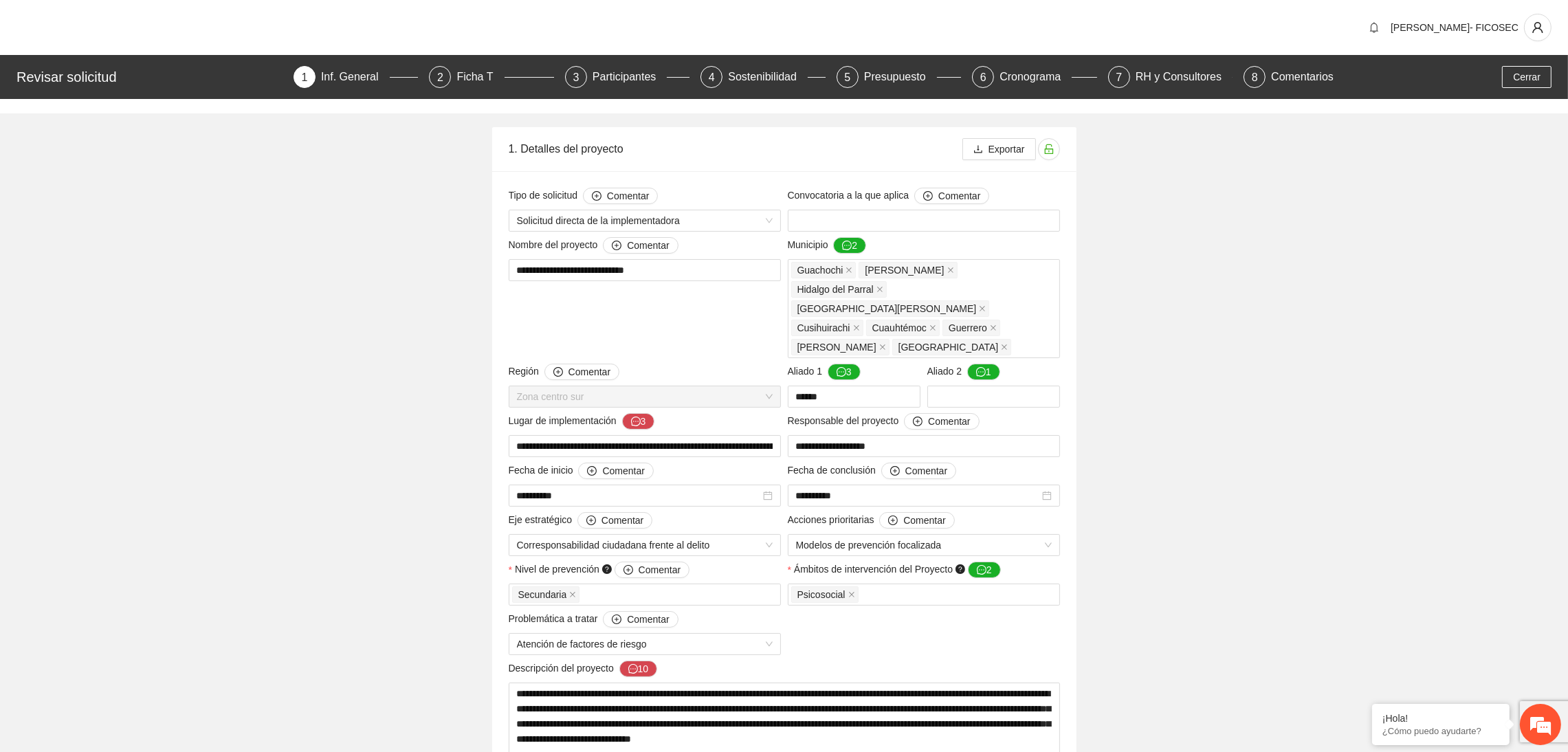
click at [1128, 60] on div "Revisar solicitud 1 Inf. General 2 Ficha T 3 Participantes 4 Sostenibilidad 5 P…" at bounding box center [784, 77] width 1568 height 44
click at [1144, 71] on div "RH y Consultores" at bounding box center [1184, 77] width 97 height 22
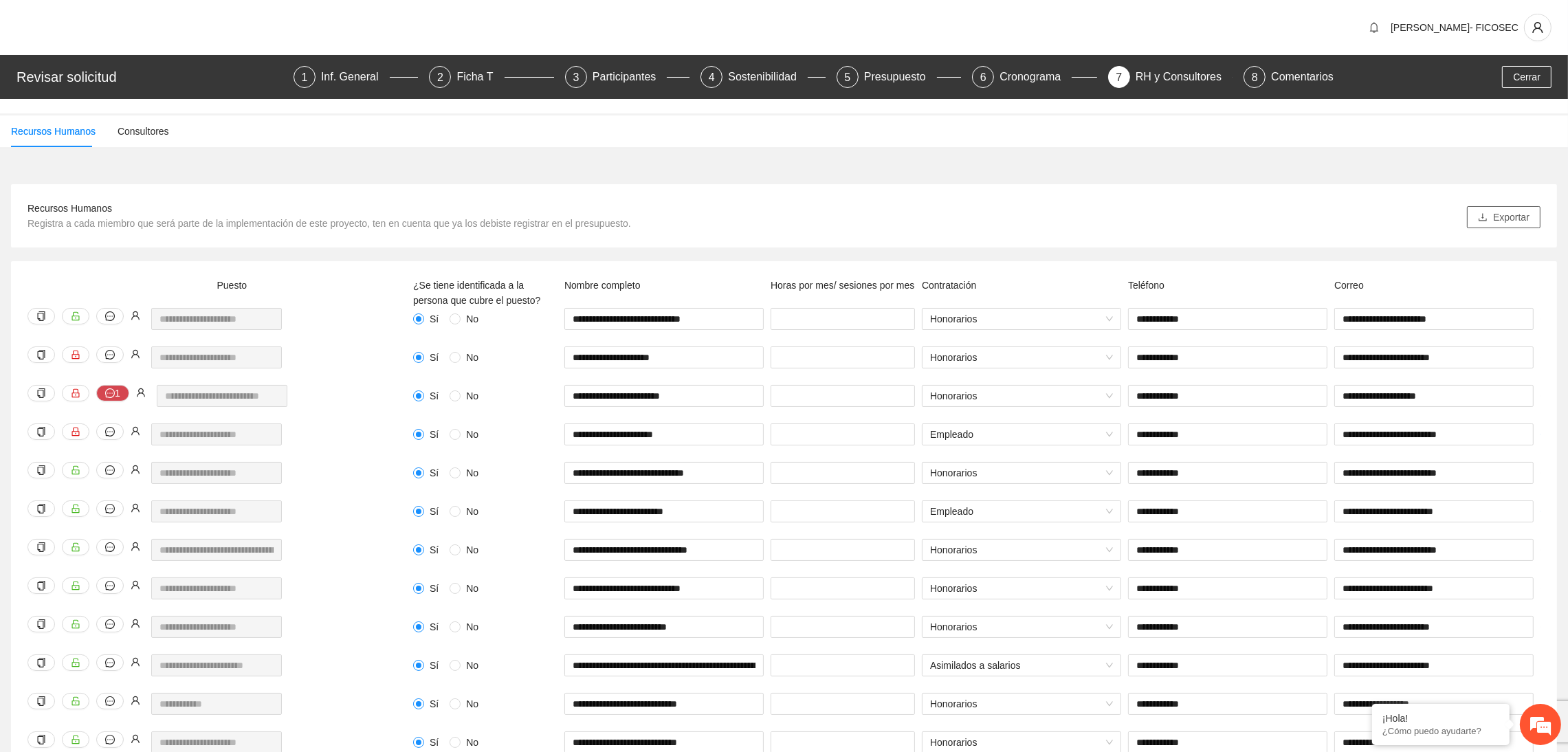
click at [1491, 219] on button "Exportar" at bounding box center [1504, 217] width 74 height 22
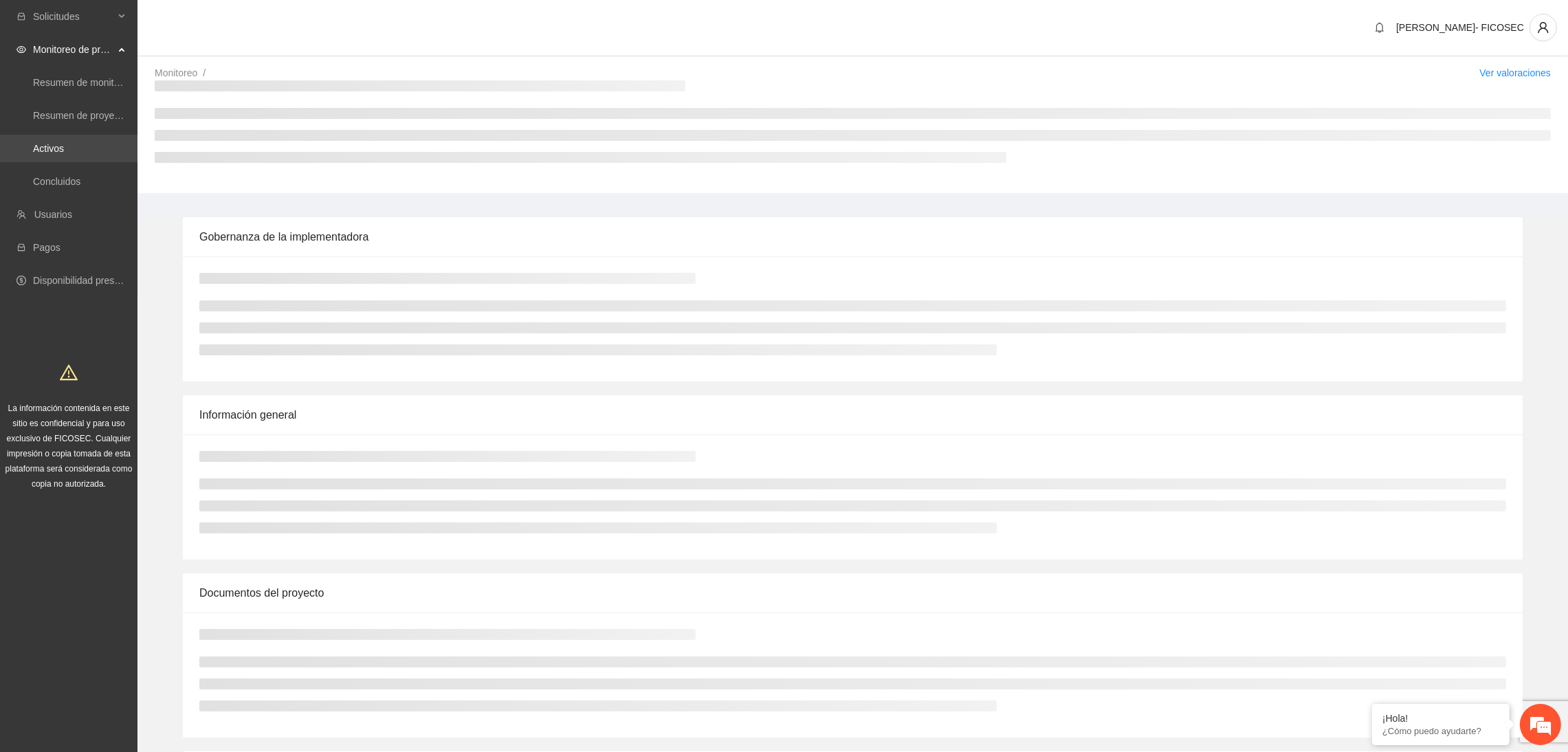
click at [63, 154] on link "Activos" at bounding box center [48, 149] width 31 height 11
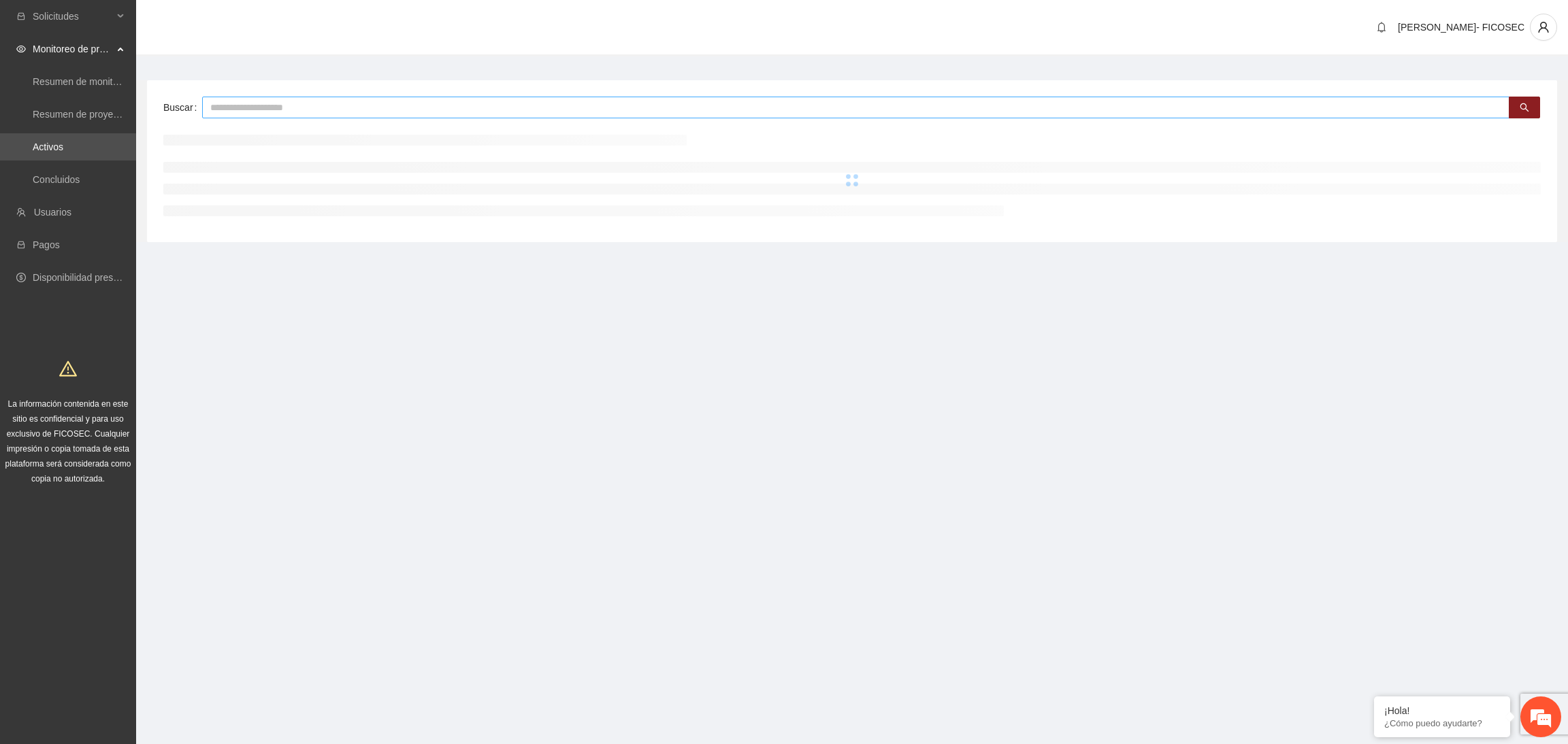
click at [252, 105] on input "text" at bounding box center [855, 107] width 1307 height 22
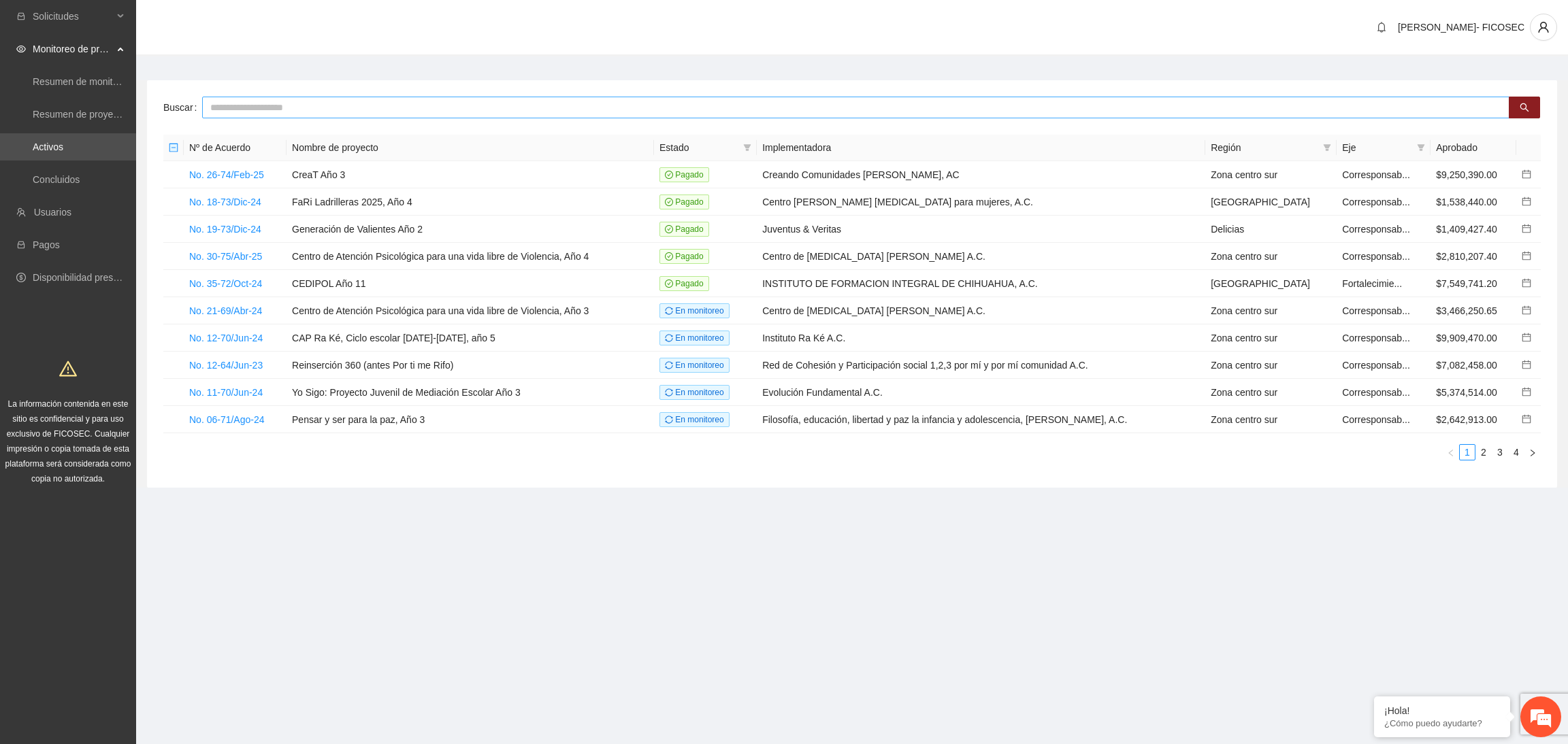
type input "*"
type input "********"
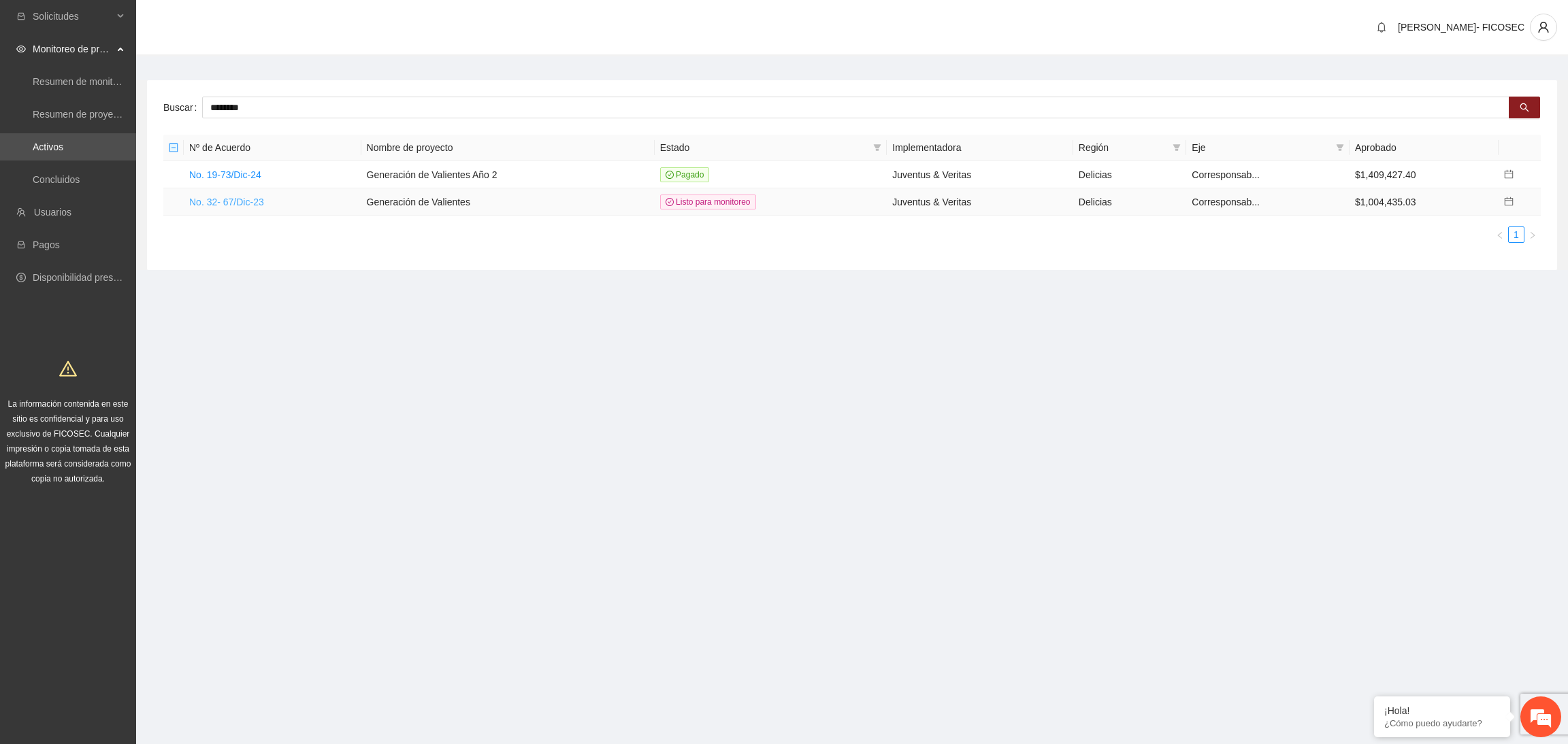
click at [234, 207] on link "No. 32- 67/Dic-23" at bounding box center [226, 201] width 75 height 11
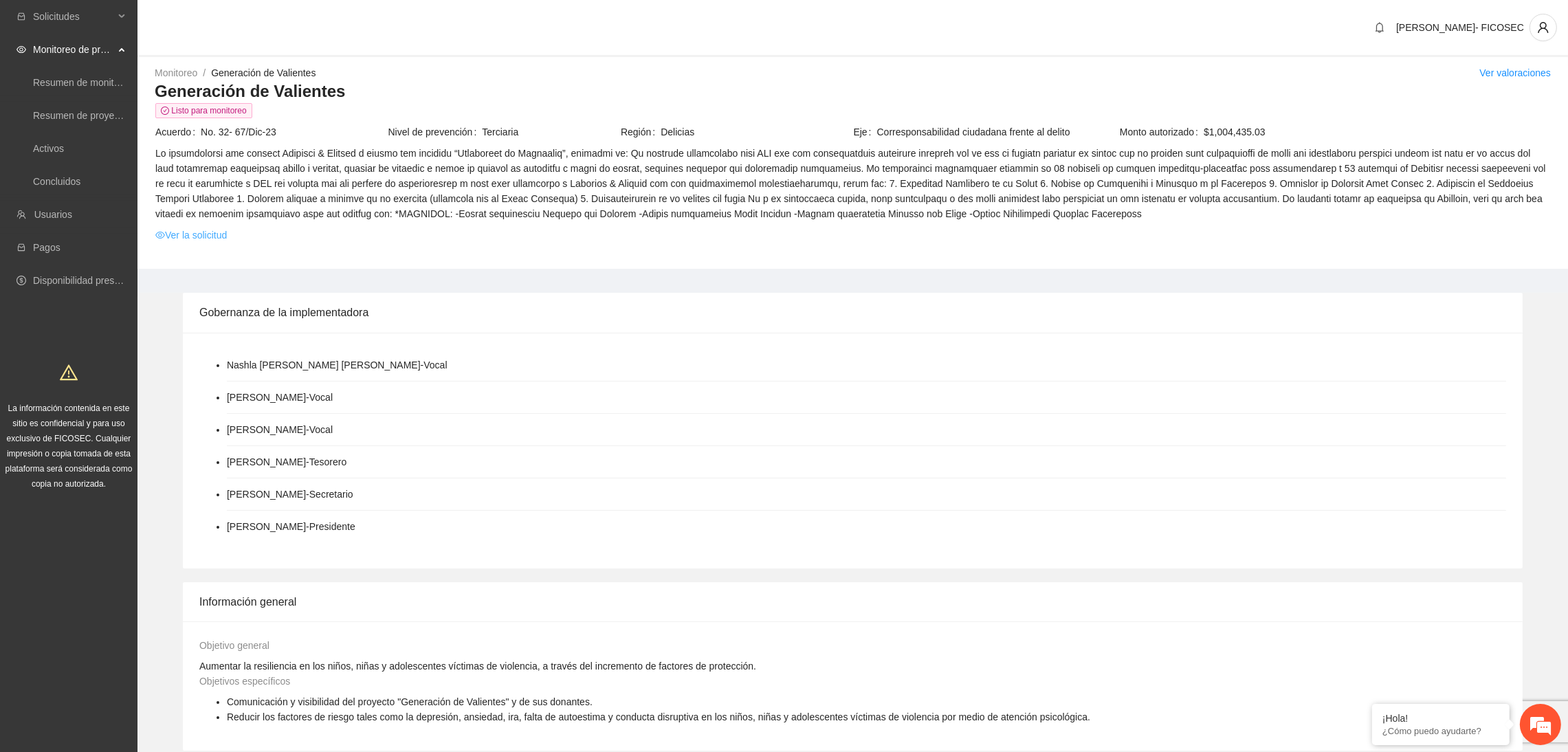
click at [198, 238] on link "Ver la solicitud" at bounding box center [191, 235] width 72 height 15
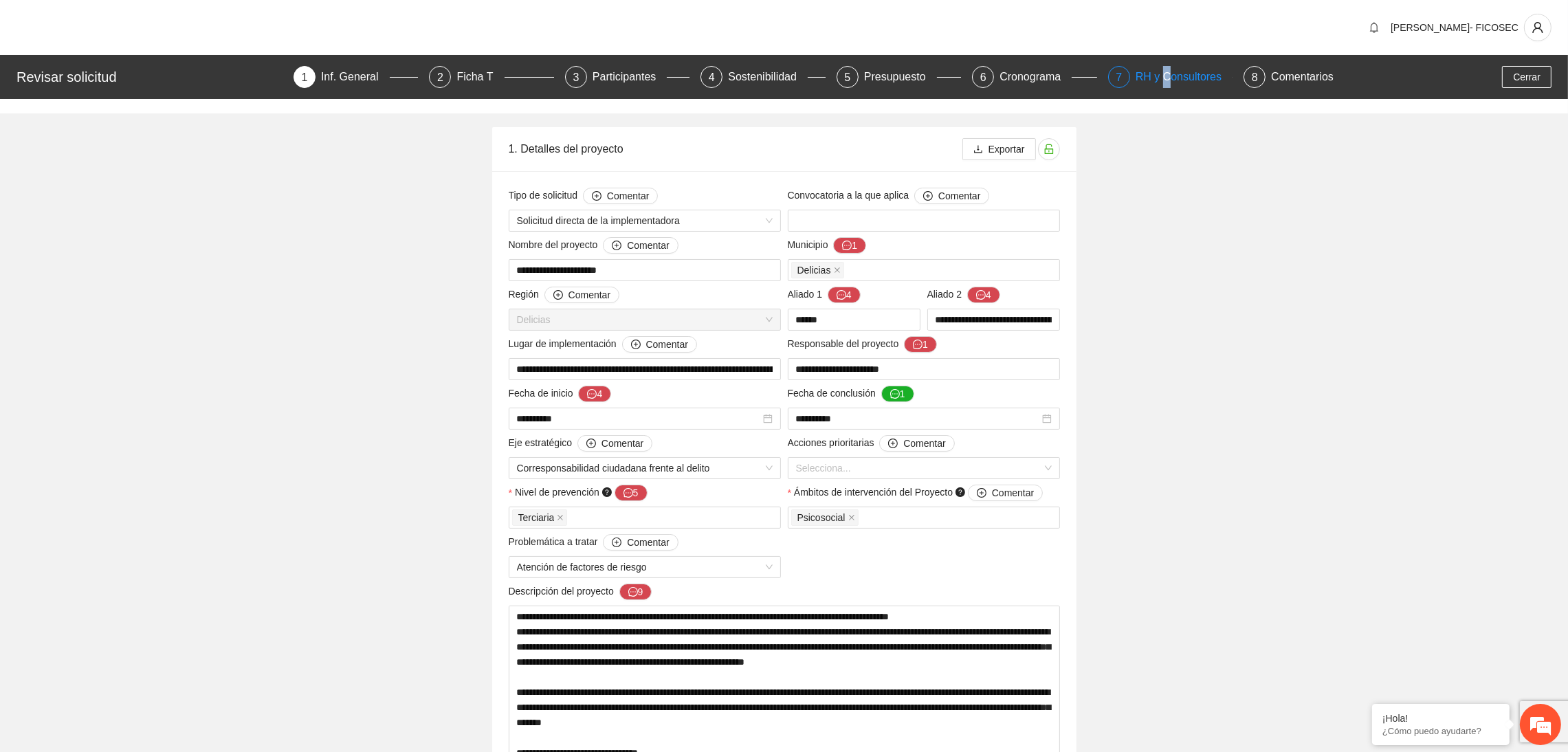
click at [1162, 75] on div "RH y Consultores" at bounding box center [1184, 77] width 97 height 22
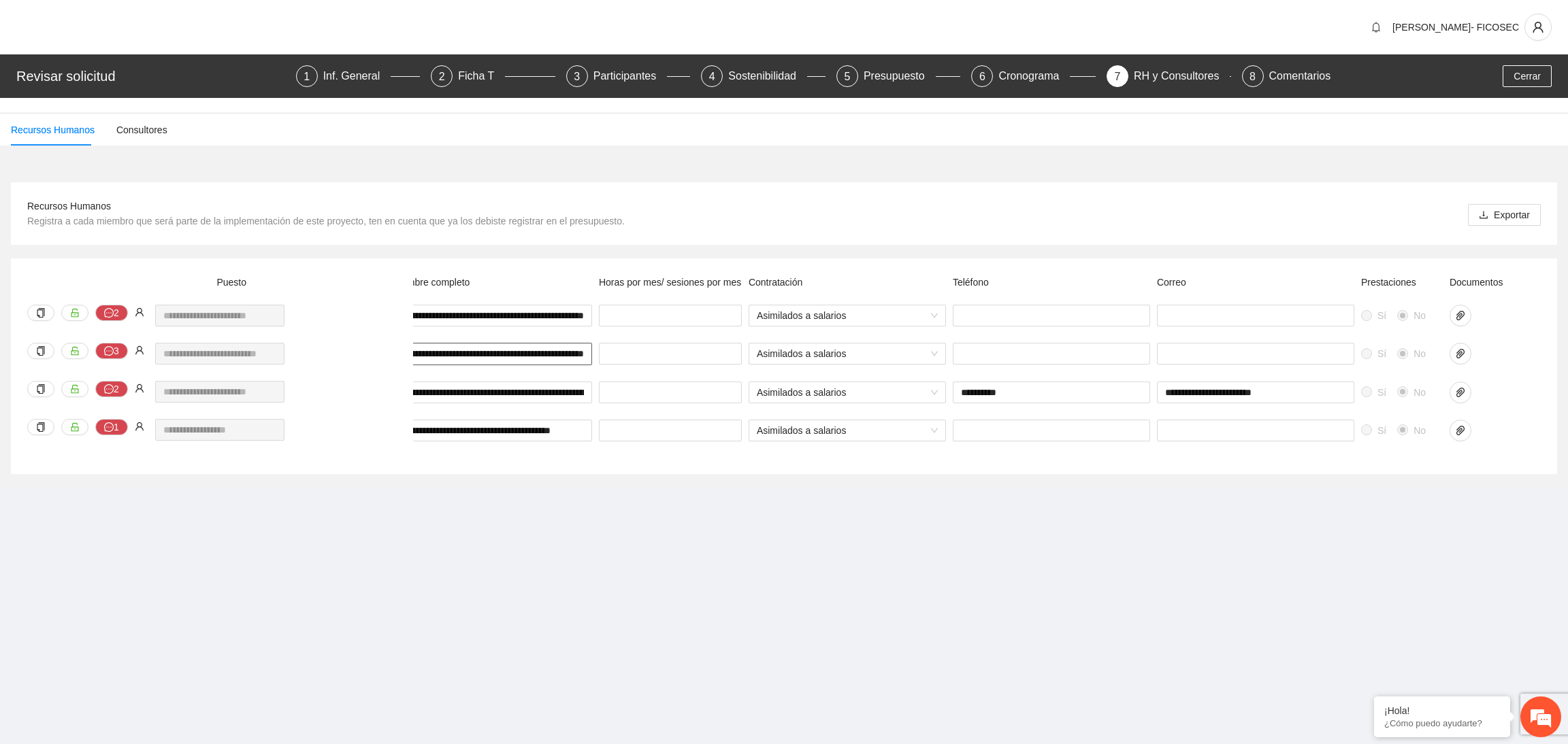
scroll to position [0, 63]
drag, startPoint x: 487, startPoint y: 351, endPoint x: 587, endPoint y: 355, distance: 100.1
click at [587, 355] on input "**********" at bounding box center [493, 354] width 197 height 22
click at [525, 397] on input "**********" at bounding box center [493, 392] width 197 height 22
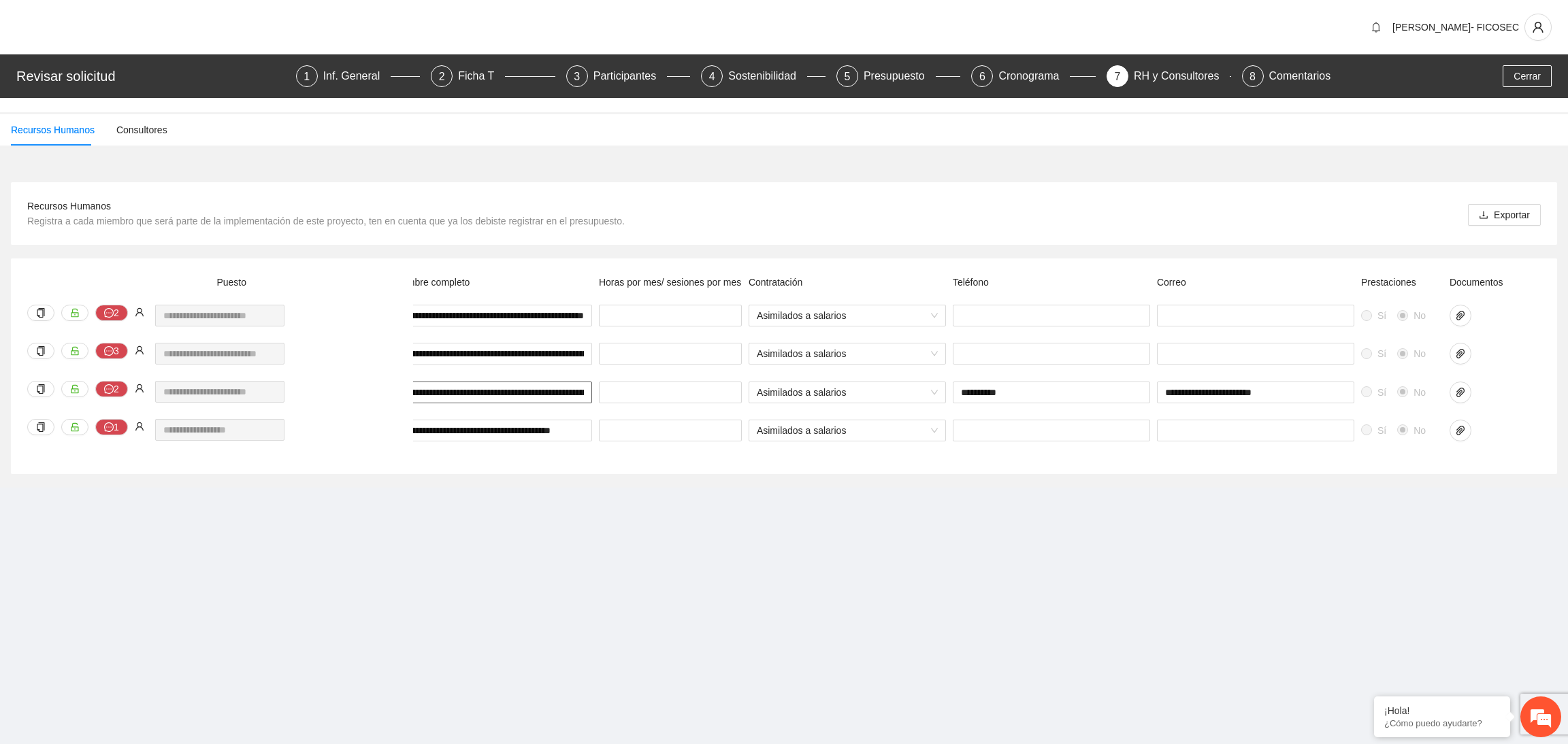
scroll to position [0, 84]
drag, startPoint x: 484, startPoint y: 390, endPoint x: 593, endPoint y: 389, distance: 109.0
click at [593, 389] on div "**********" at bounding box center [493, 400] width 204 height 38
